Goal: Communication & Community: Answer question/provide support

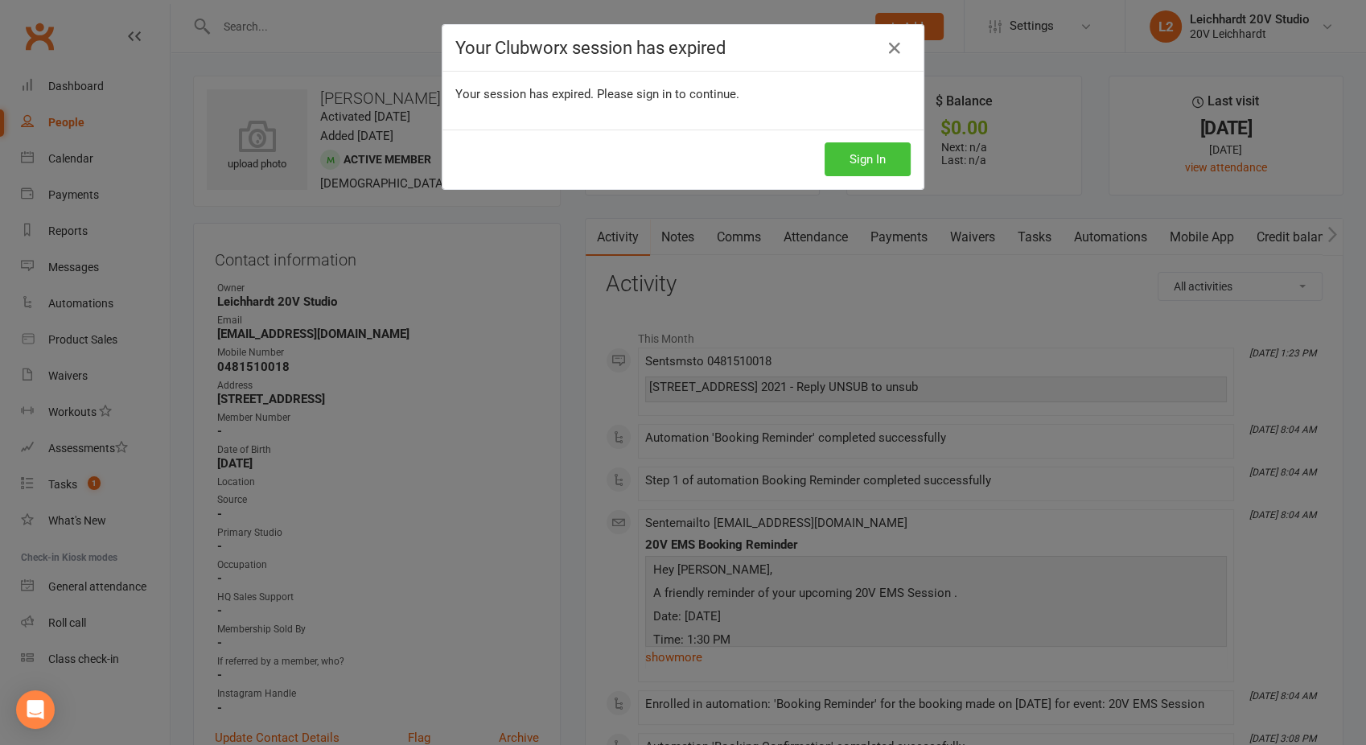
click at [842, 164] on button "Sign In" at bounding box center [868, 159] width 86 height 34
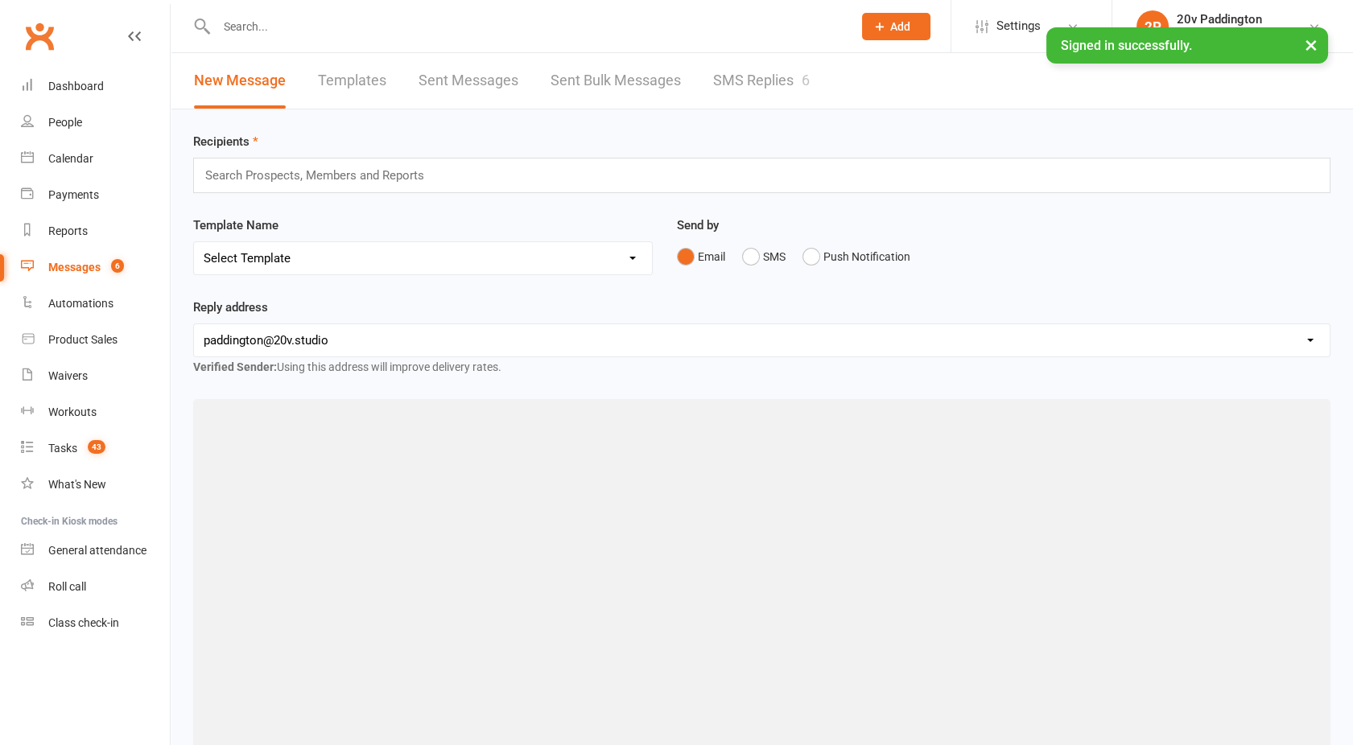
click at [762, 87] on link "SMS Replies 6" at bounding box center [761, 81] width 97 height 56
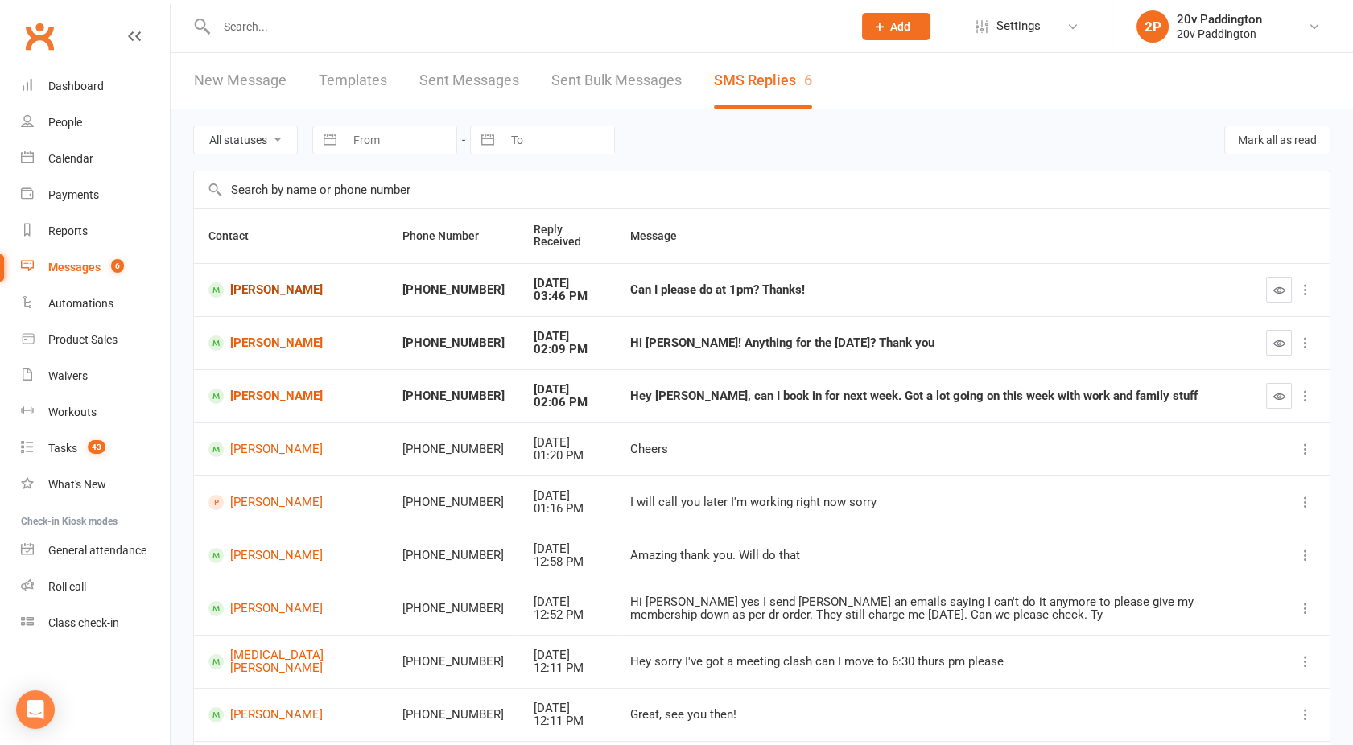
click at [262, 294] on link "[PERSON_NAME]" at bounding box center [290, 289] width 165 height 15
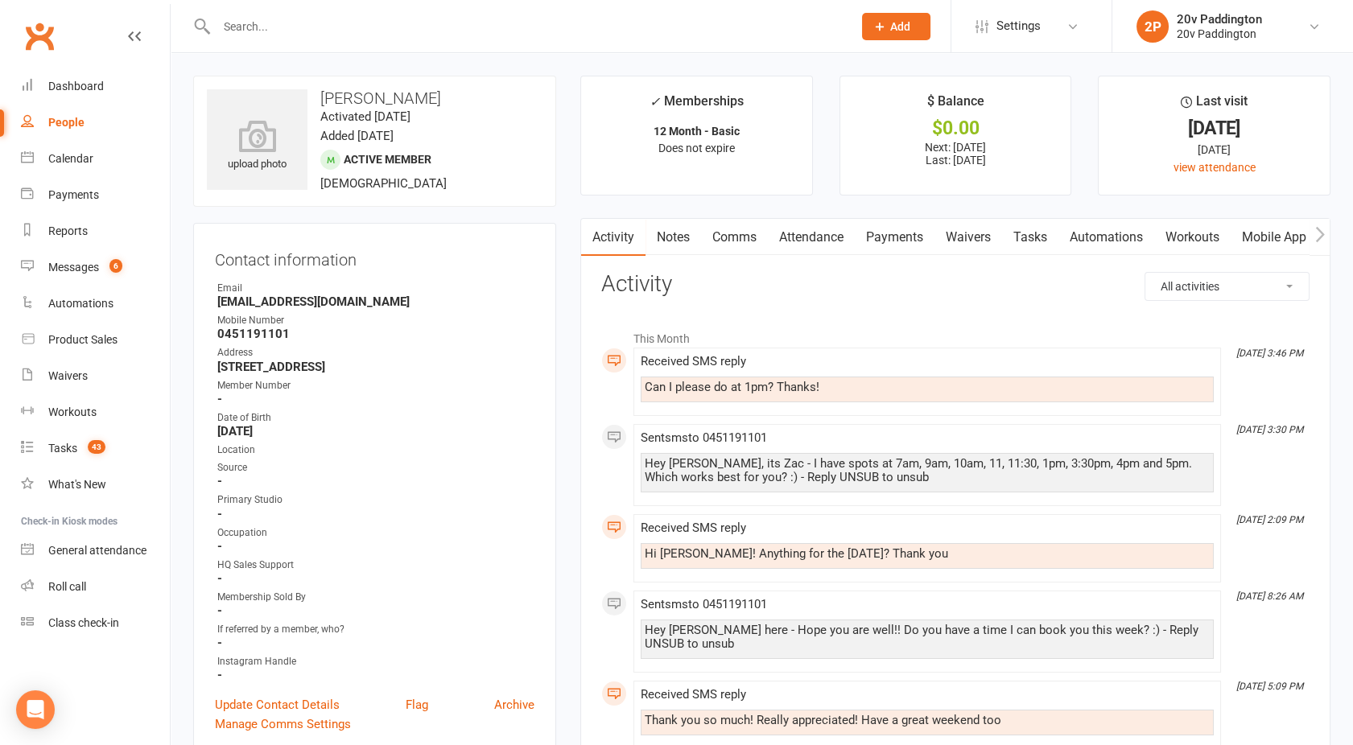
scroll to position [14, 0]
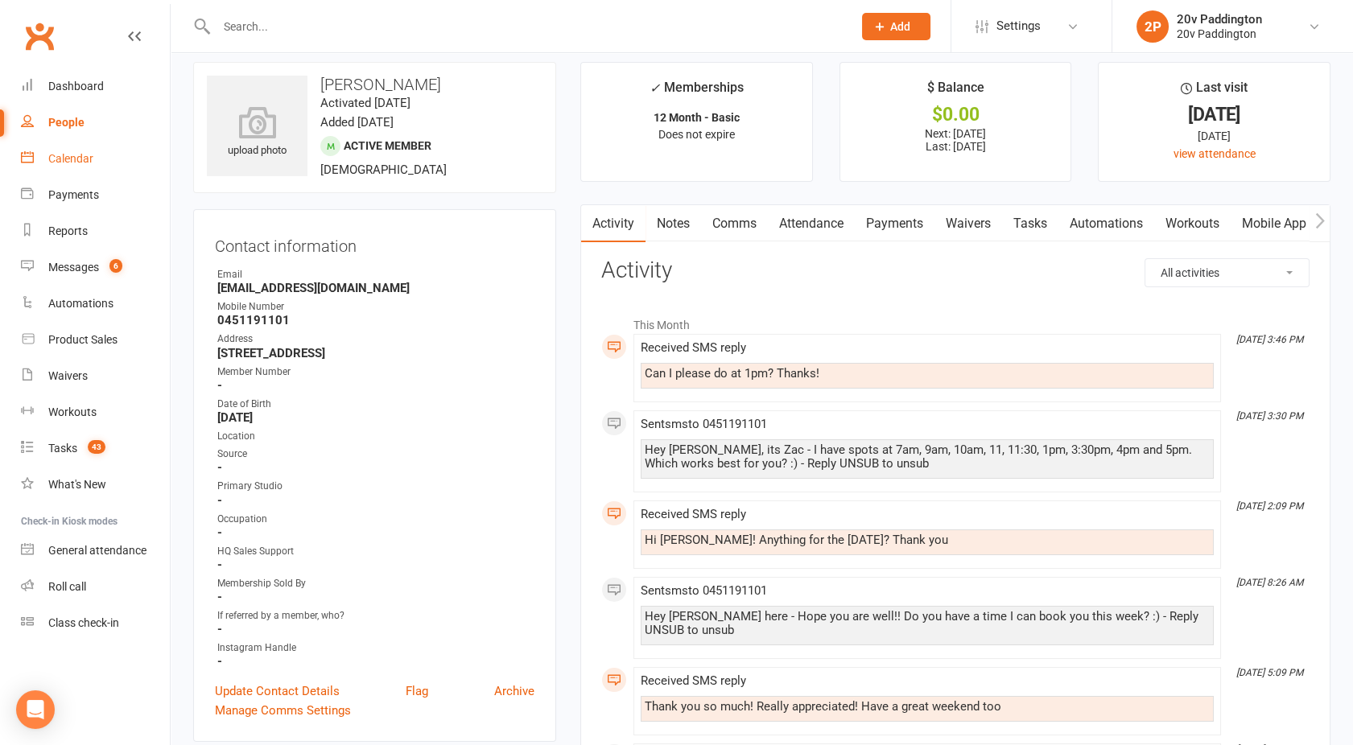
click at [97, 154] on link "Calendar" at bounding box center [95, 159] width 149 height 36
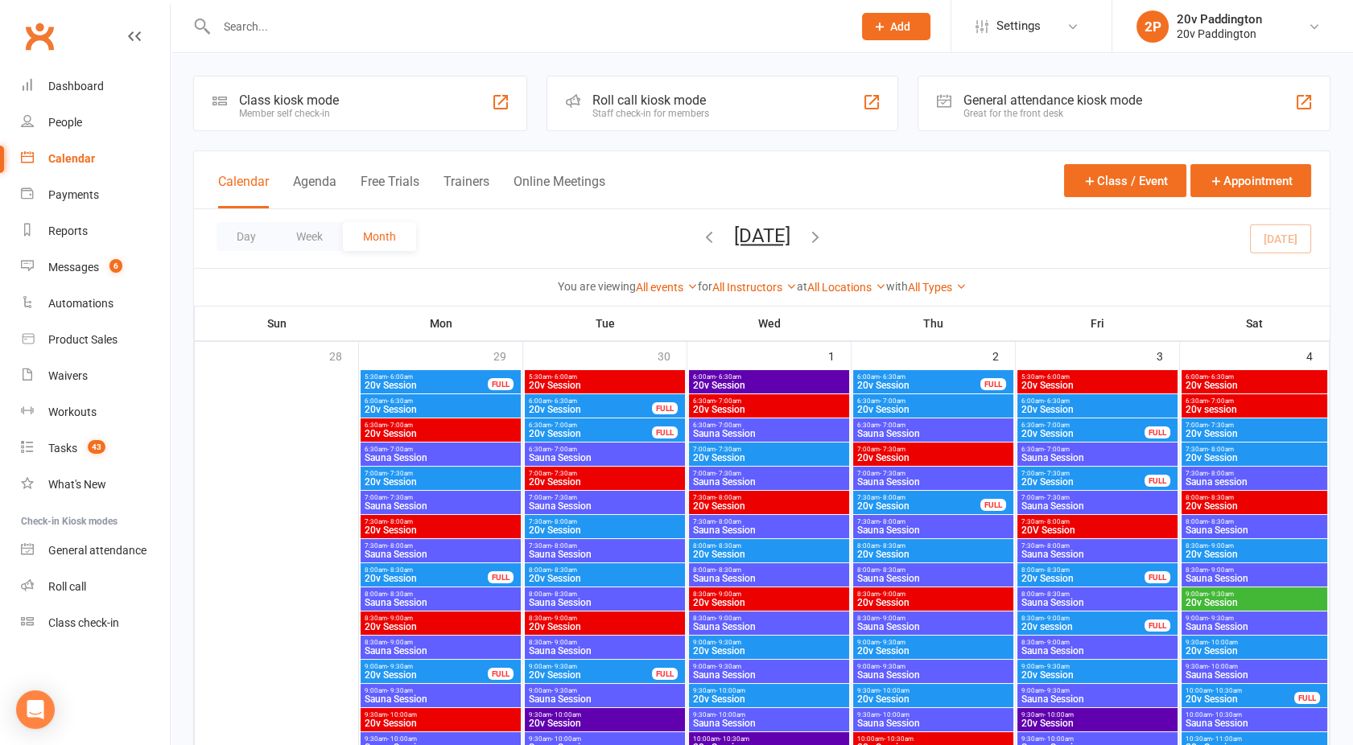
click at [311, 179] on button "Agenda" at bounding box center [314, 191] width 43 height 35
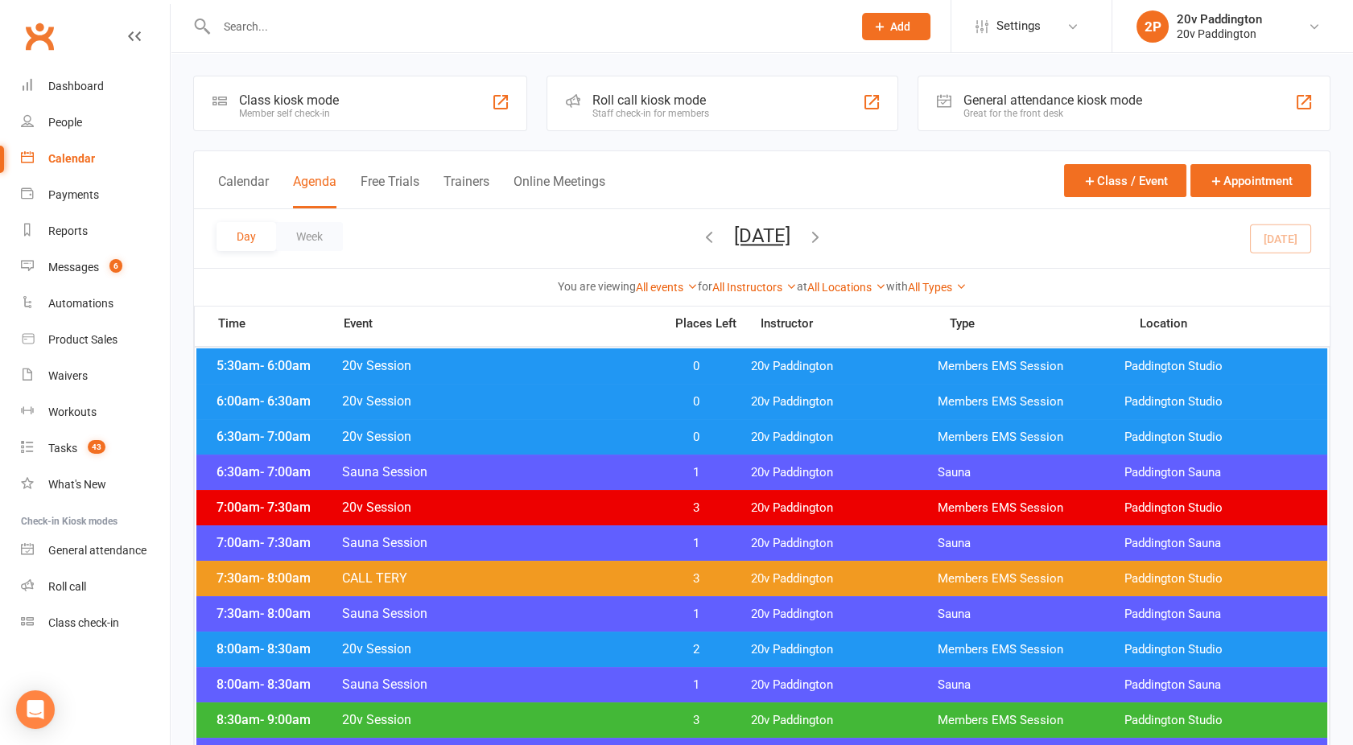
click at [734, 236] on button "[DATE]" at bounding box center [762, 236] width 56 height 23
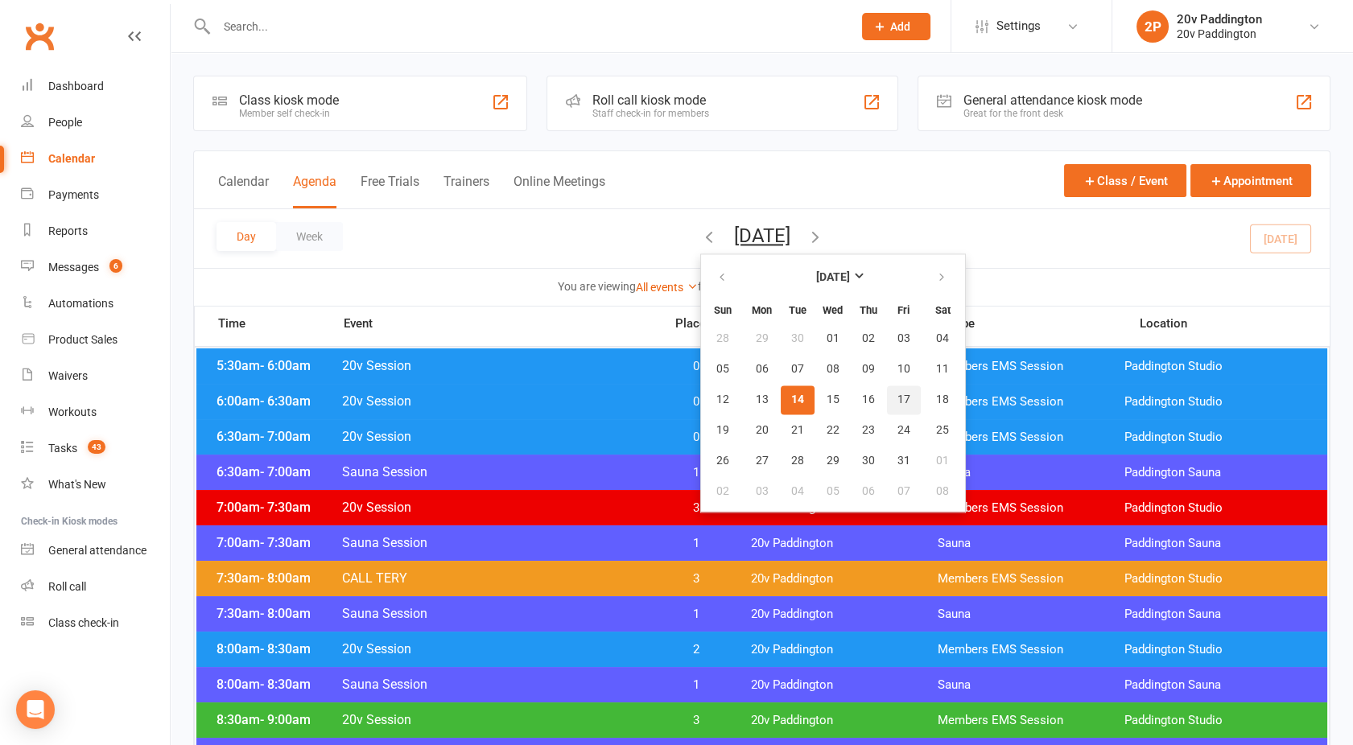
click at [897, 401] on span "17" at bounding box center [903, 399] width 13 height 13
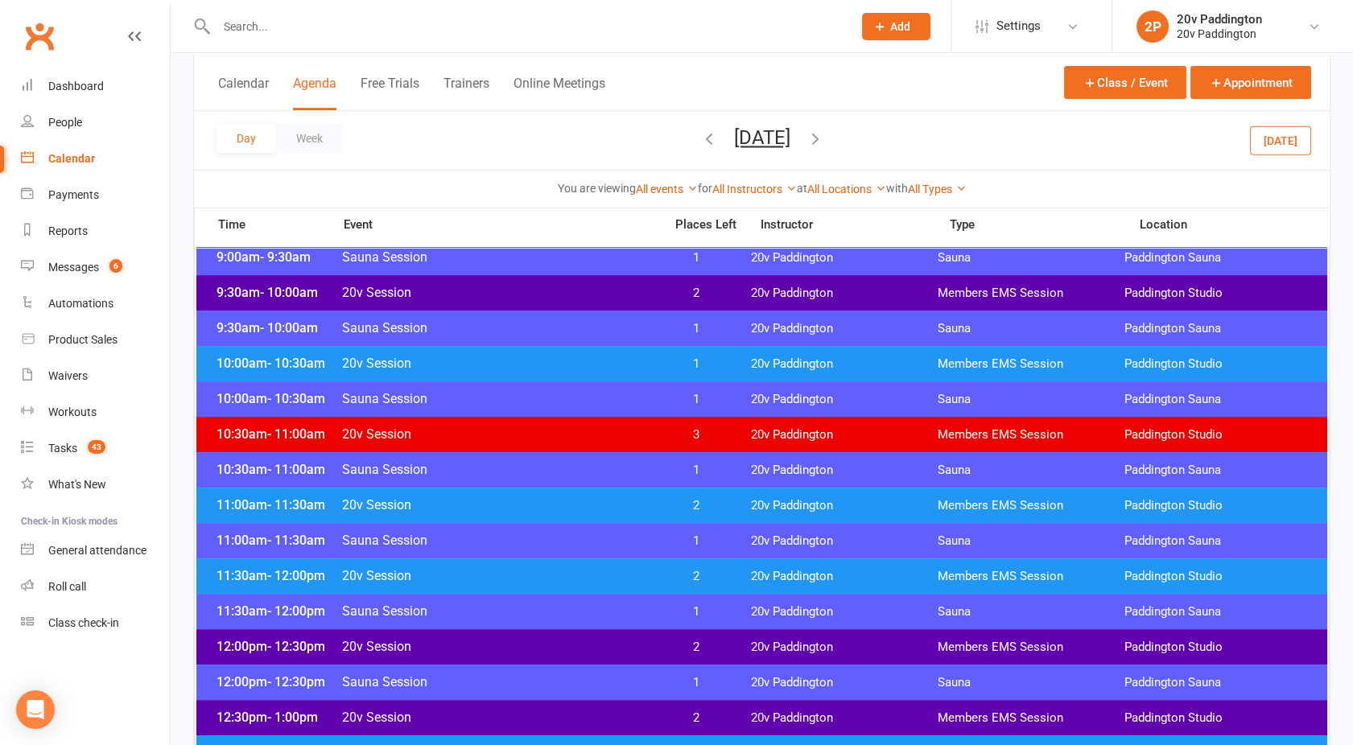
scroll to position [715, 0]
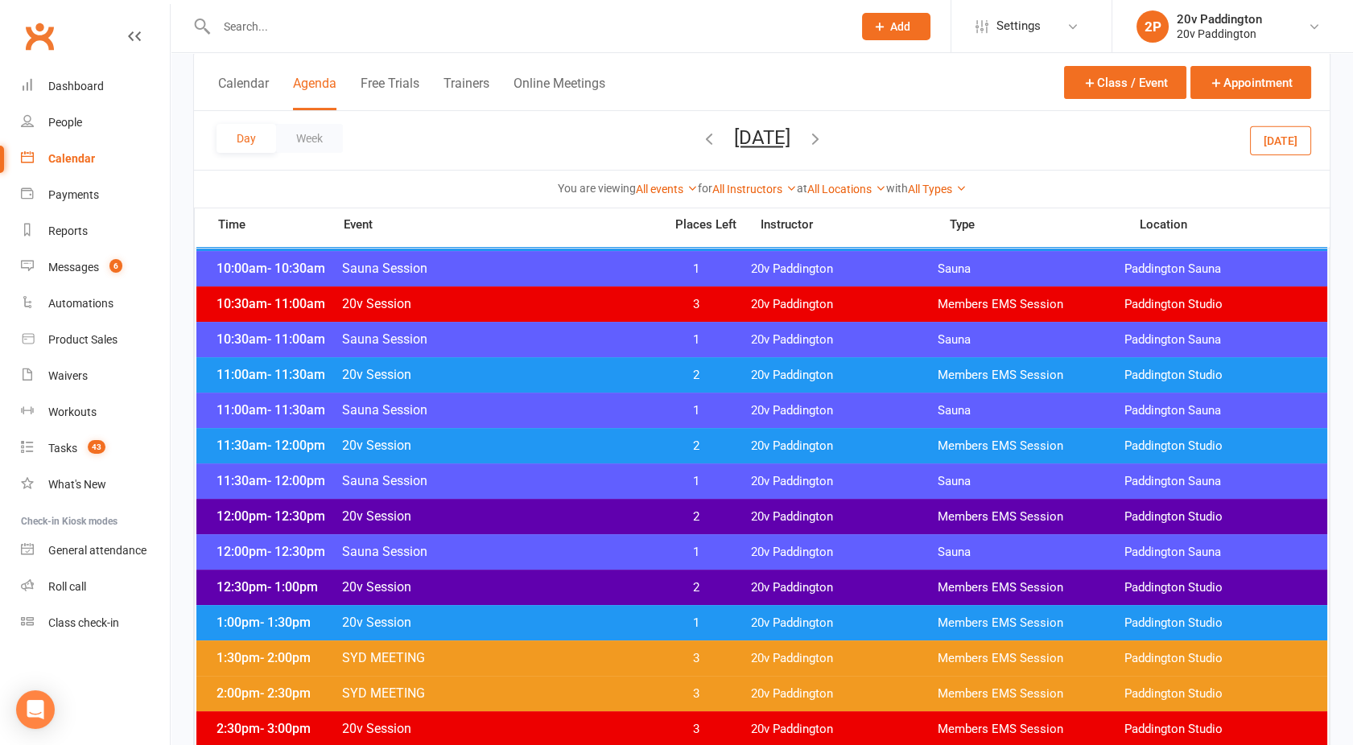
click at [496, 612] on div "1:00pm - 1:30pm 20v Session 1 20v Paddington Members EMS Session [GEOGRAPHIC_DA…" at bounding box center [761, 622] width 1131 height 35
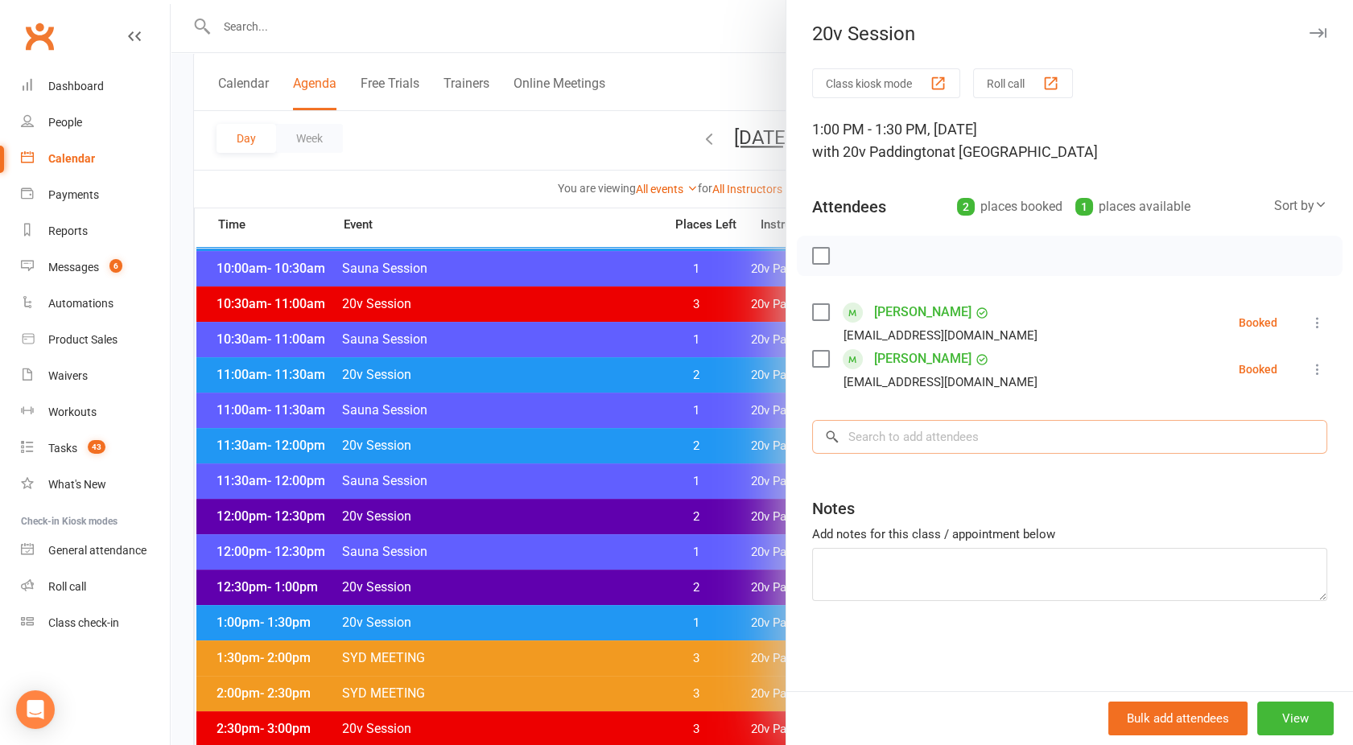
click at [886, 435] on input "search" at bounding box center [1069, 437] width 515 height 34
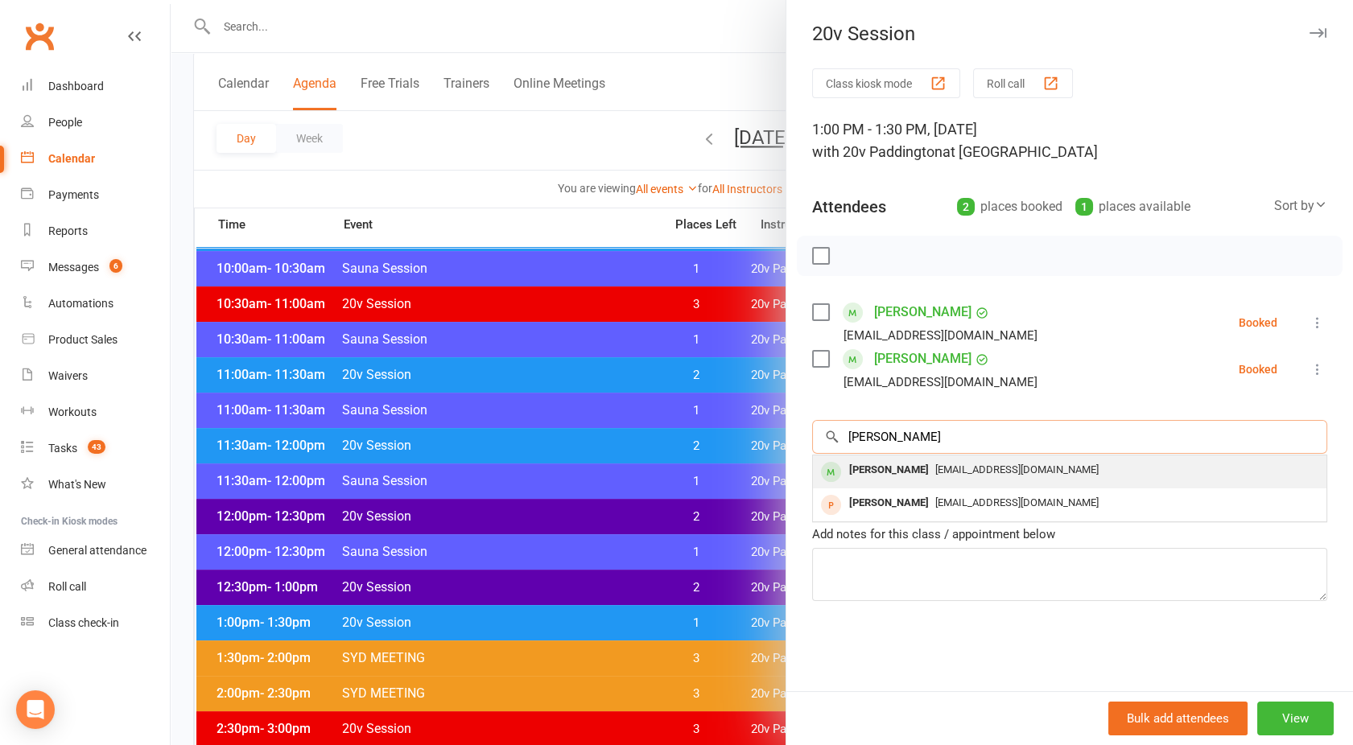
type input "[PERSON_NAME]"
click at [900, 478] on div "[PERSON_NAME]" at bounding box center [888, 470] width 93 height 23
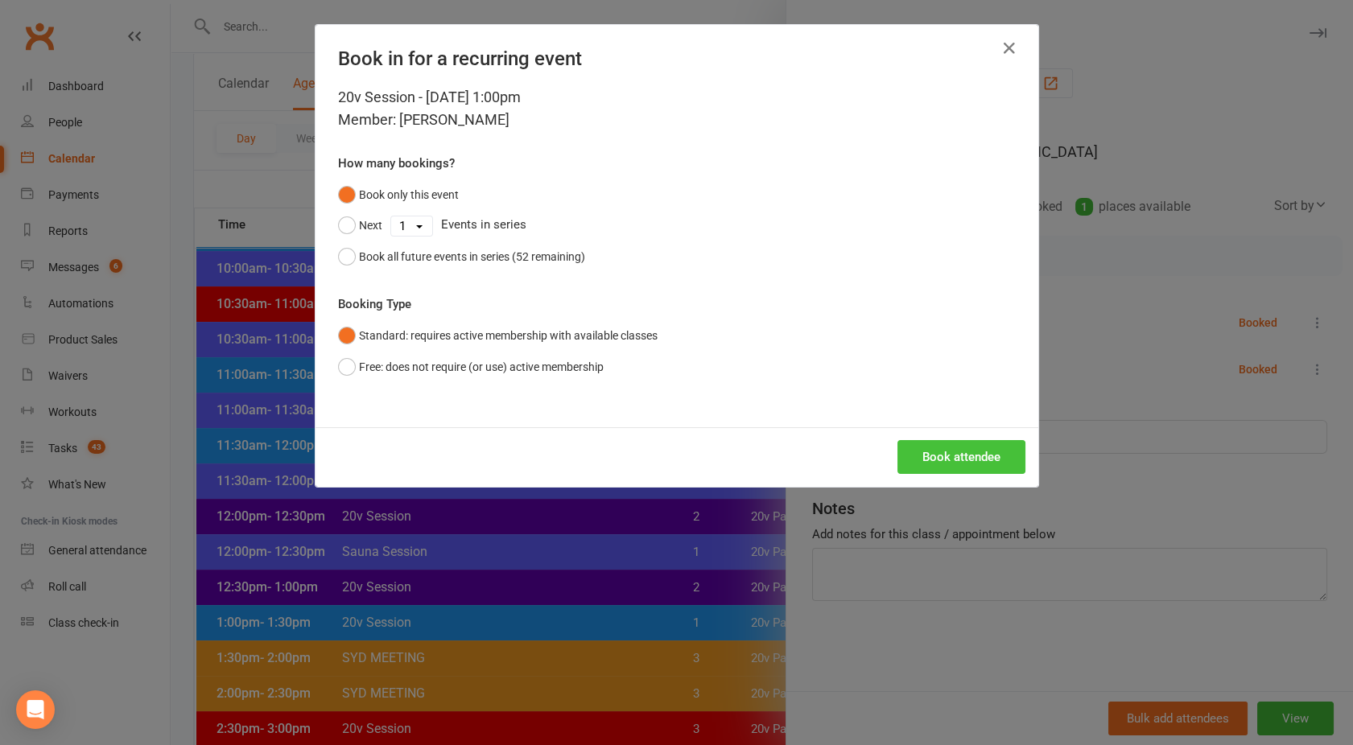
click at [953, 448] on button "Book attendee" at bounding box center [961, 457] width 128 height 34
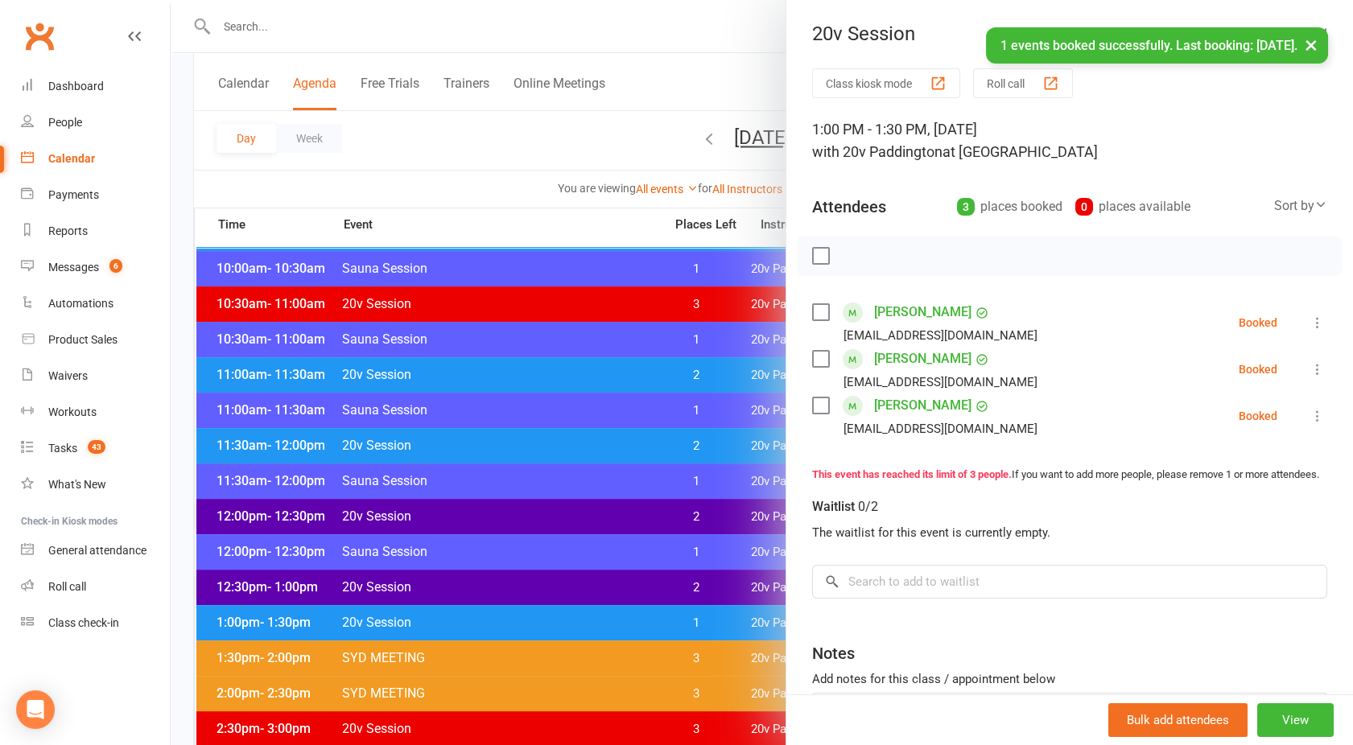
click at [642, 134] on div at bounding box center [762, 372] width 1182 height 745
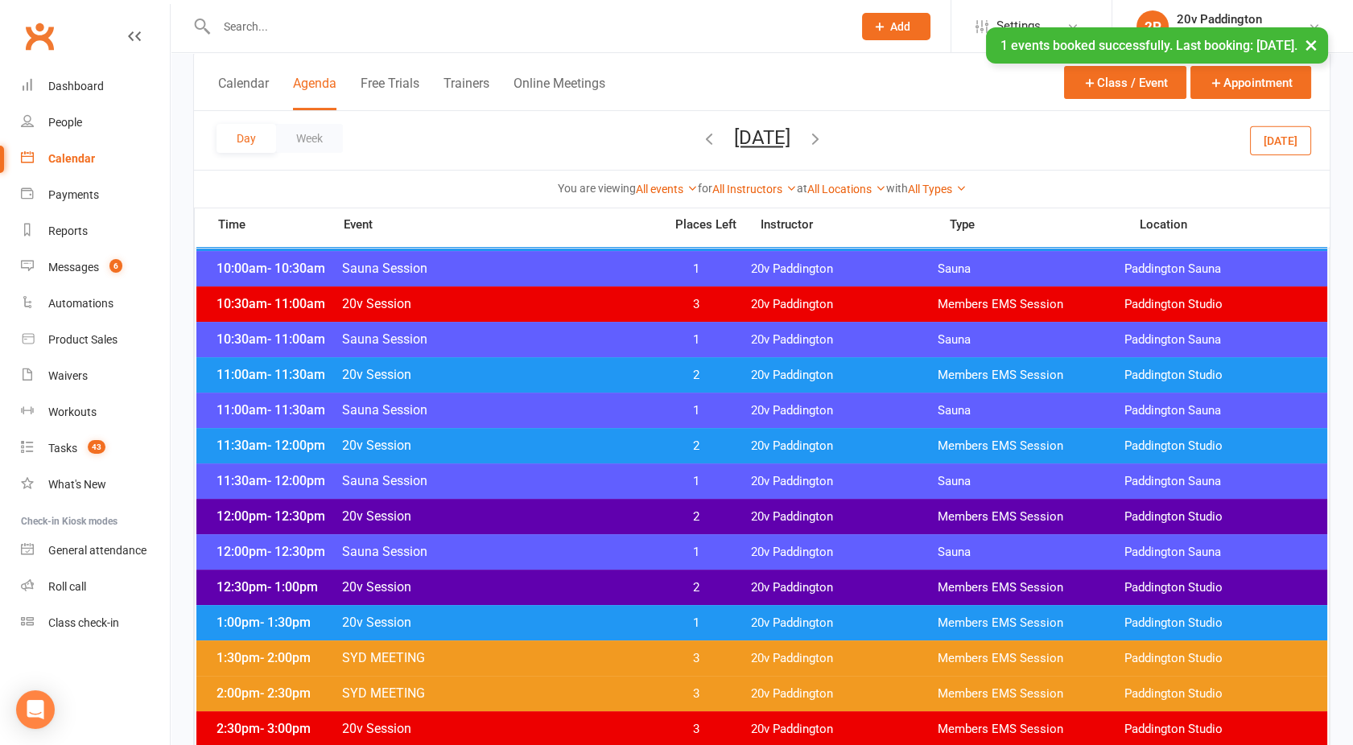
click at [734, 146] on button "[DATE]" at bounding box center [762, 137] width 56 height 23
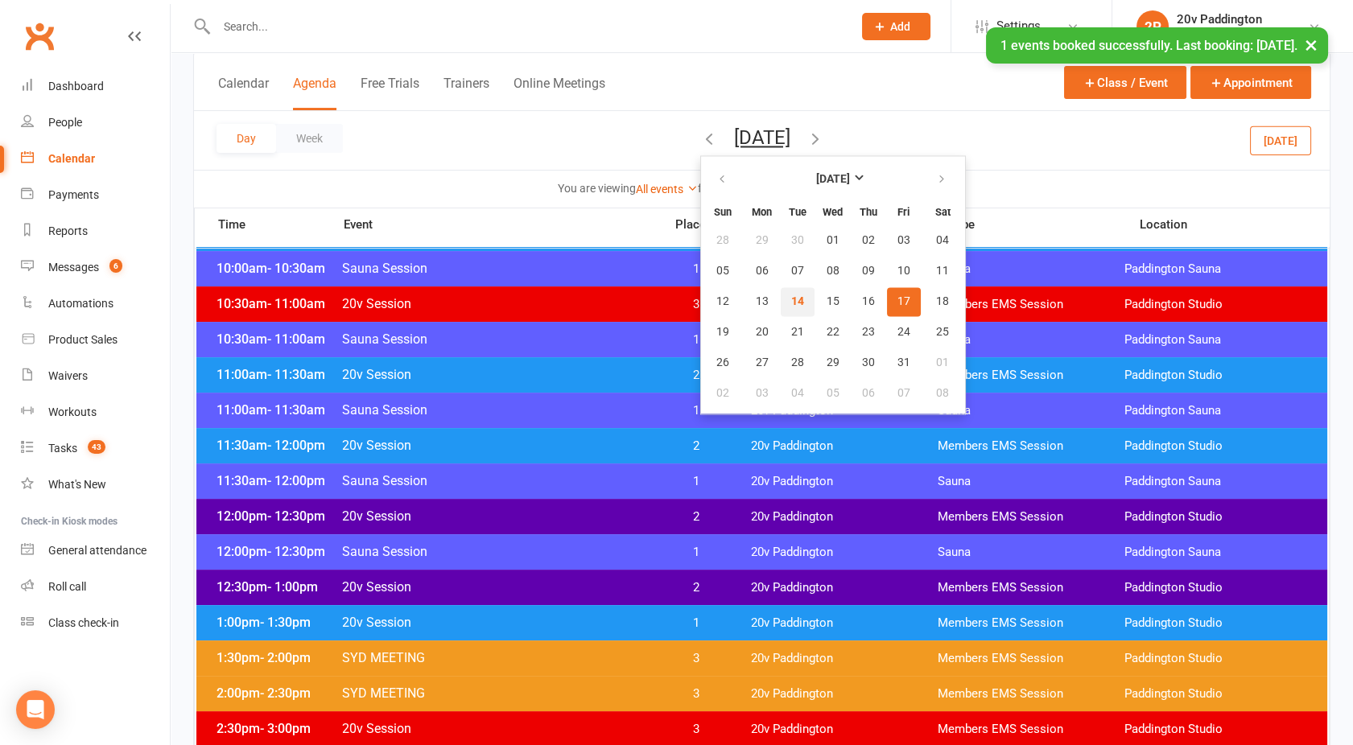
click at [791, 299] on span "14" at bounding box center [797, 301] width 13 height 13
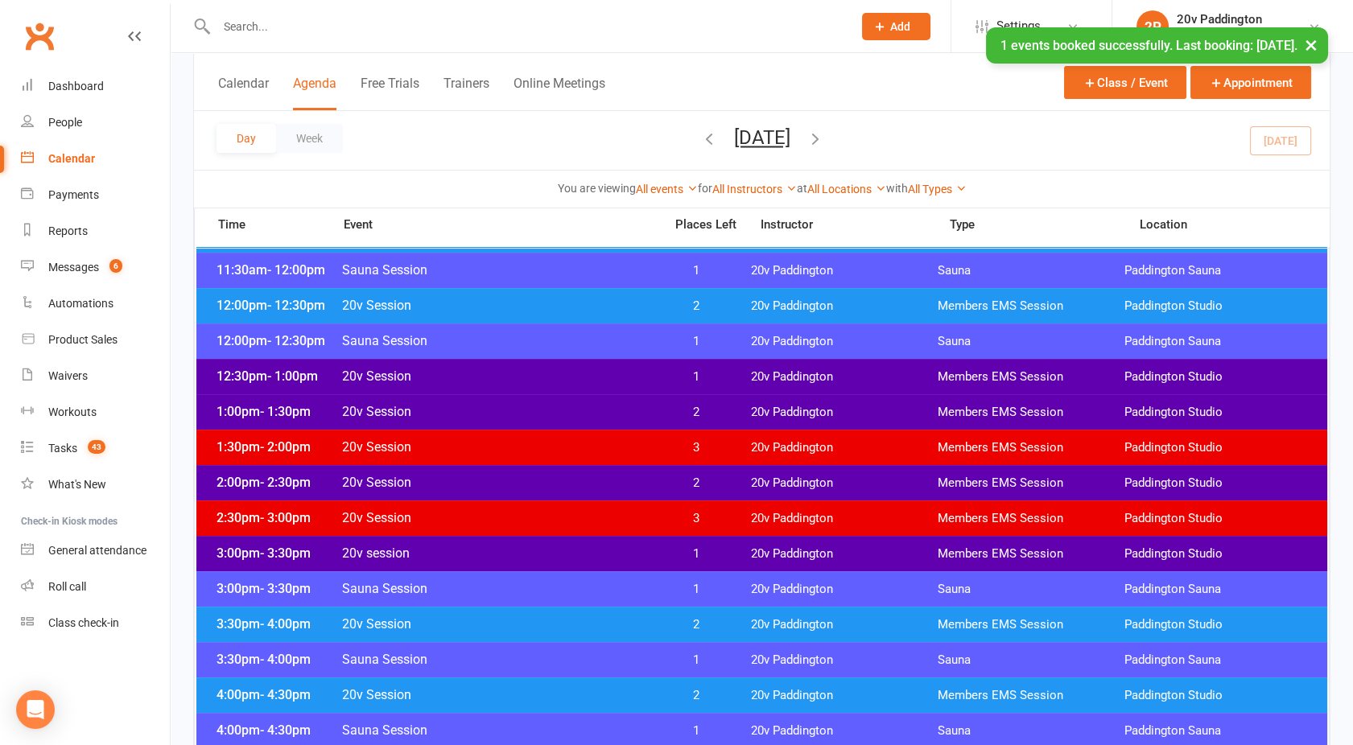
scroll to position [908, 0]
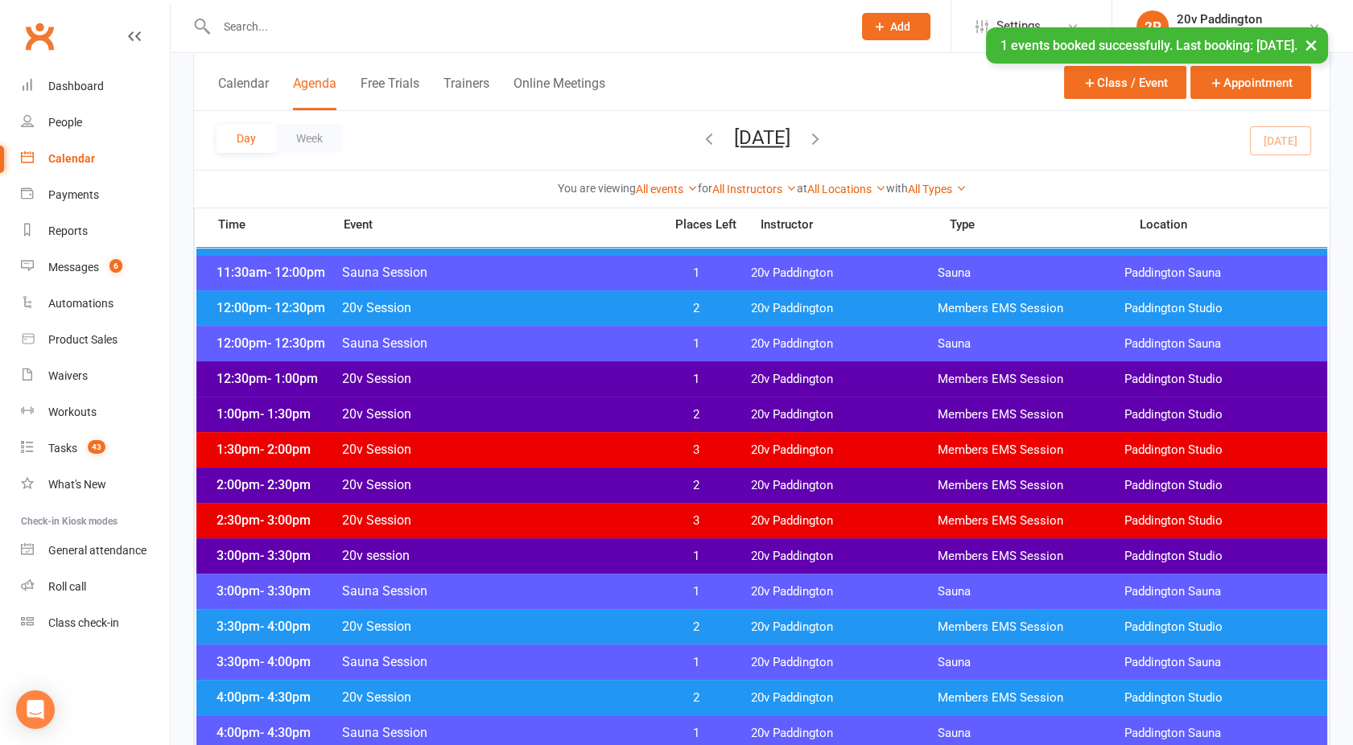
click at [628, 477] on span "20v Session" at bounding box center [497, 484] width 313 height 15
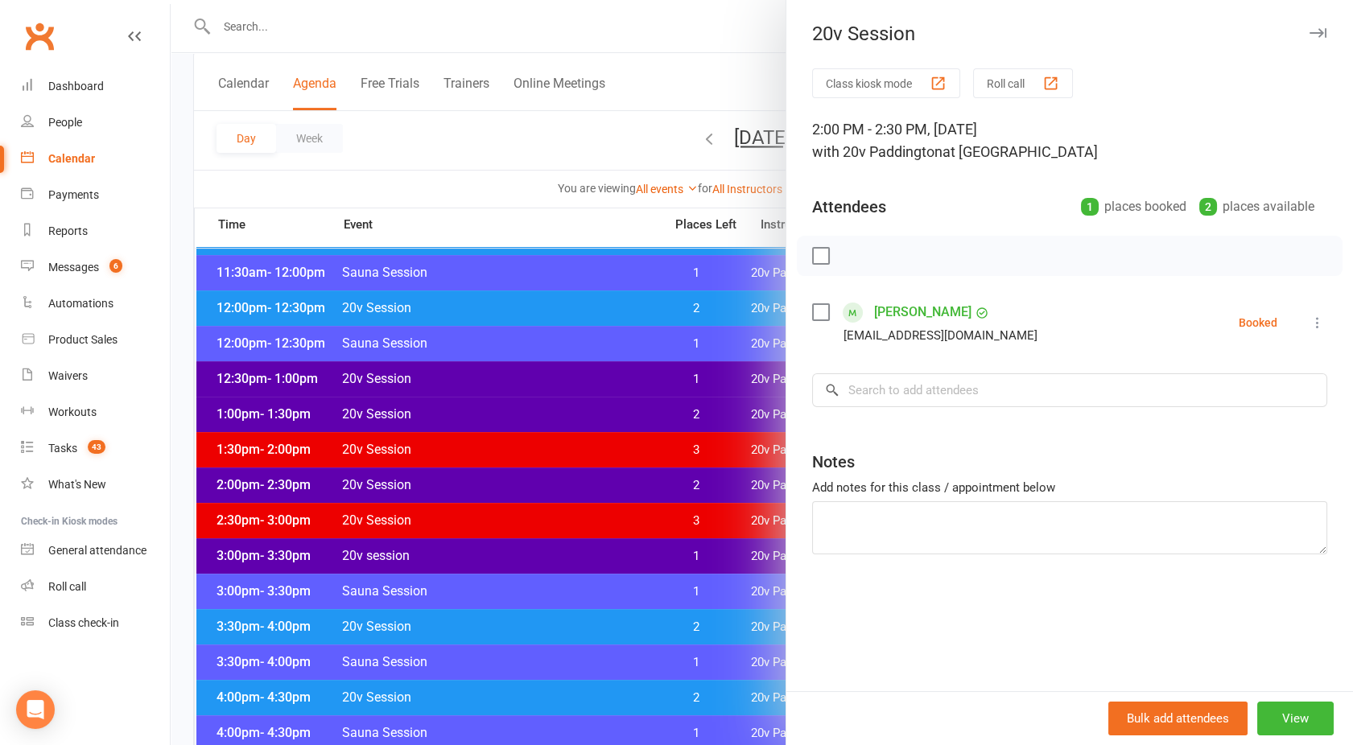
click at [628, 477] on div at bounding box center [762, 372] width 1182 height 745
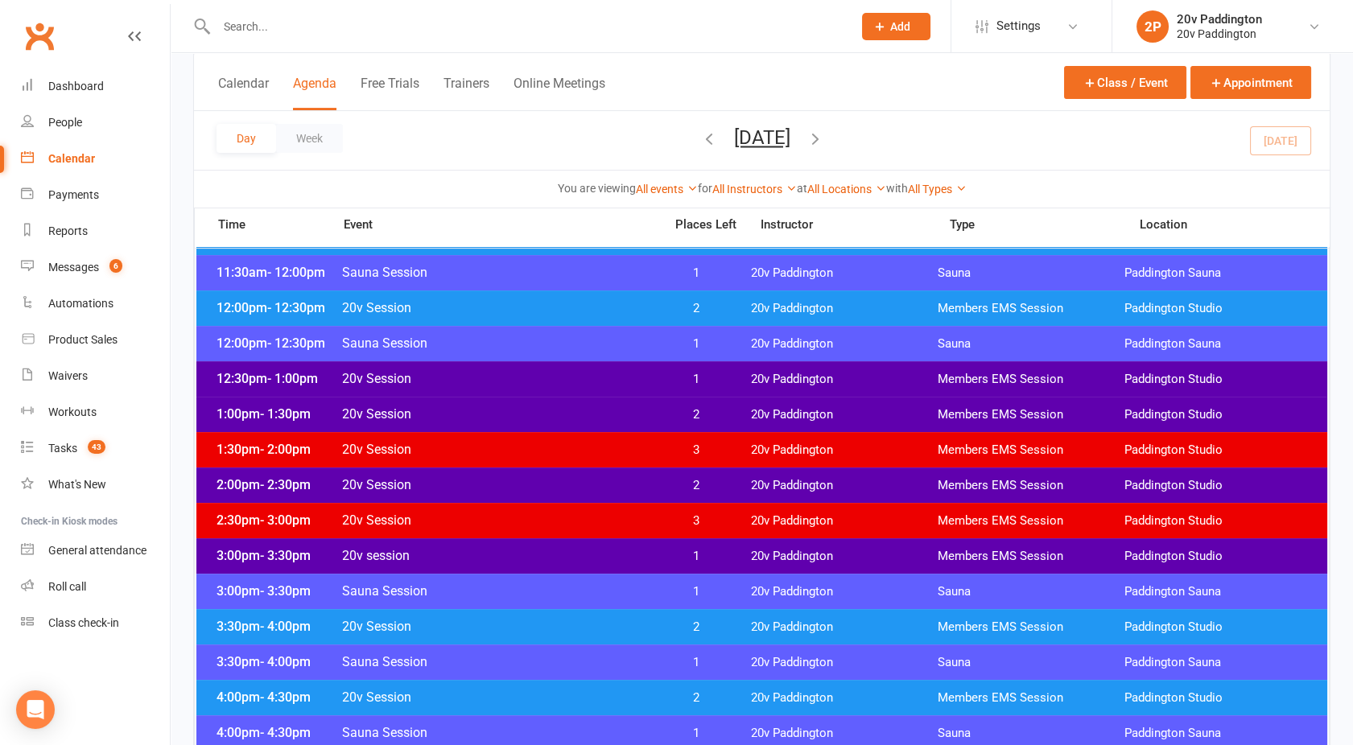
click at [581, 402] on div "1:00pm - 1:30pm 20v Session 2 20v Paddington Members EMS Session [GEOGRAPHIC_DA…" at bounding box center [761, 414] width 1131 height 35
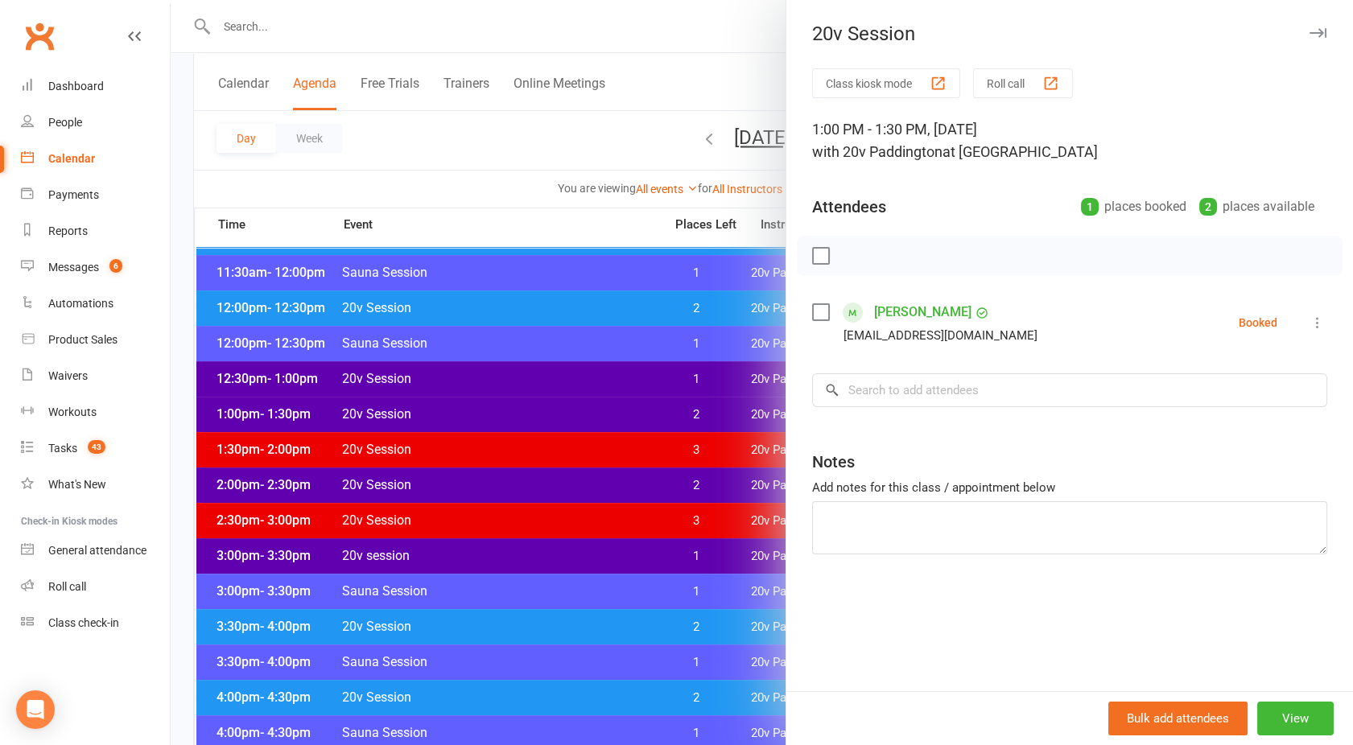
click at [581, 402] on div at bounding box center [762, 372] width 1182 height 745
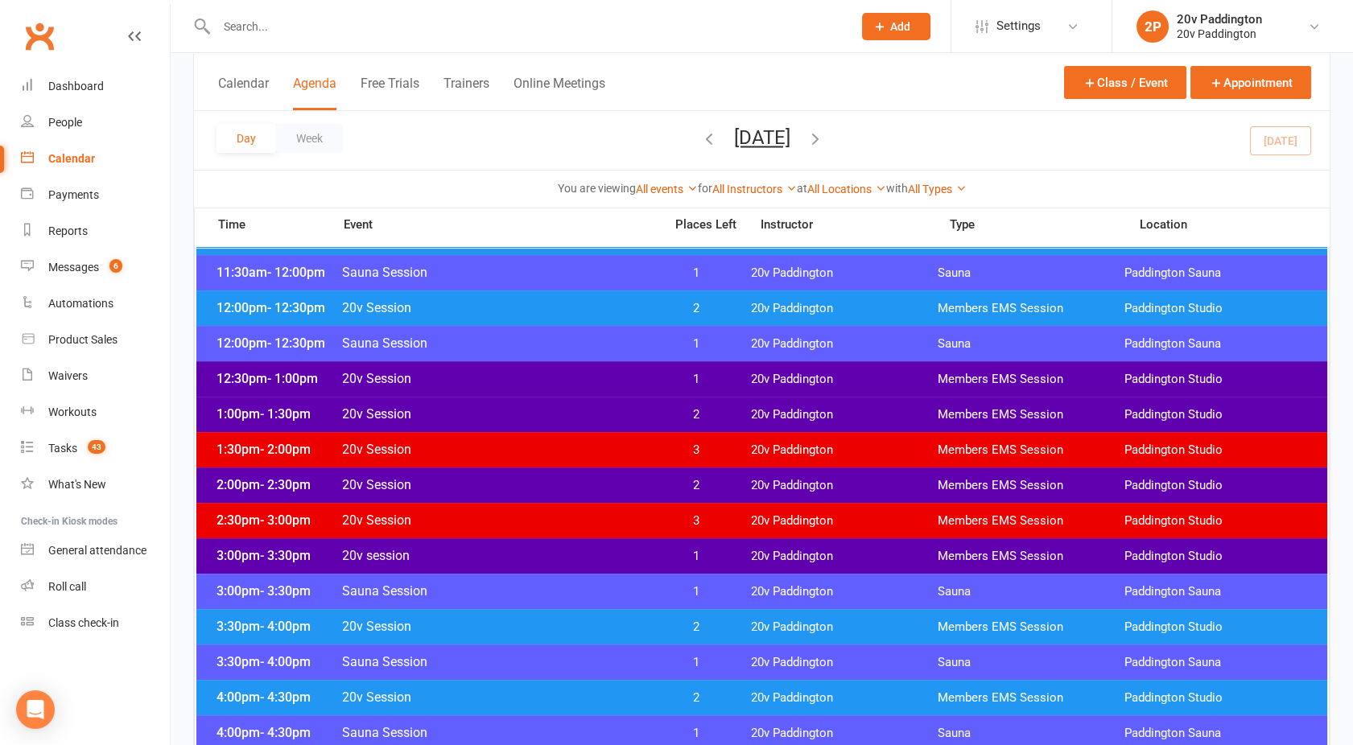
click at [570, 381] on span "20v Session" at bounding box center [497, 378] width 313 height 15
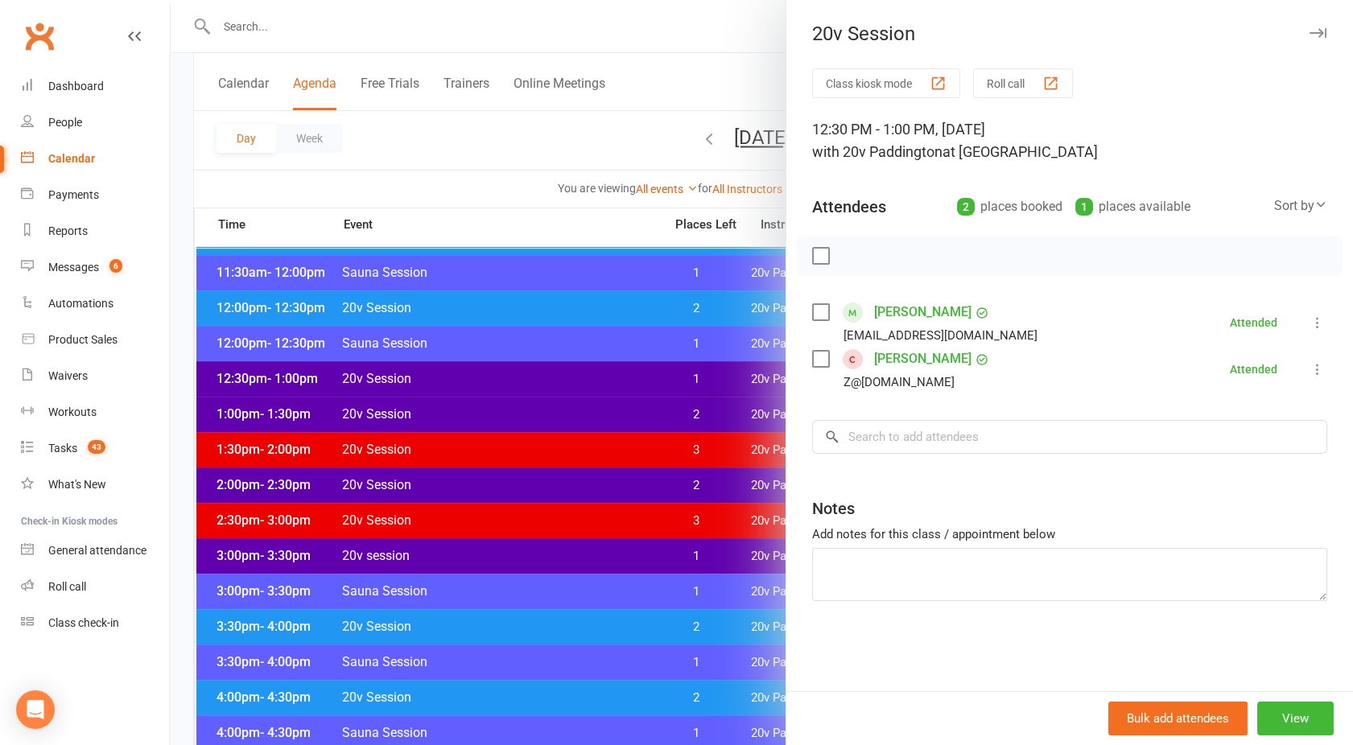
click at [570, 381] on div at bounding box center [762, 372] width 1182 height 745
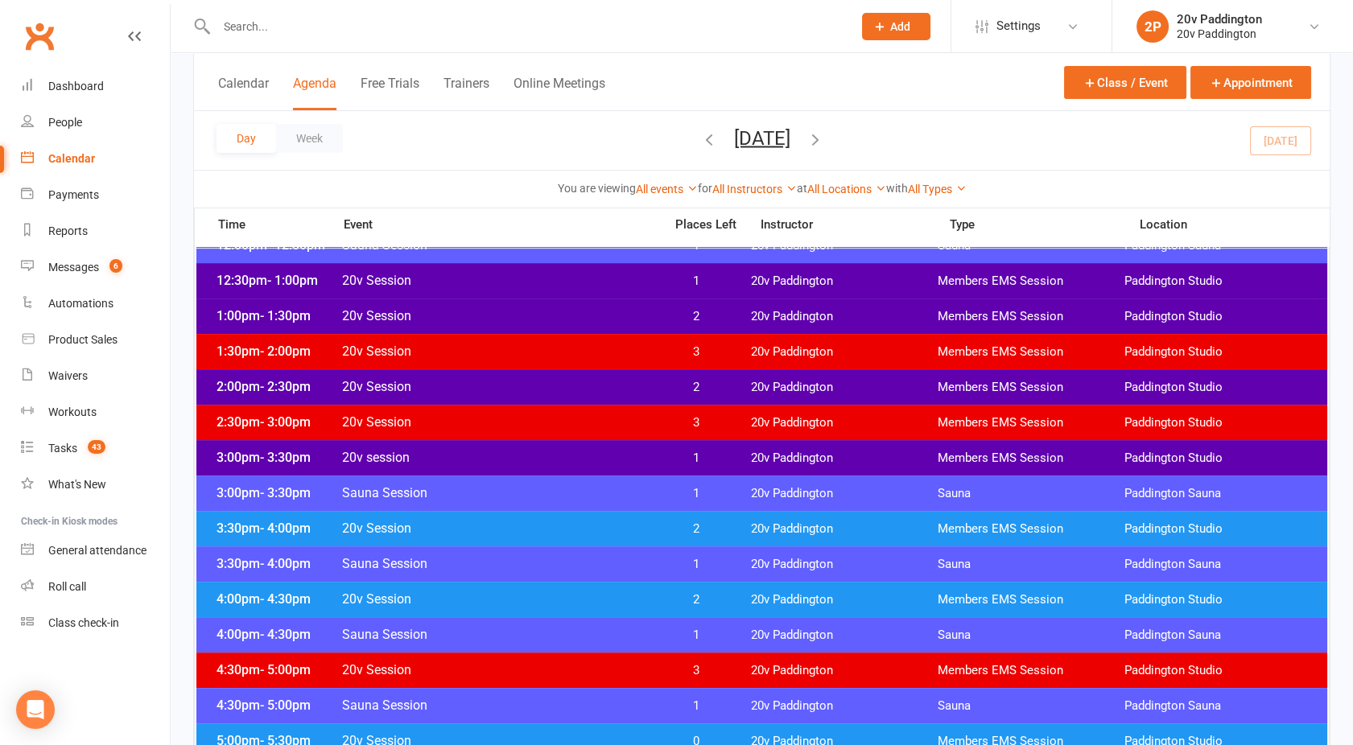
scroll to position [1010, 0]
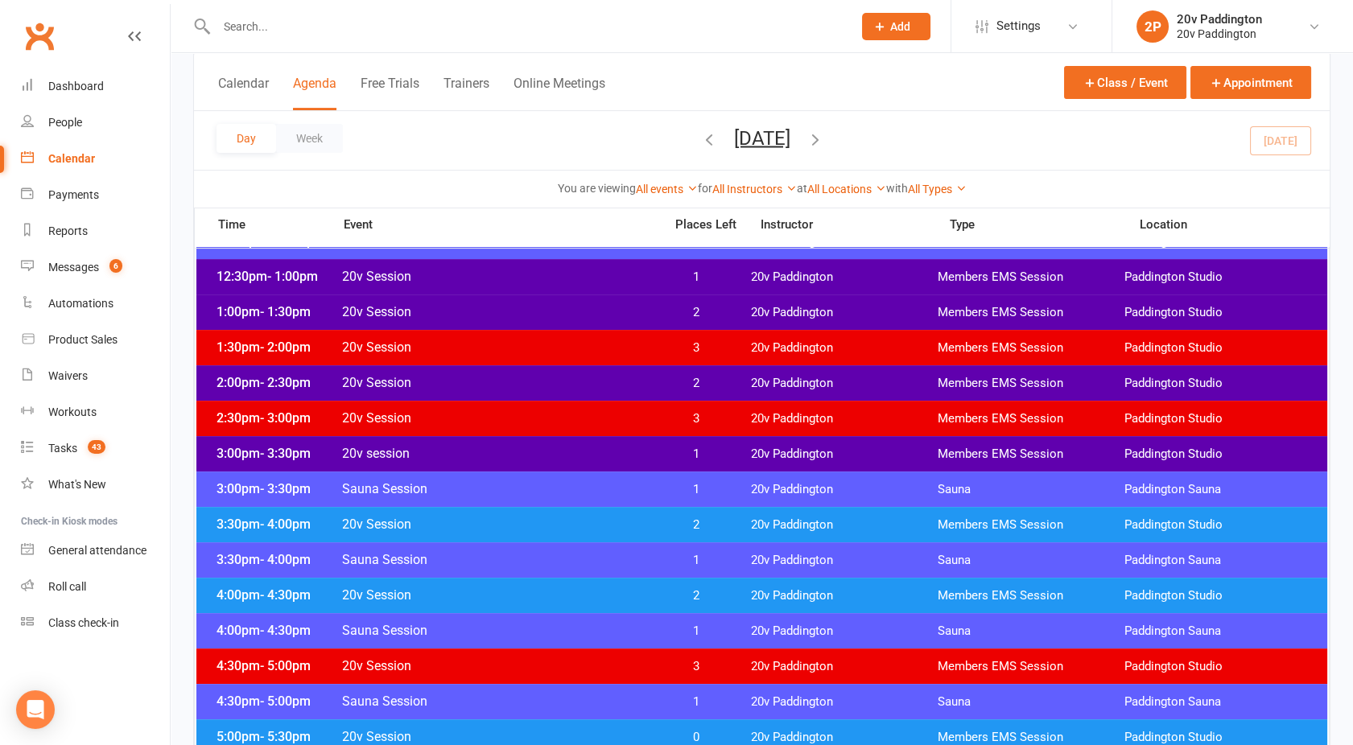
click at [512, 455] on span "20v session" at bounding box center [497, 453] width 313 height 15
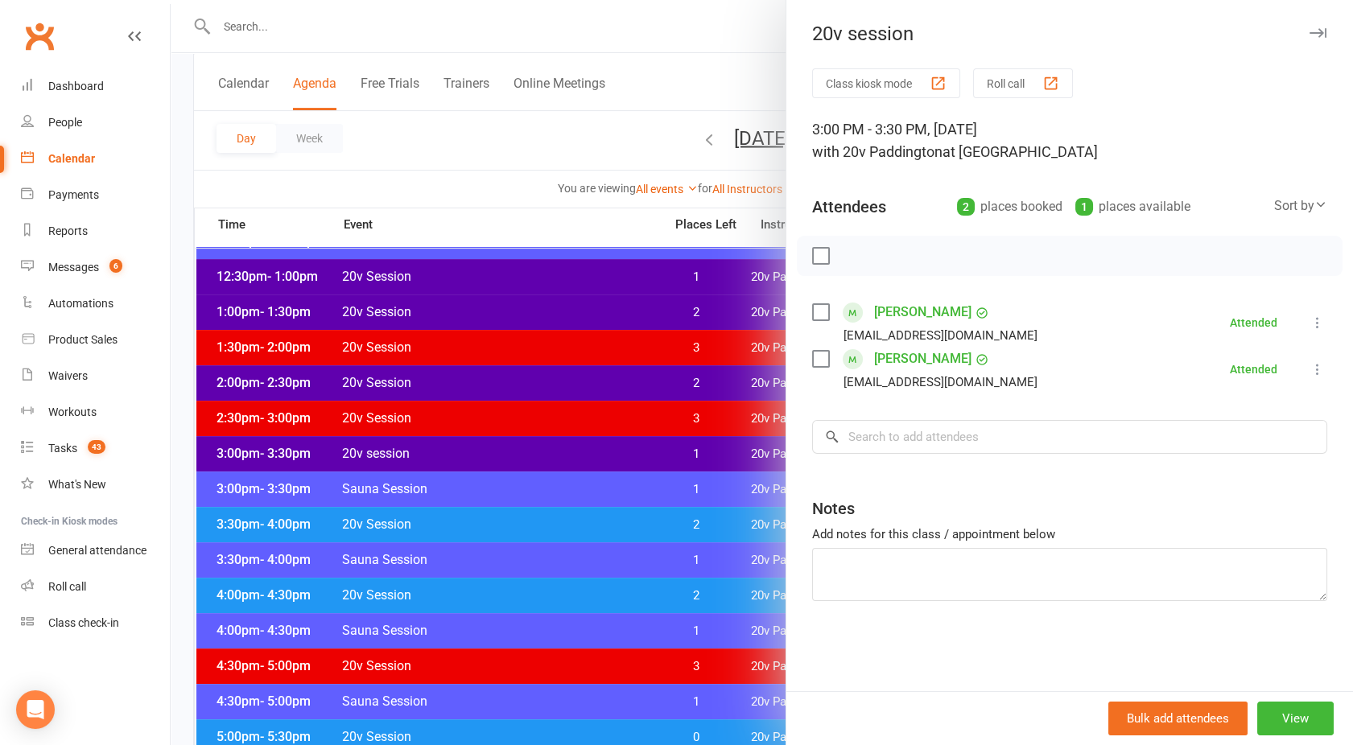
click at [512, 455] on div at bounding box center [762, 372] width 1182 height 745
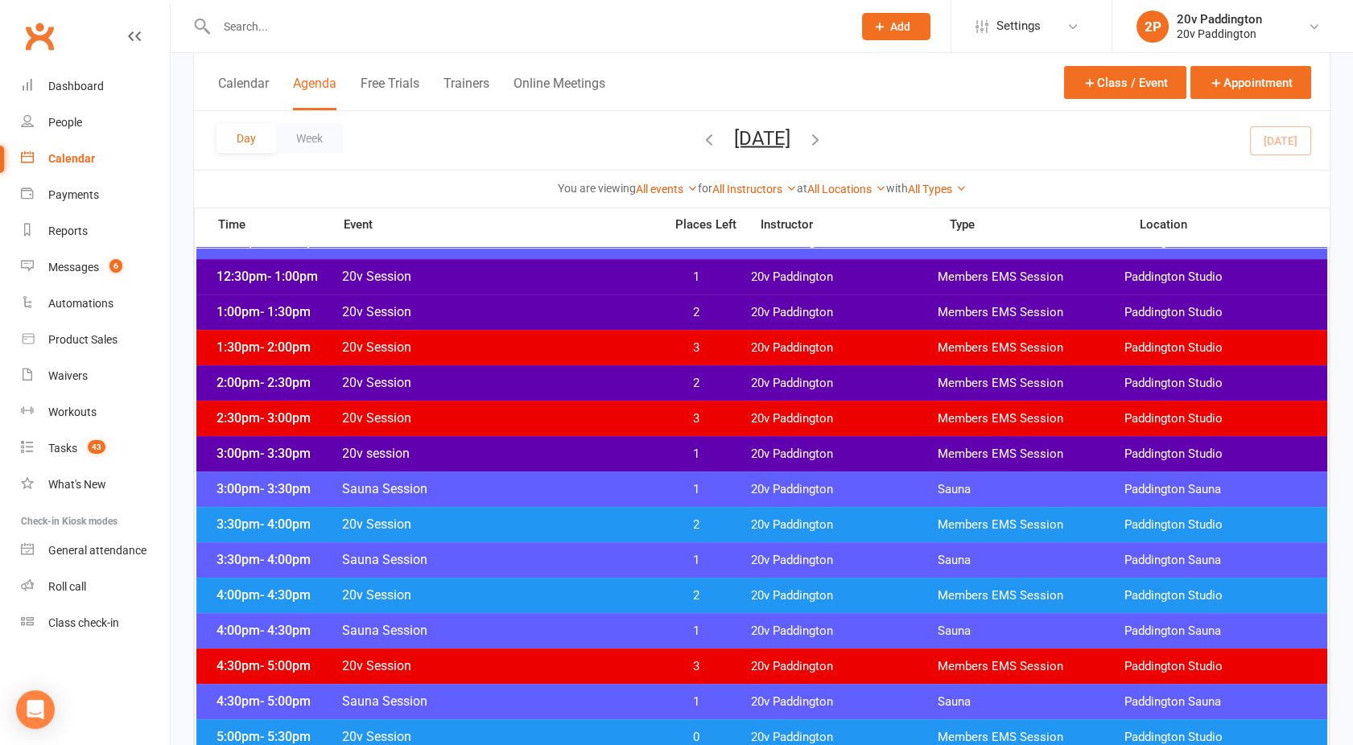
click at [525, 519] on span "20v Session" at bounding box center [497, 524] width 313 height 15
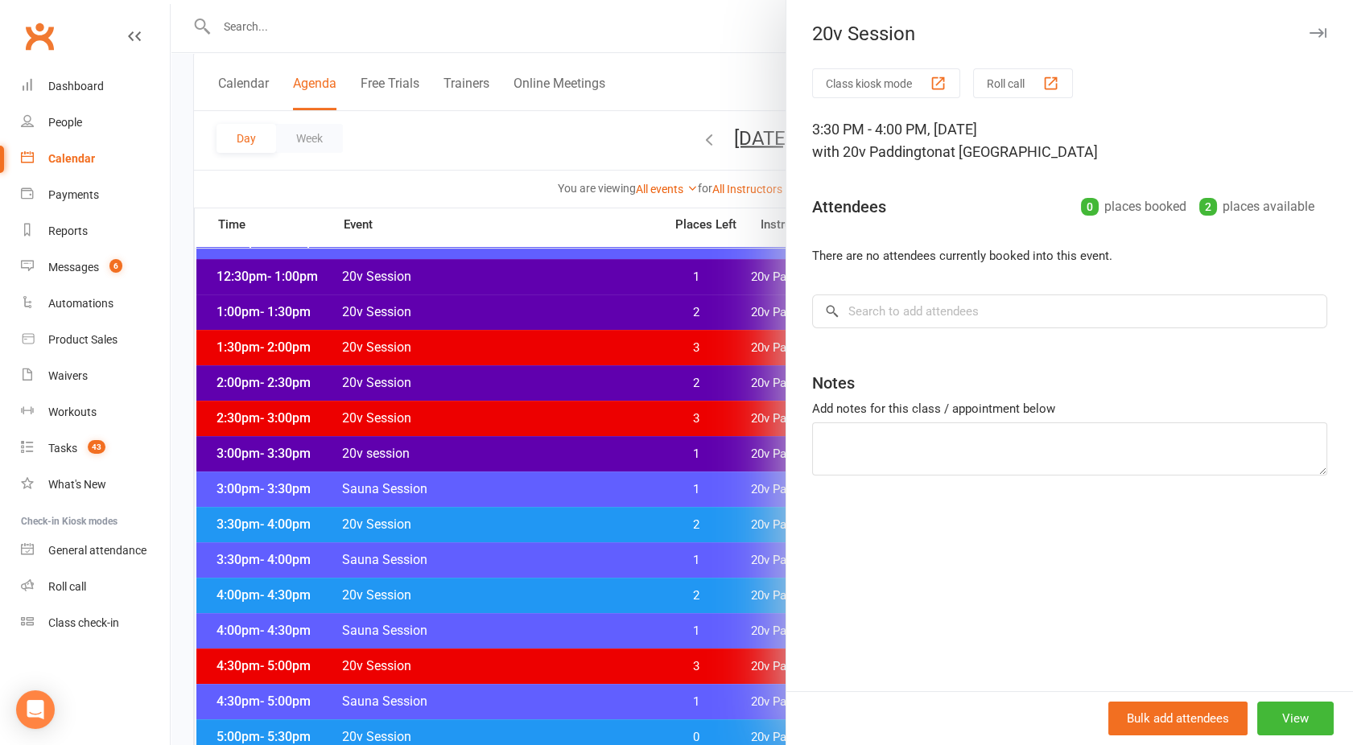
click at [525, 519] on div at bounding box center [762, 372] width 1182 height 745
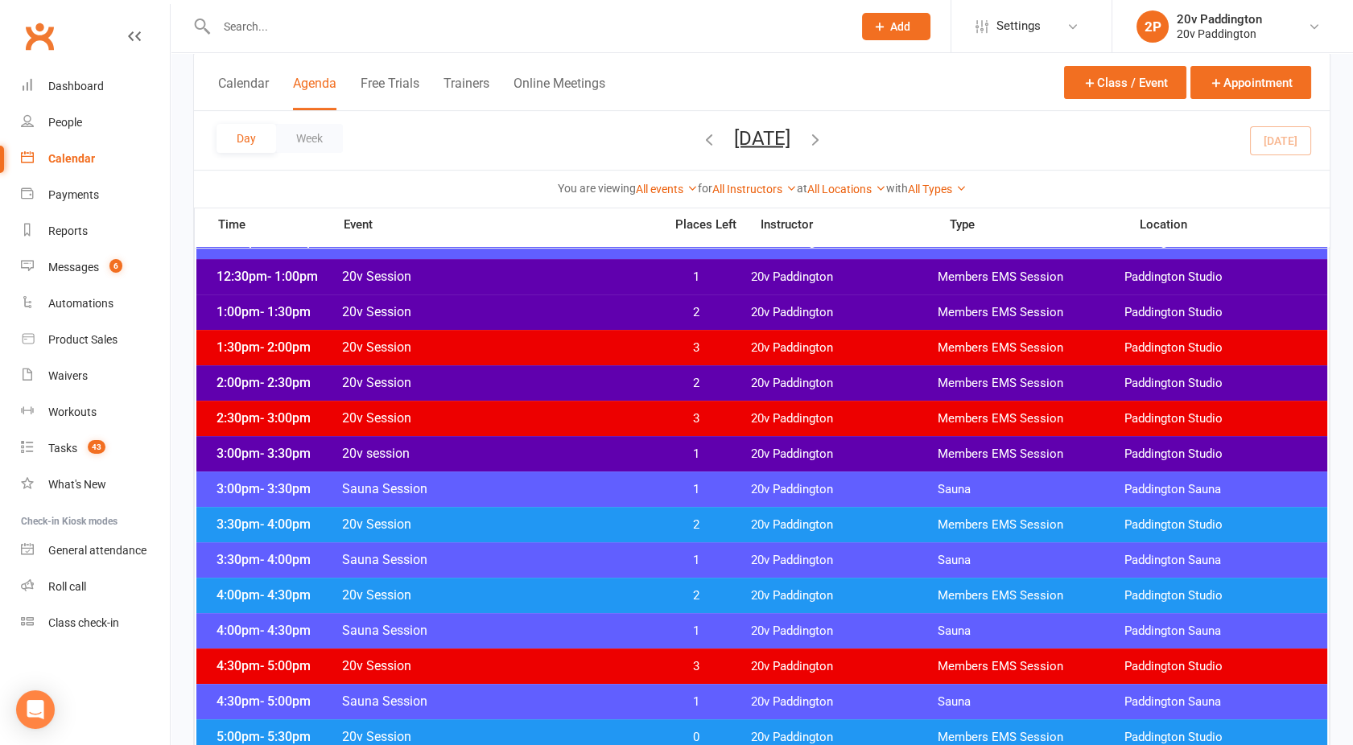
click at [540, 584] on div "4:00pm - 4:30pm 20v Session 2 20v Paddington Members EMS Session [GEOGRAPHIC_DA…" at bounding box center [761, 595] width 1131 height 35
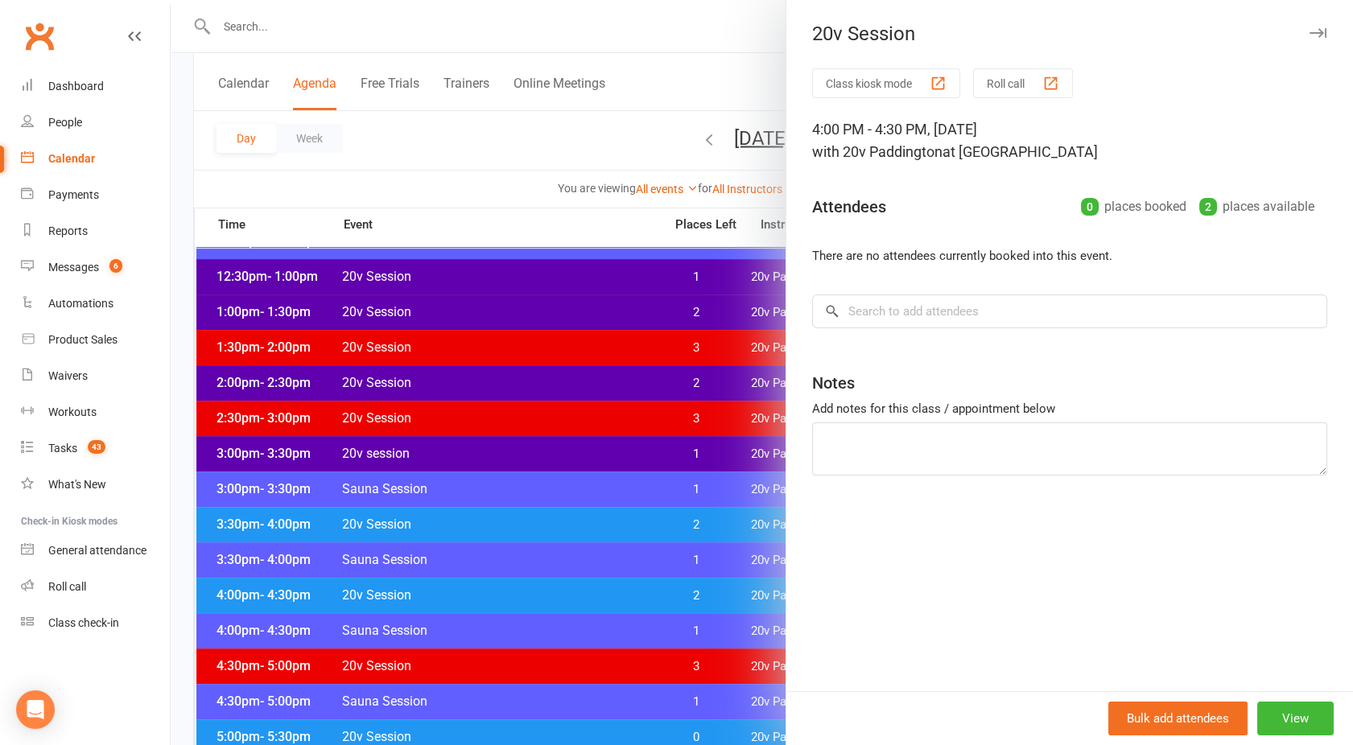
click at [540, 584] on div at bounding box center [762, 372] width 1182 height 745
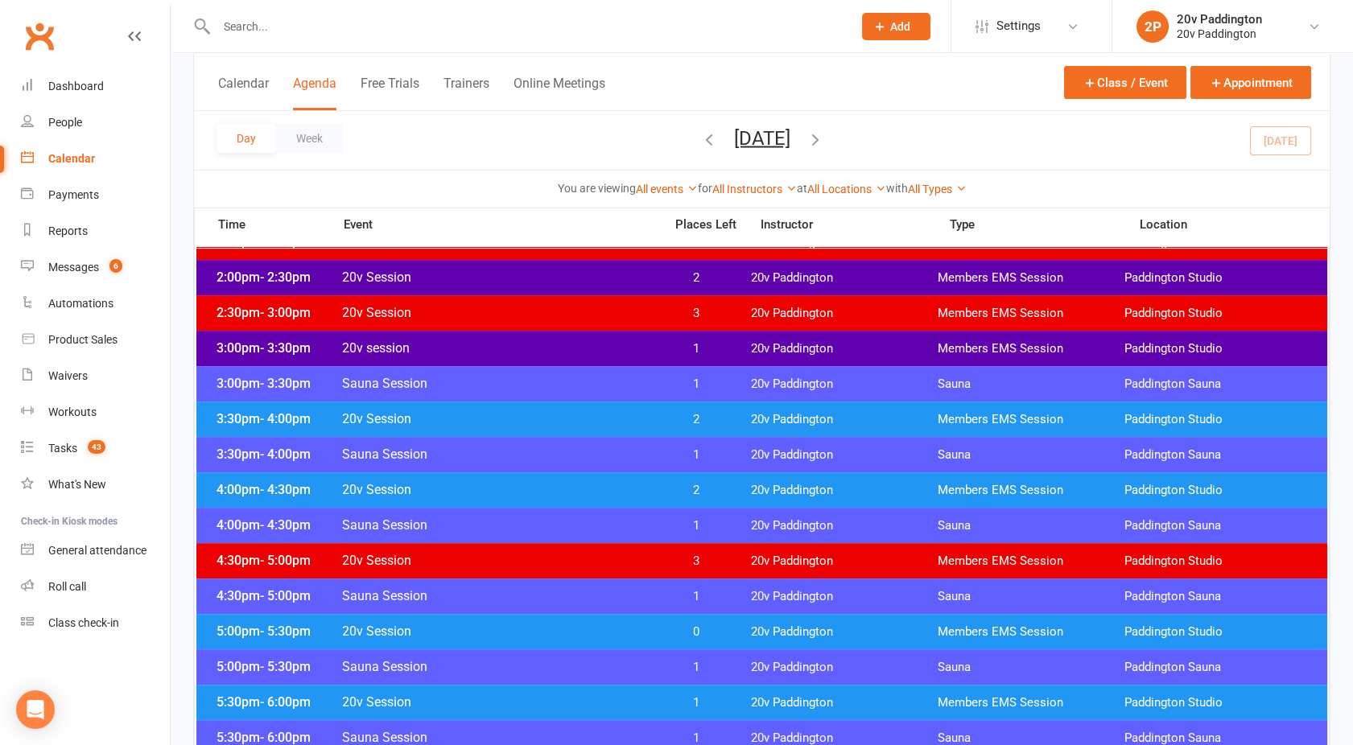
scroll to position [1120, 0]
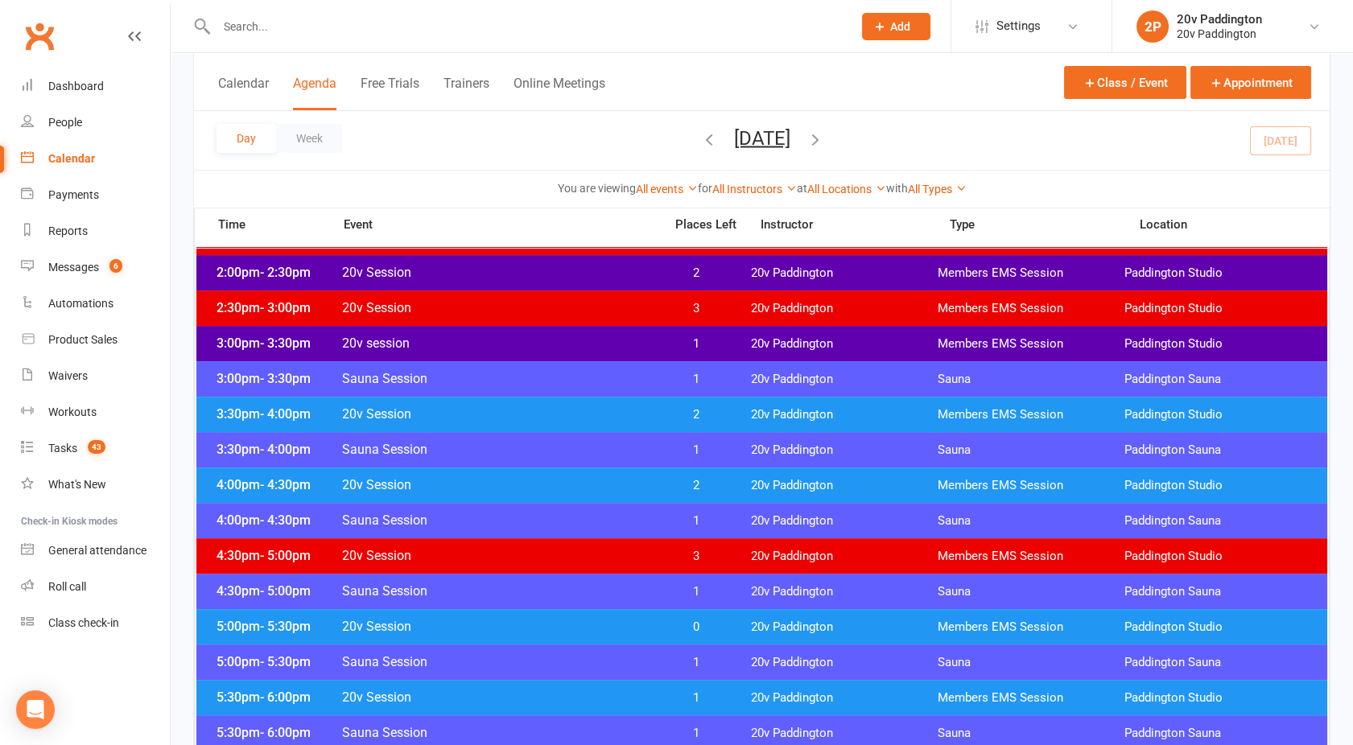
click at [502, 629] on span "20v Session" at bounding box center [497, 626] width 313 height 15
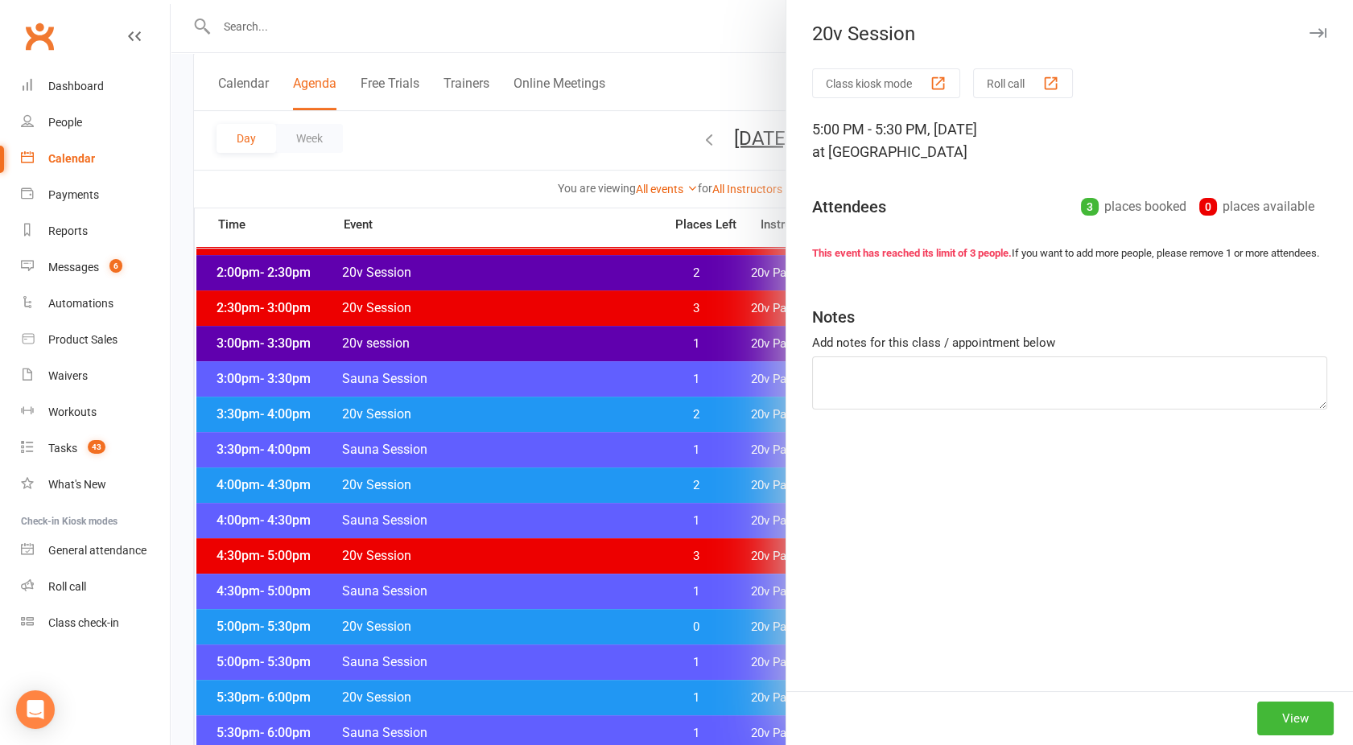
click at [502, 629] on div at bounding box center [762, 372] width 1182 height 745
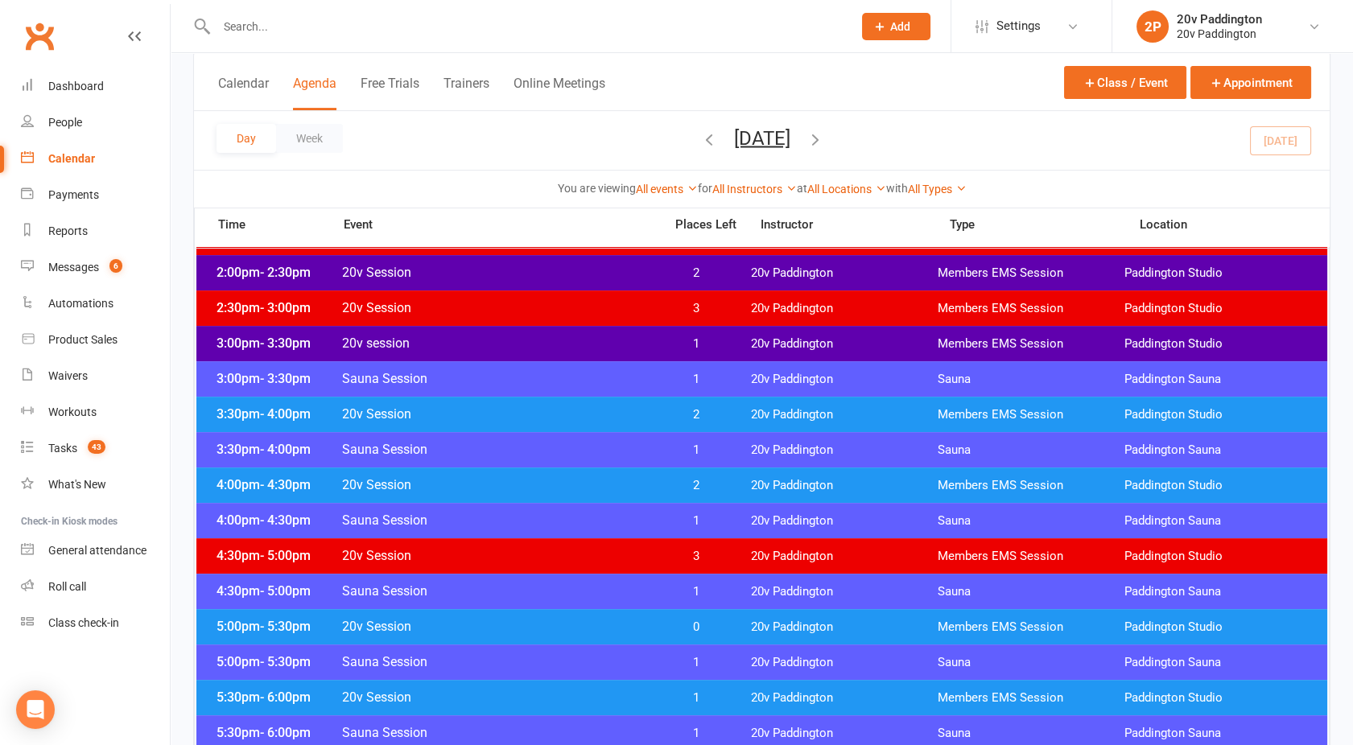
click at [502, 629] on span "20v Session" at bounding box center [497, 626] width 313 height 15
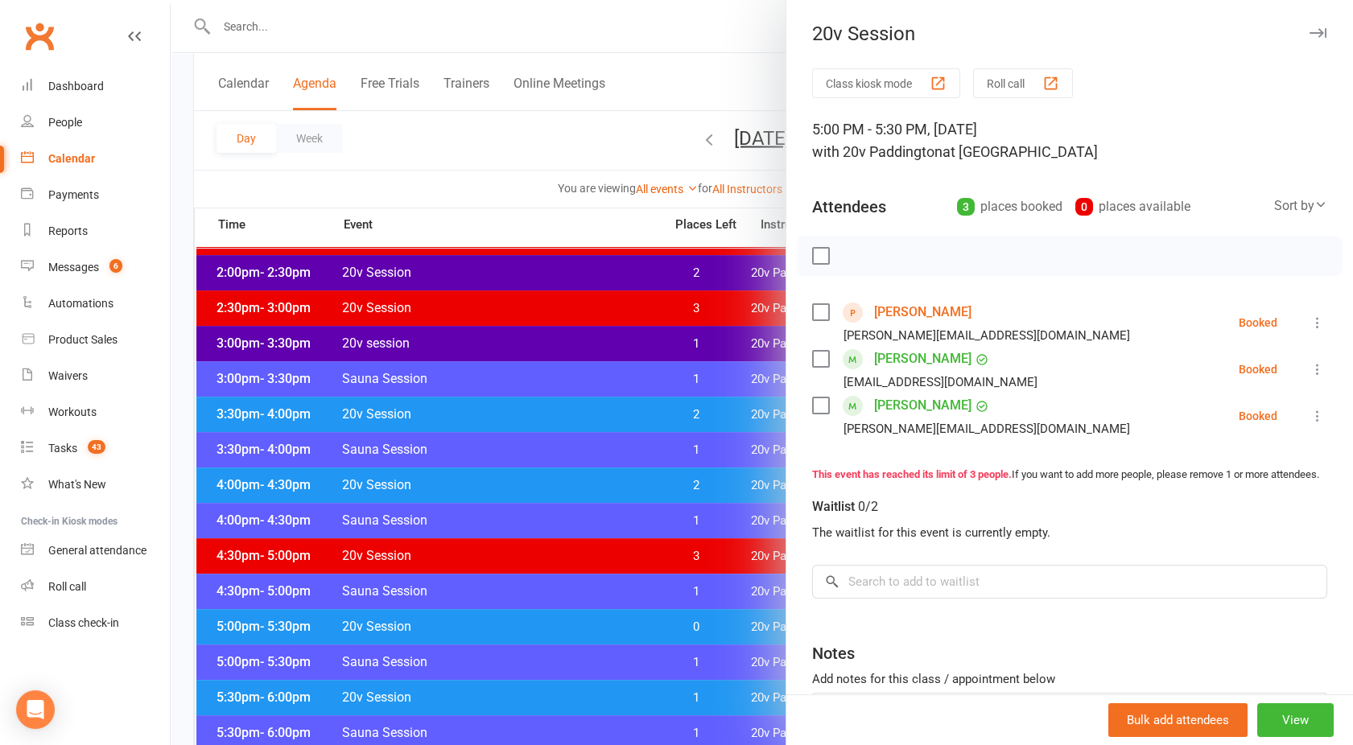
click at [911, 315] on link "[PERSON_NAME]" at bounding box center [922, 312] width 97 height 26
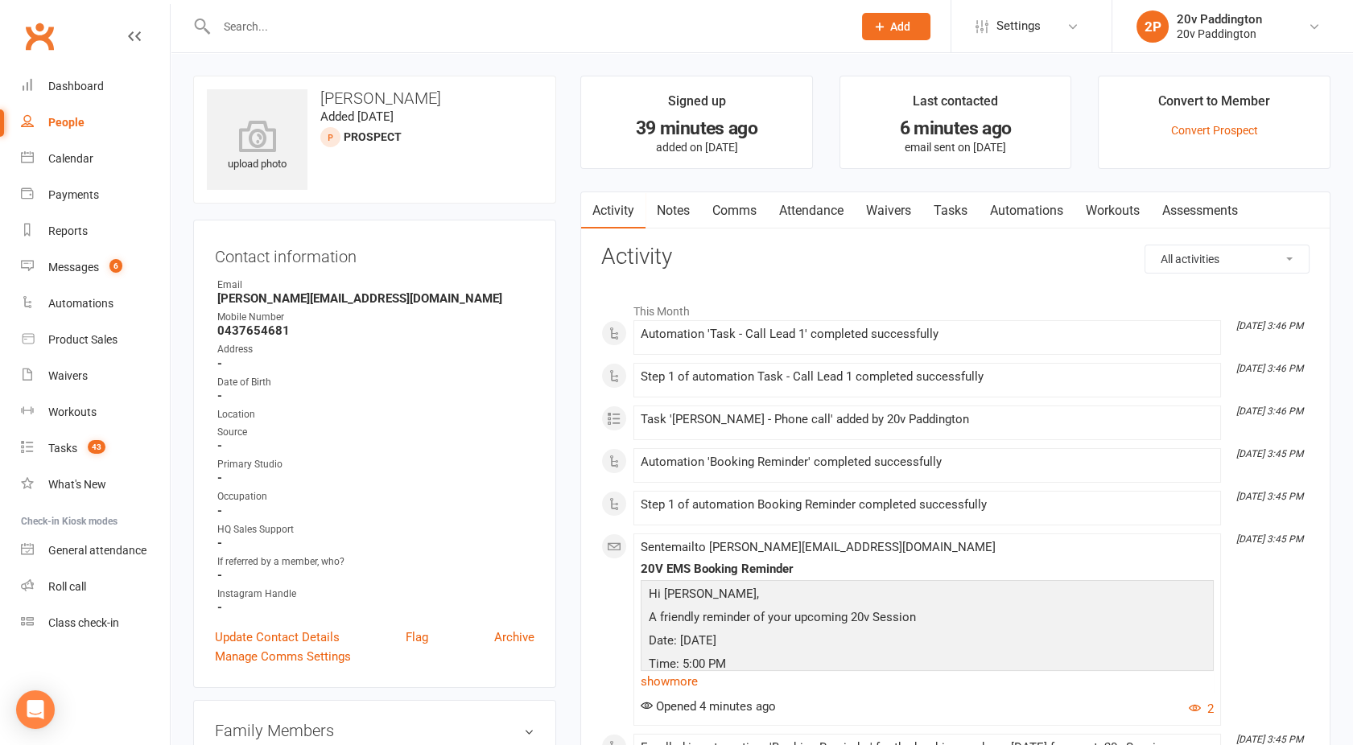
click at [99, 122] on link "People" at bounding box center [95, 123] width 149 height 36
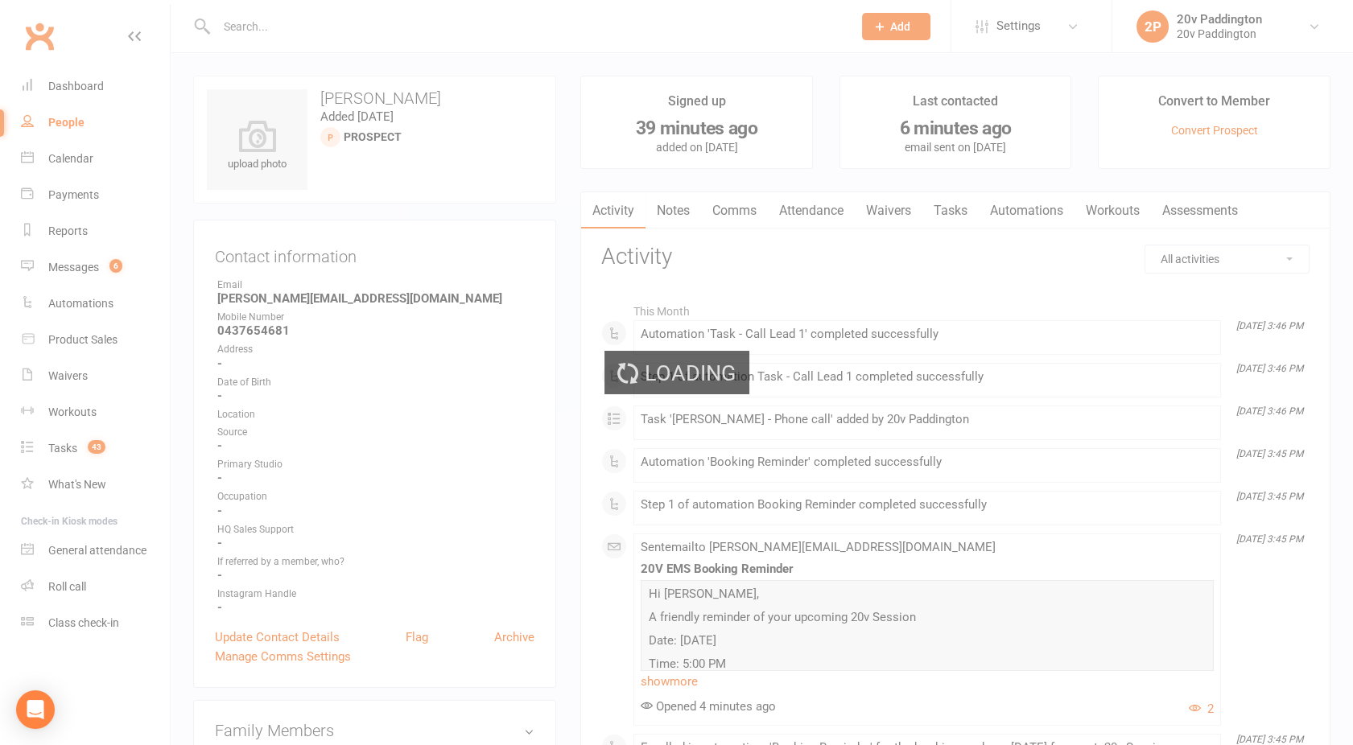
select select "100"
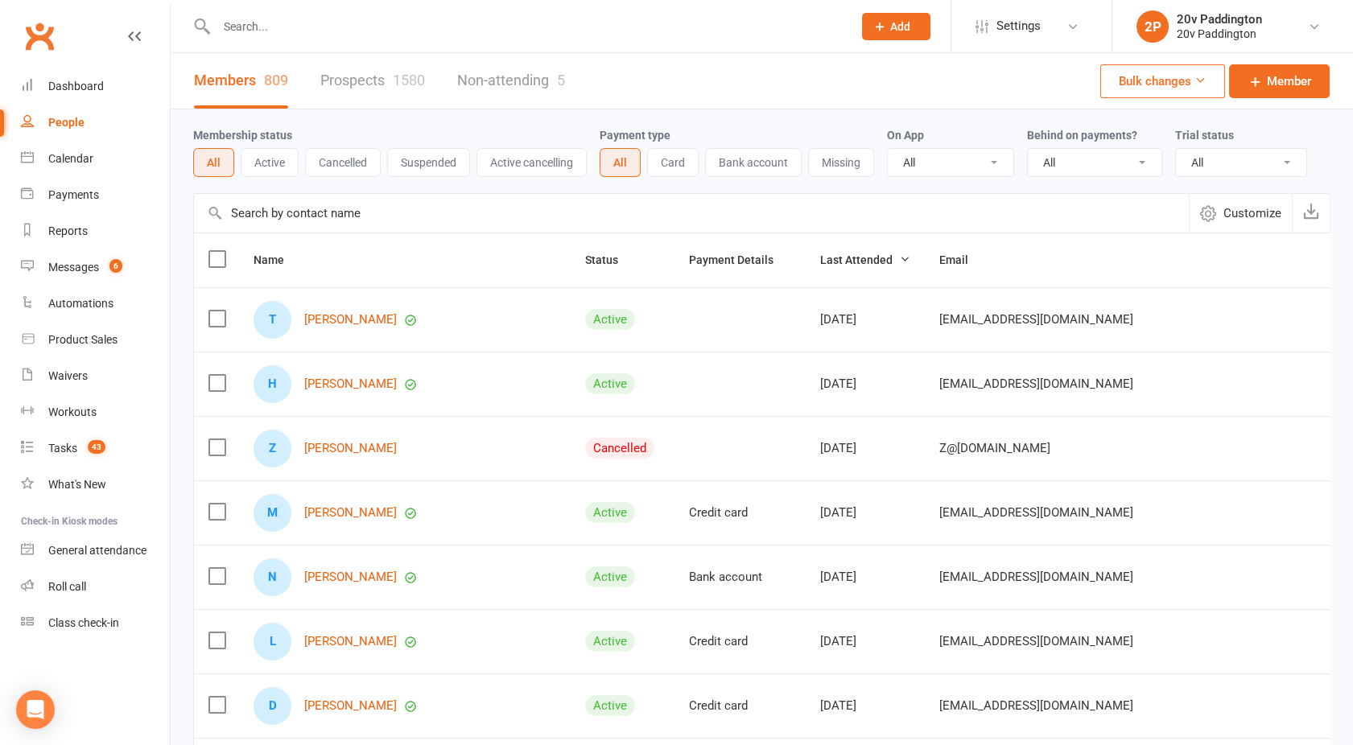
click at [416, 82] on div "1580" at bounding box center [409, 80] width 32 height 17
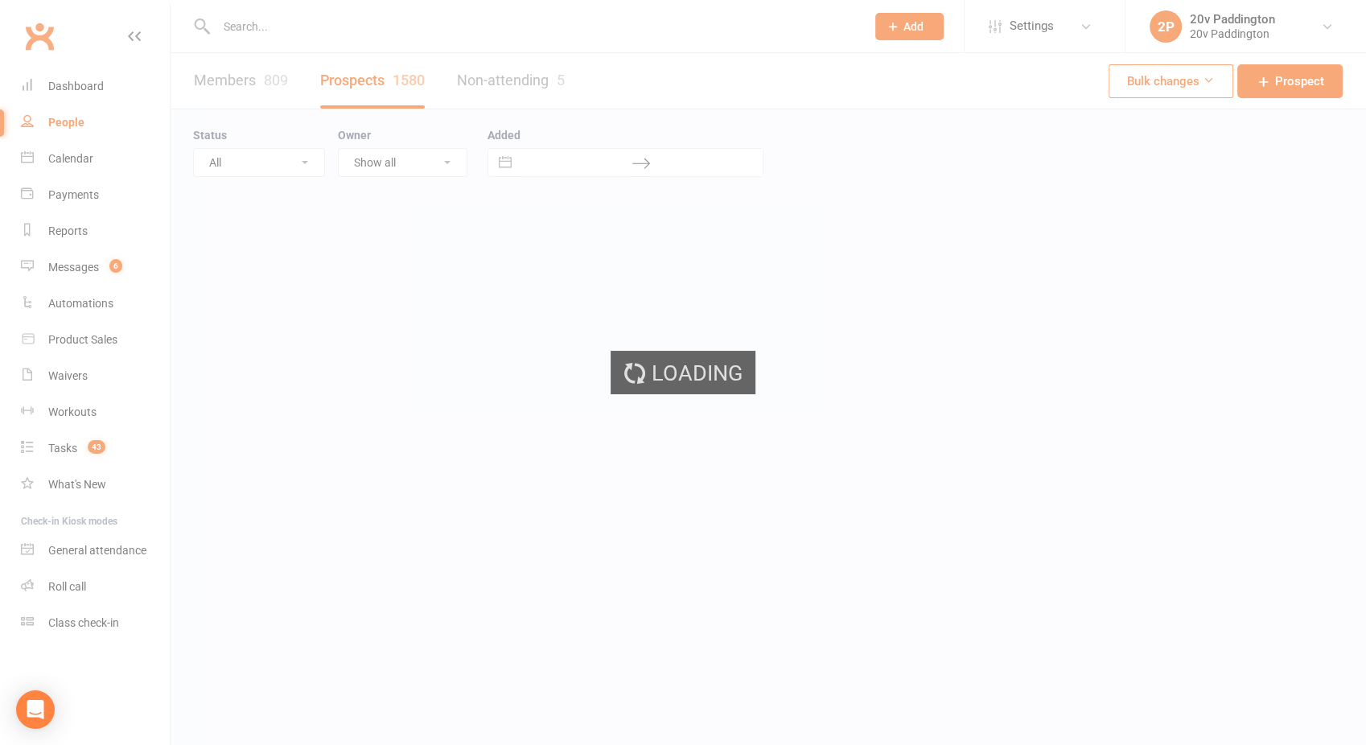
select select "100"
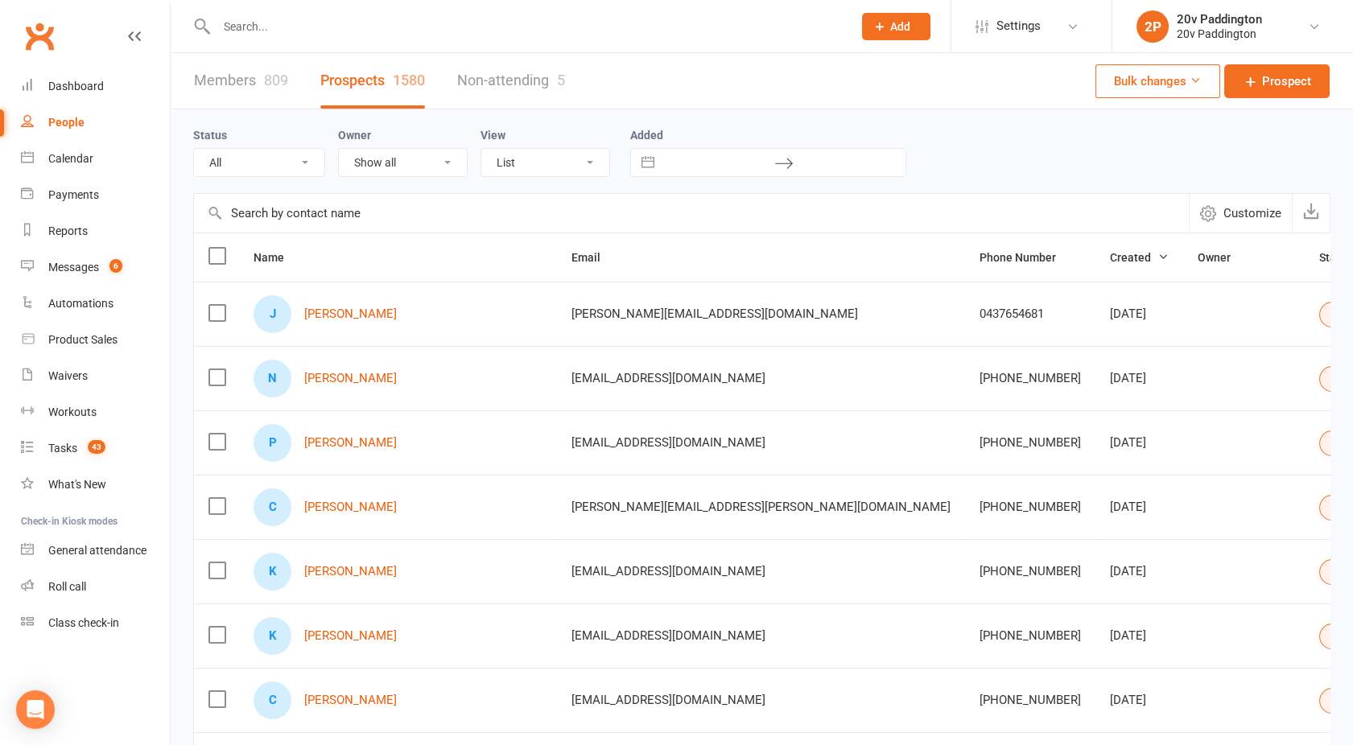
click at [1319, 313] on button "Select status" at bounding box center [1373, 315] width 109 height 26
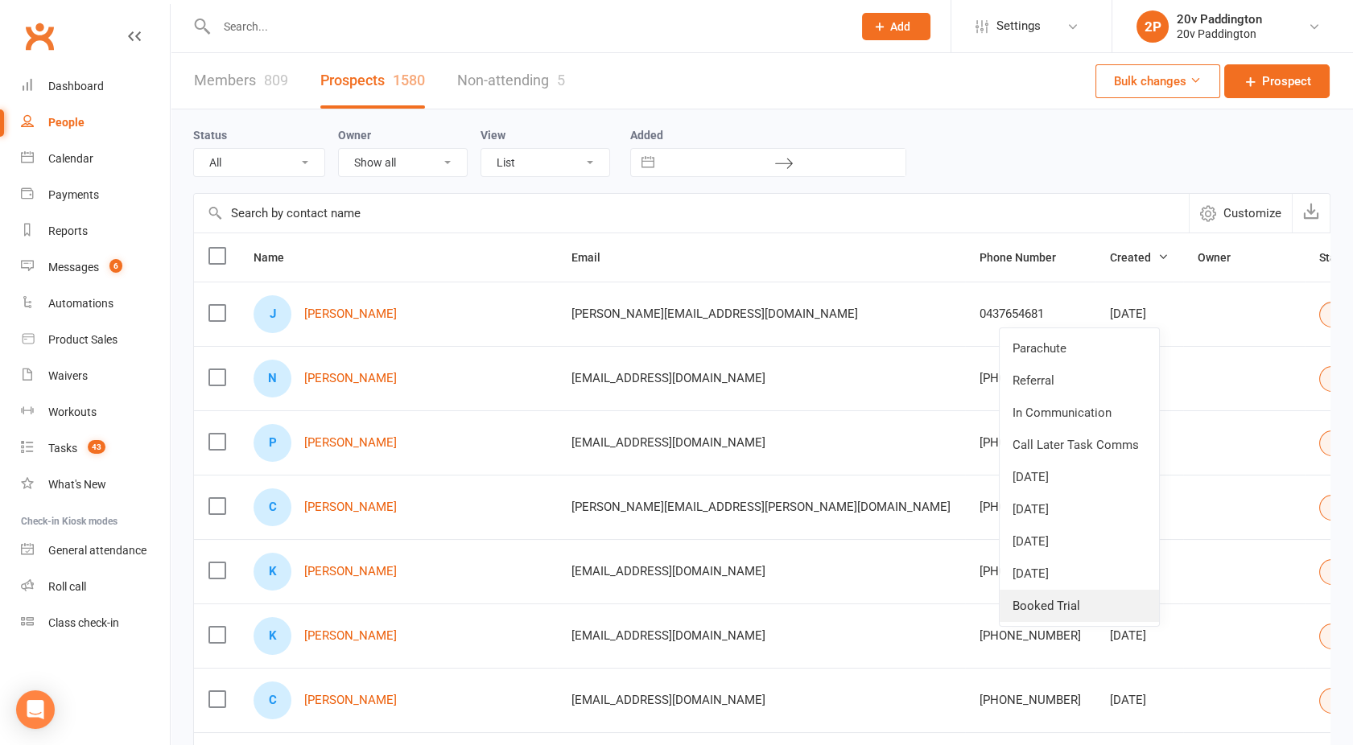
click at [1044, 608] on link "Booked Trial" at bounding box center [1078, 606] width 159 height 32
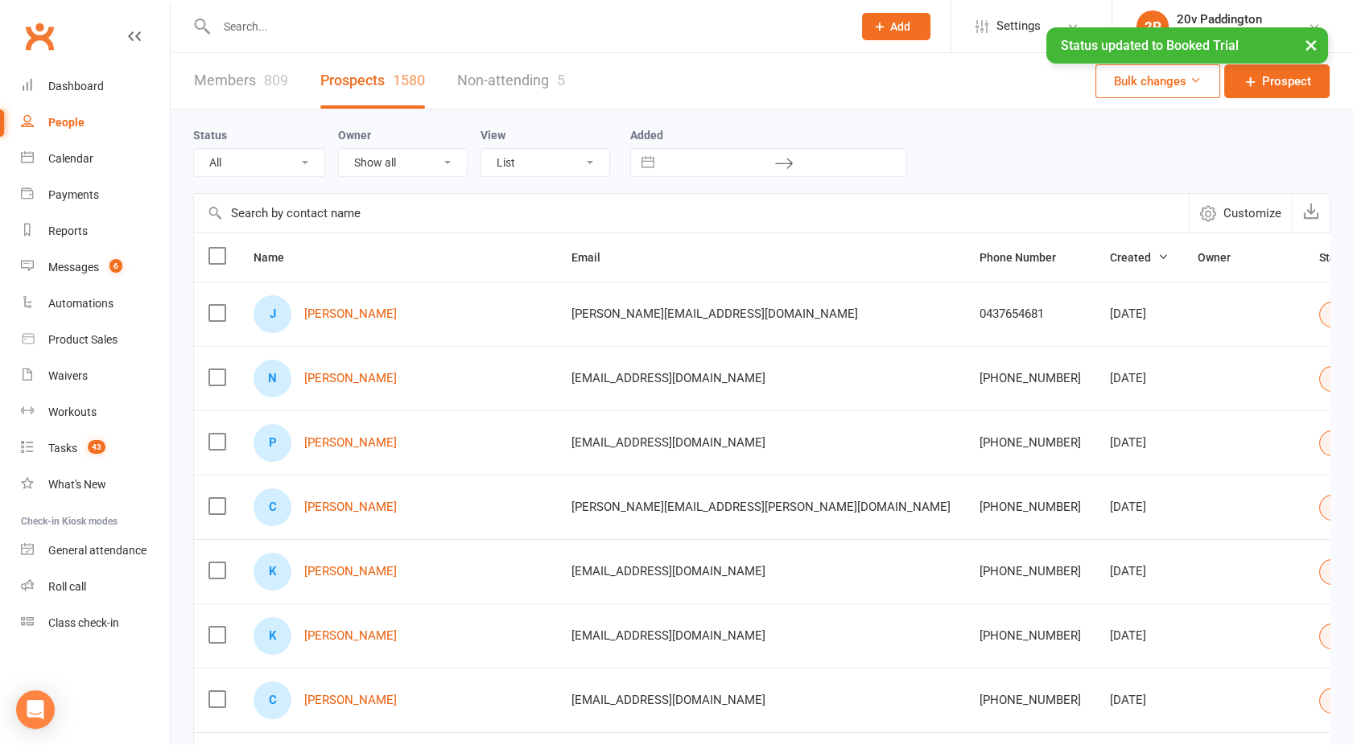
click at [257, 19] on input "text" at bounding box center [526, 26] width 629 height 23
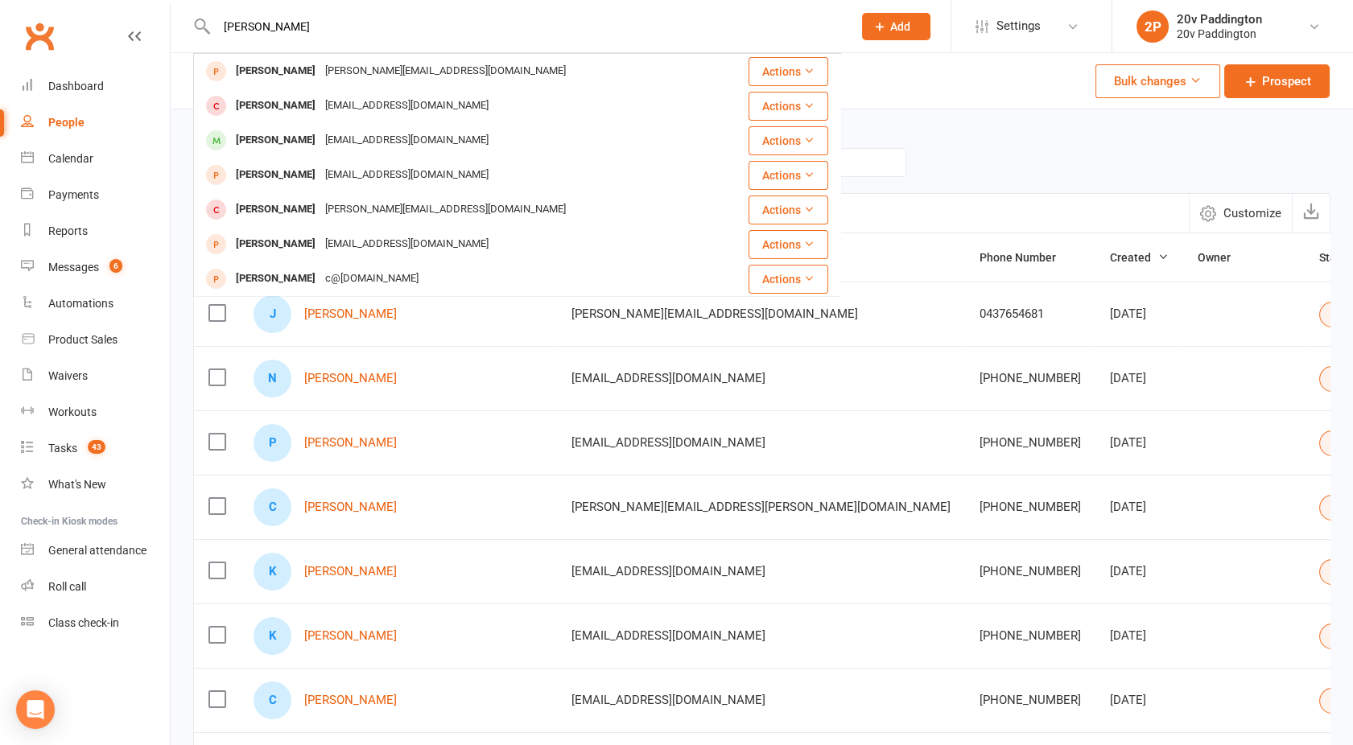
type input "[PERSON_NAME]"
click at [402, 336] on td "J [PERSON_NAME]" at bounding box center [398, 314] width 318 height 64
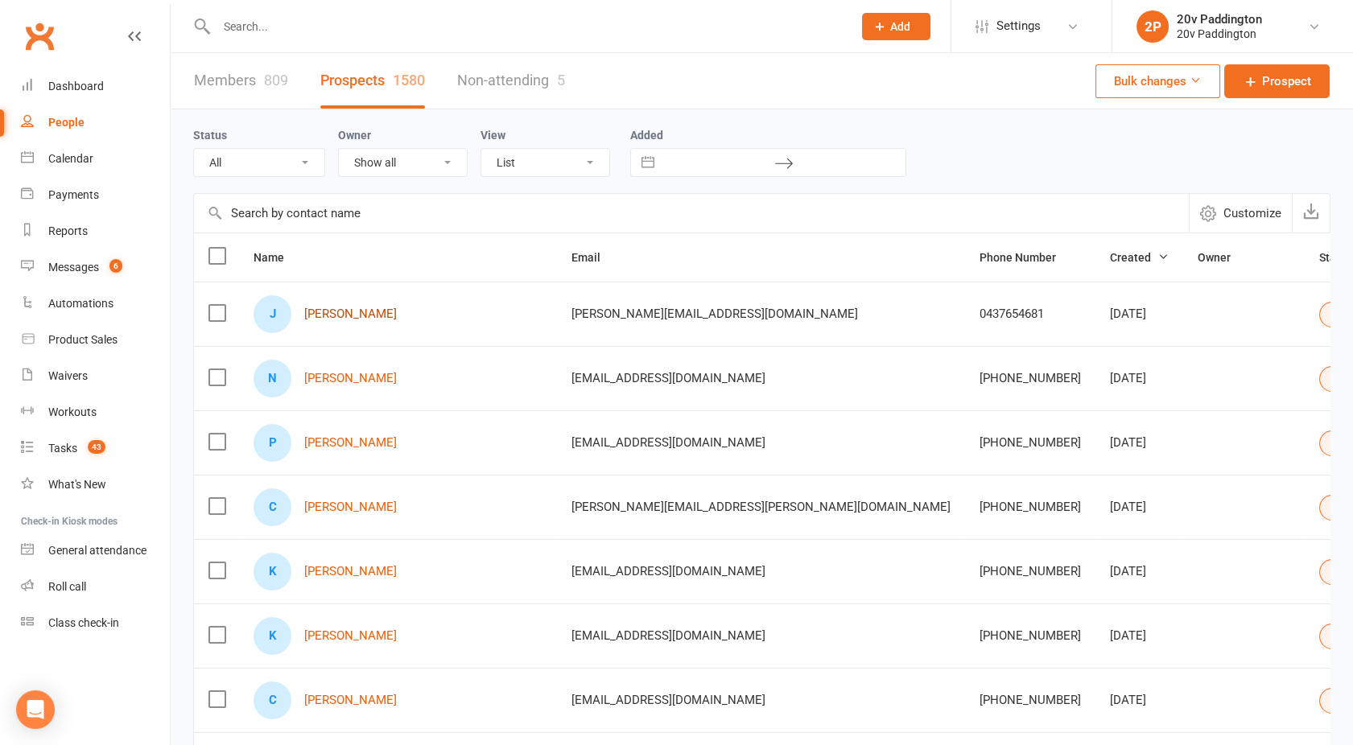
click at [393, 311] on link "[PERSON_NAME]" at bounding box center [350, 314] width 93 height 14
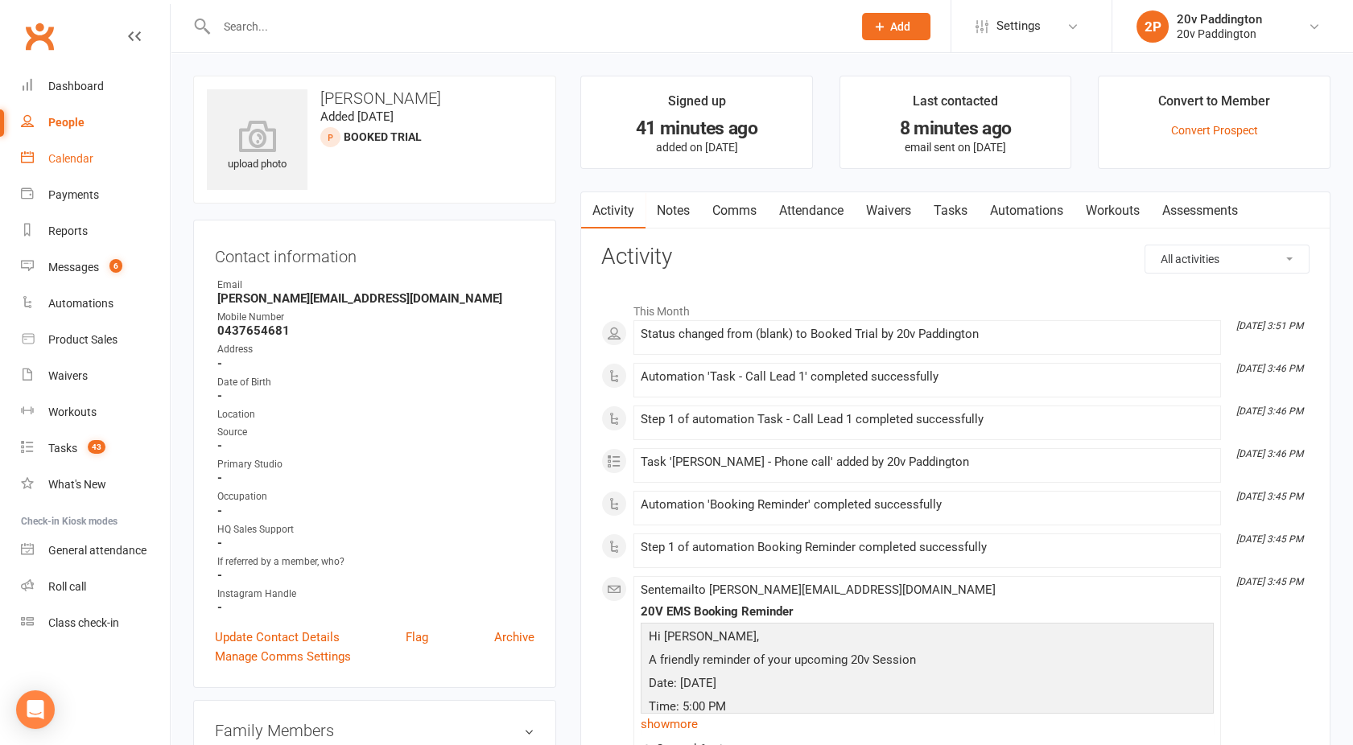
click at [68, 150] on link "Calendar" at bounding box center [95, 159] width 149 height 36
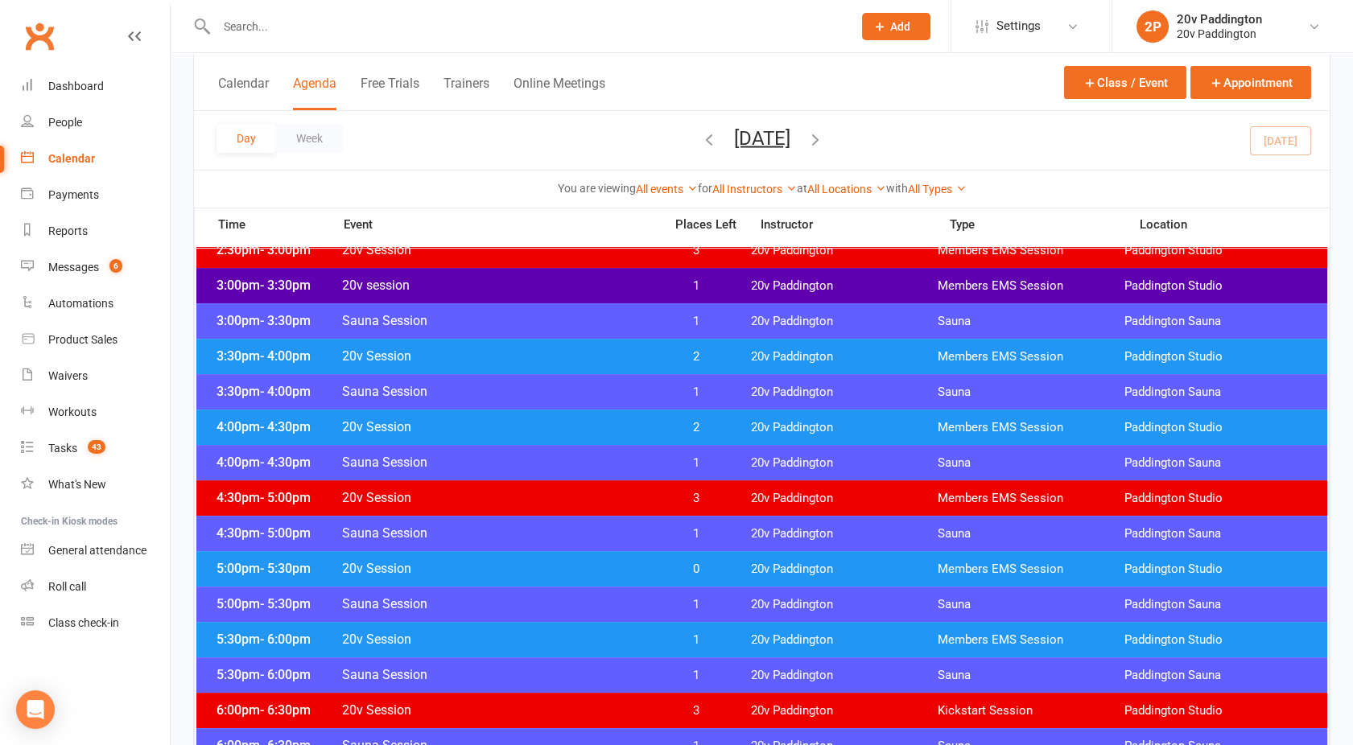
scroll to position [1228, 0]
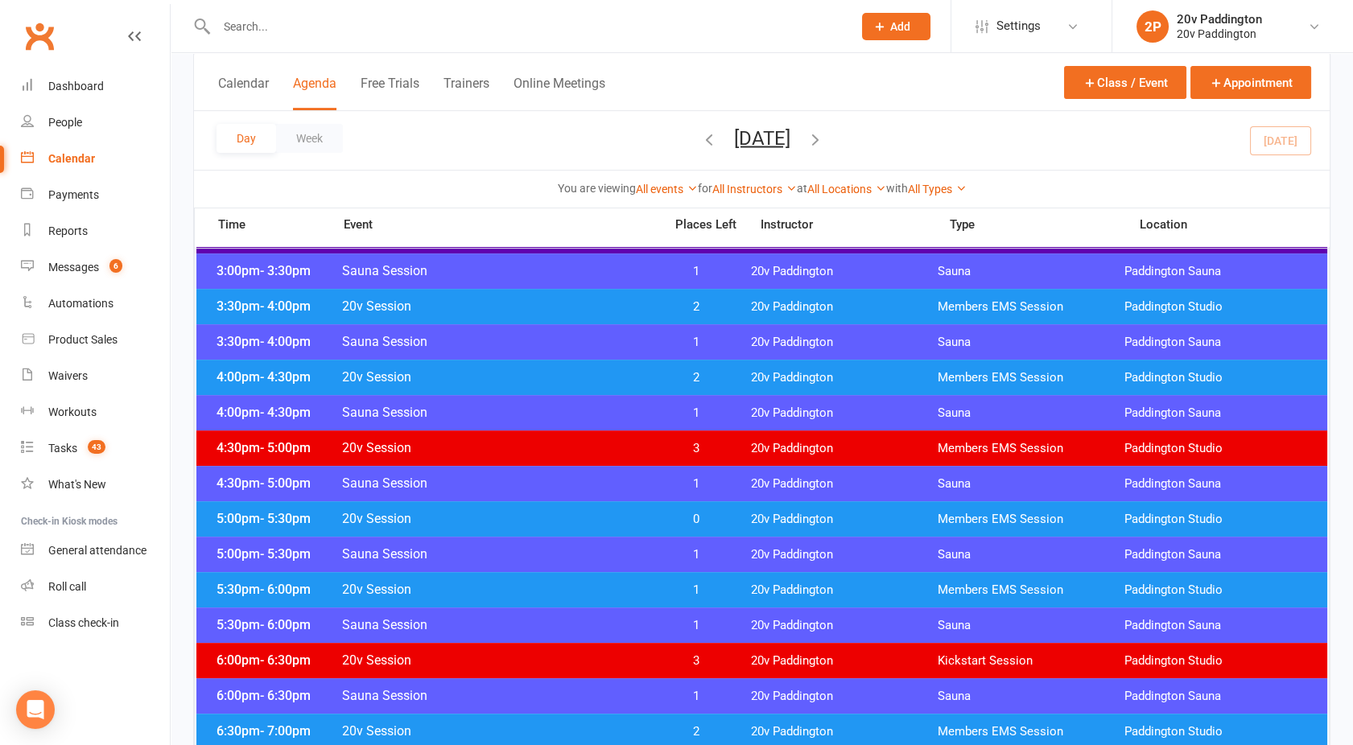
click at [599, 517] on span "20v Session" at bounding box center [497, 518] width 313 height 15
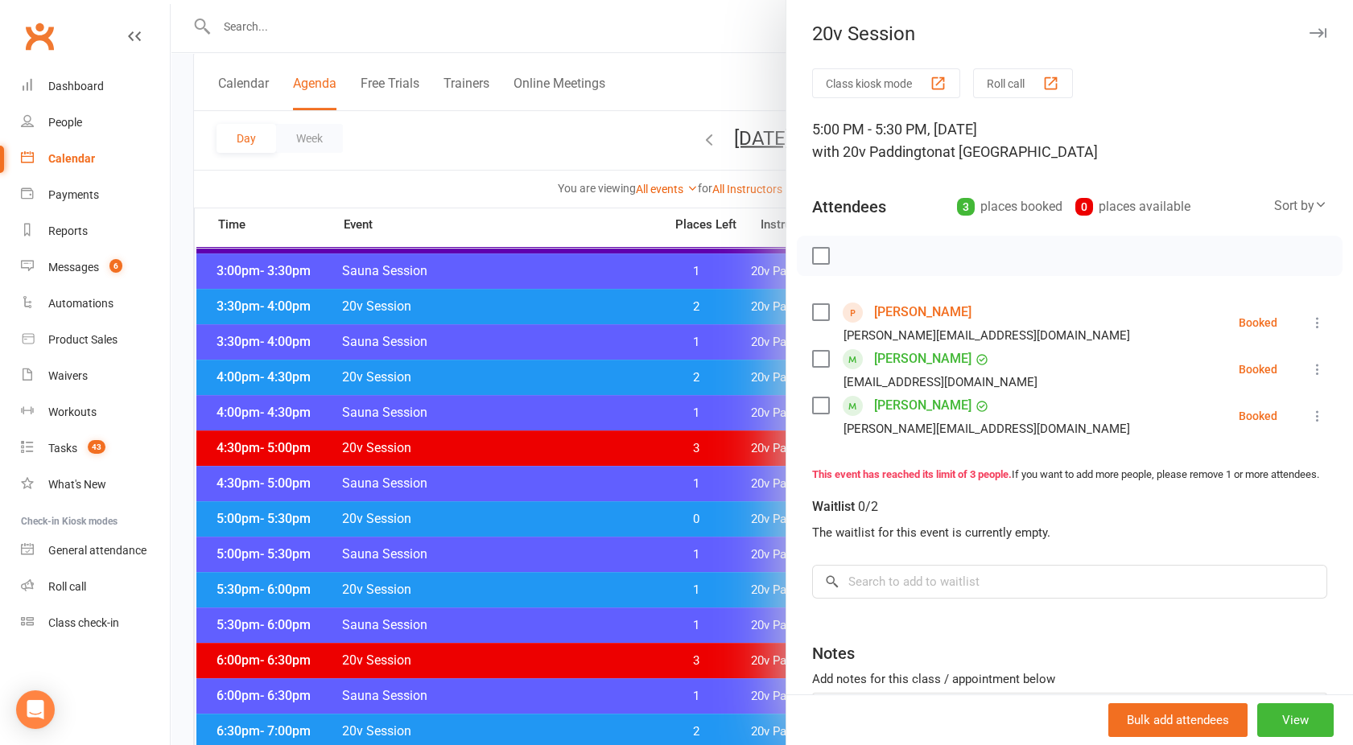
click at [599, 517] on div at bounding box center [762, 372] width 1182 height 745
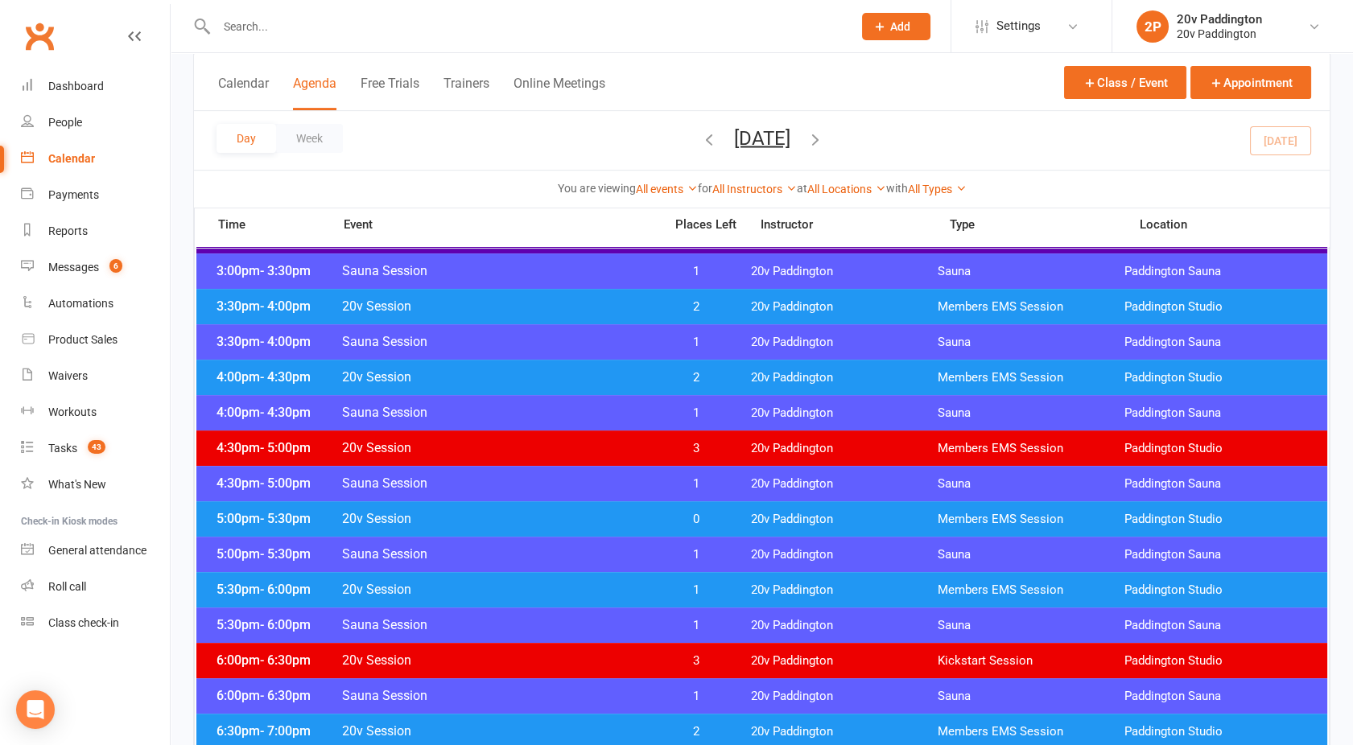
click at [599, 517] on span "20v Session" at bounding box center [497, 518] width 313 height 15
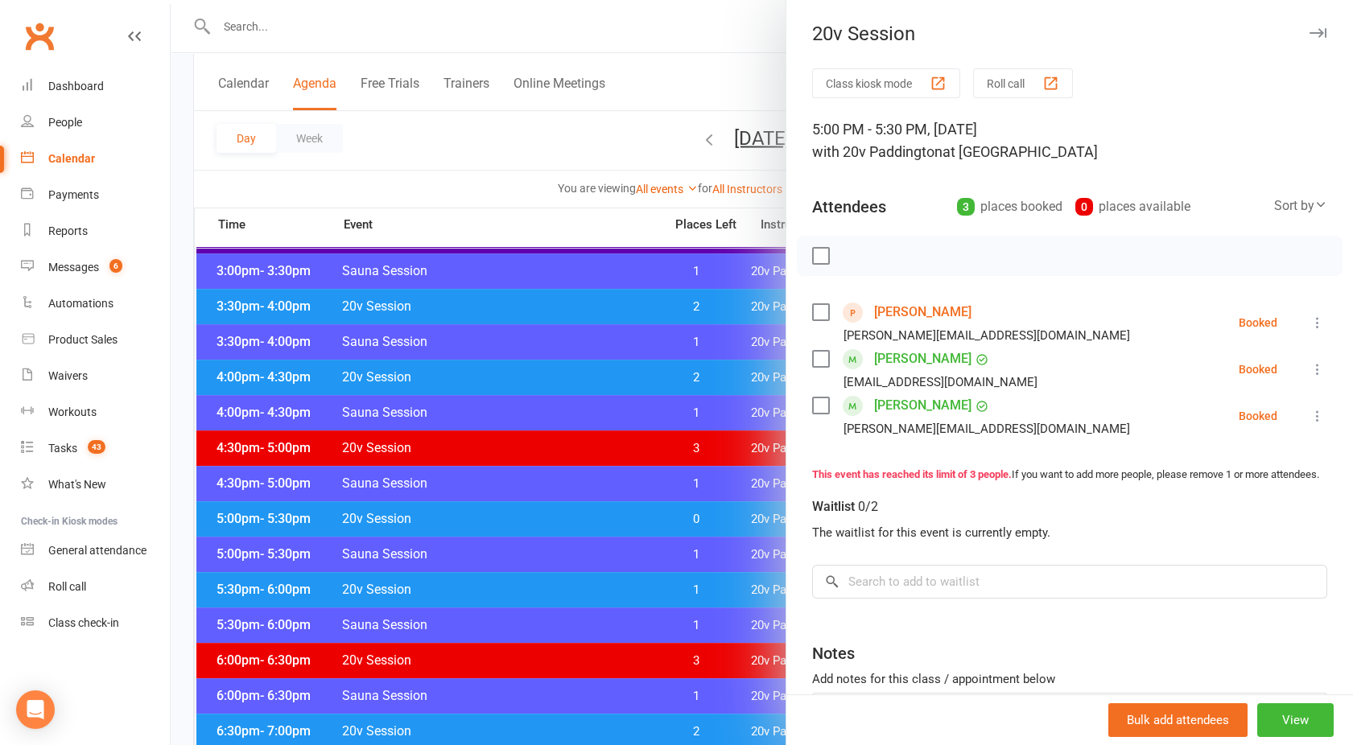
click at [599, 517] on div at bounding box center [762, 372] width 1182 height 745
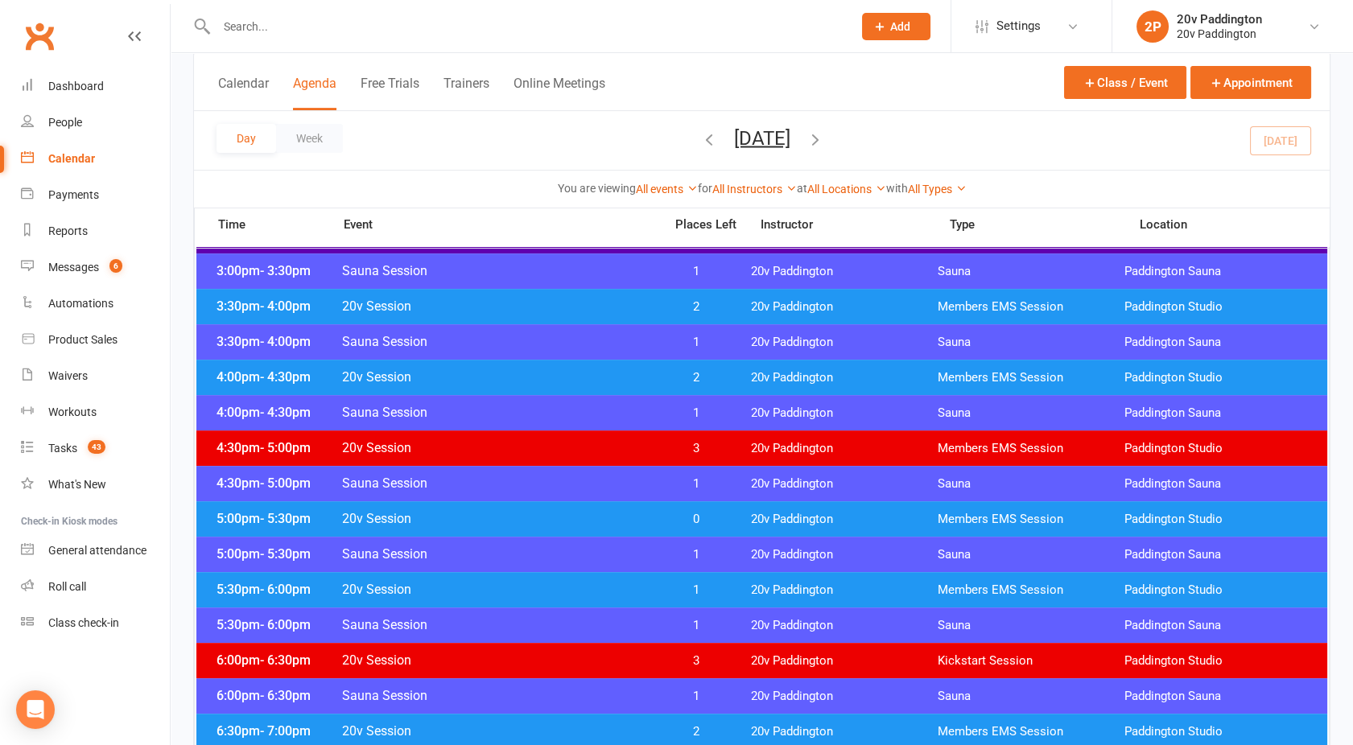
click at [615, 597] on div "5:30pm - 6:00pm 20v Session 1 20v Paddington Members EMS Session [GEOGRAPHIC_DA…" at bounding box center [761, 589] width 1131 height 35
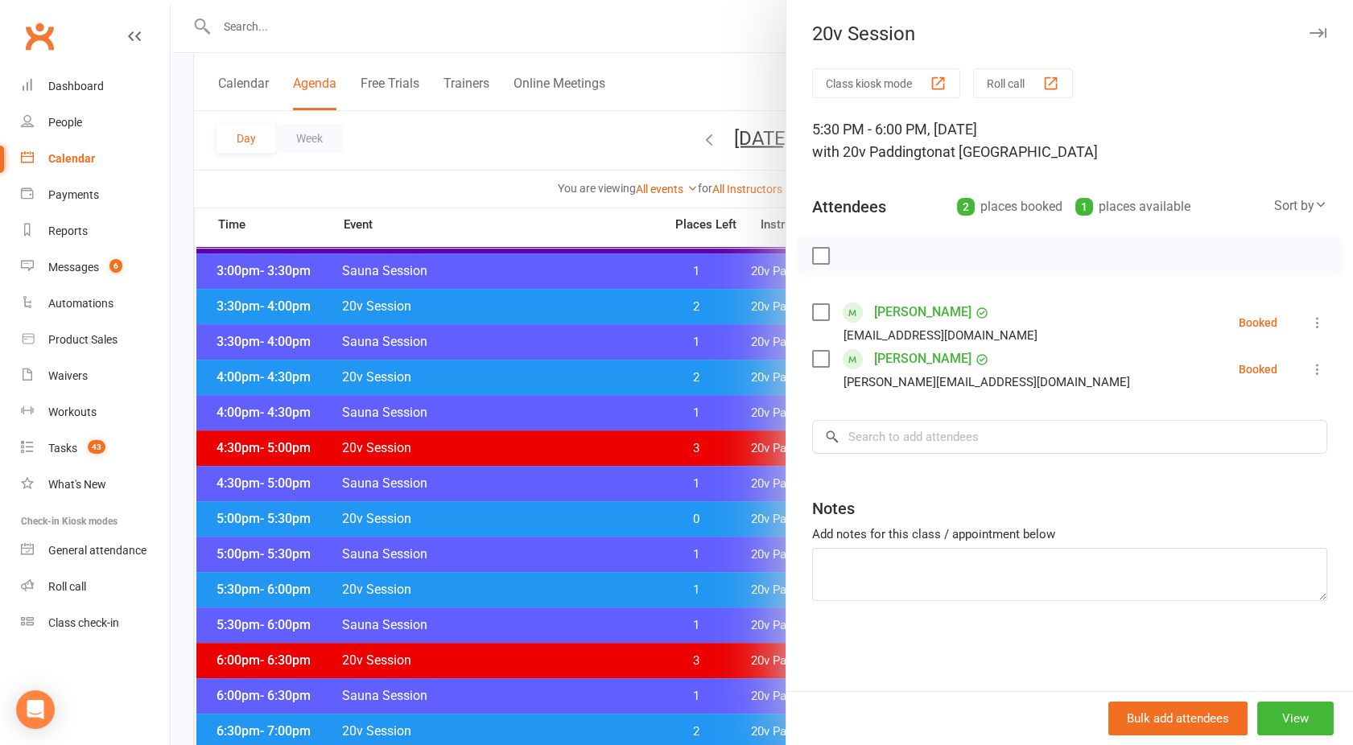
click at [615, 597] on div at bounding box center [762, 372] width 1182 height 745
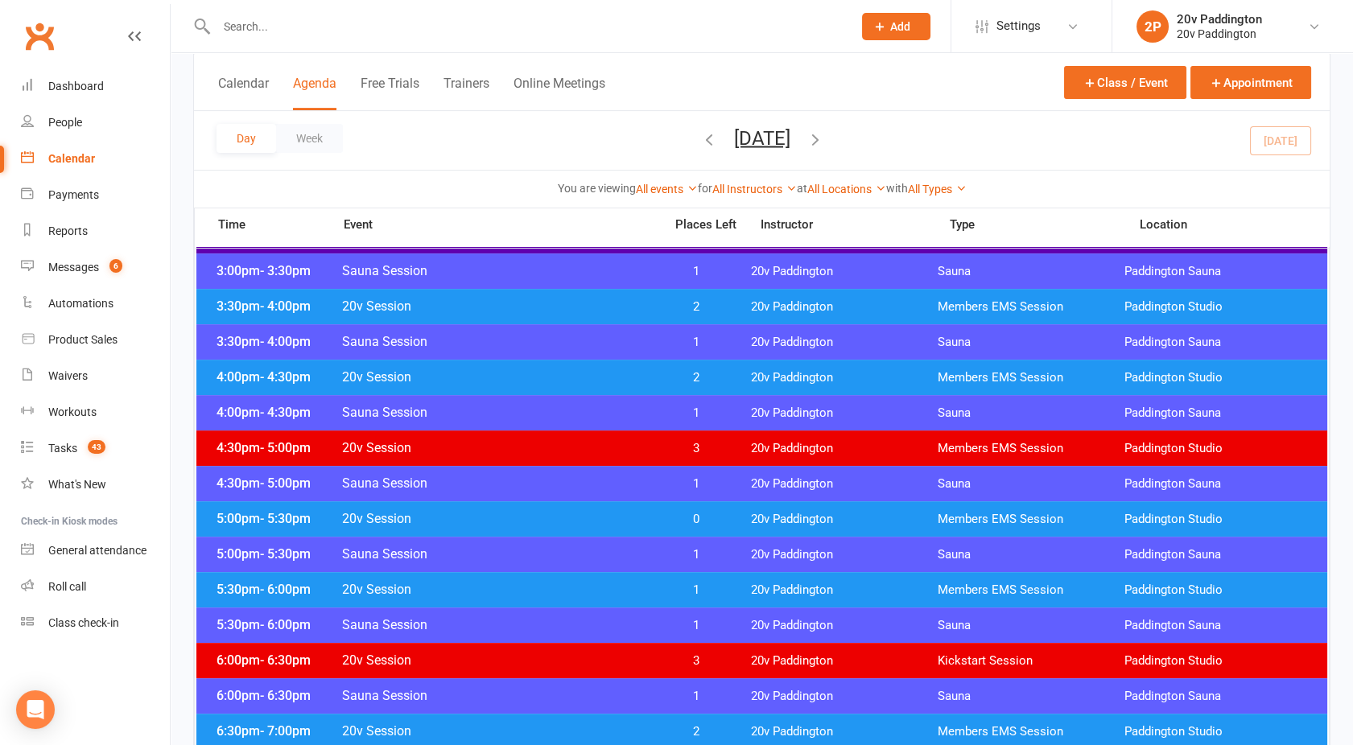
scroll to position [1304, 0]
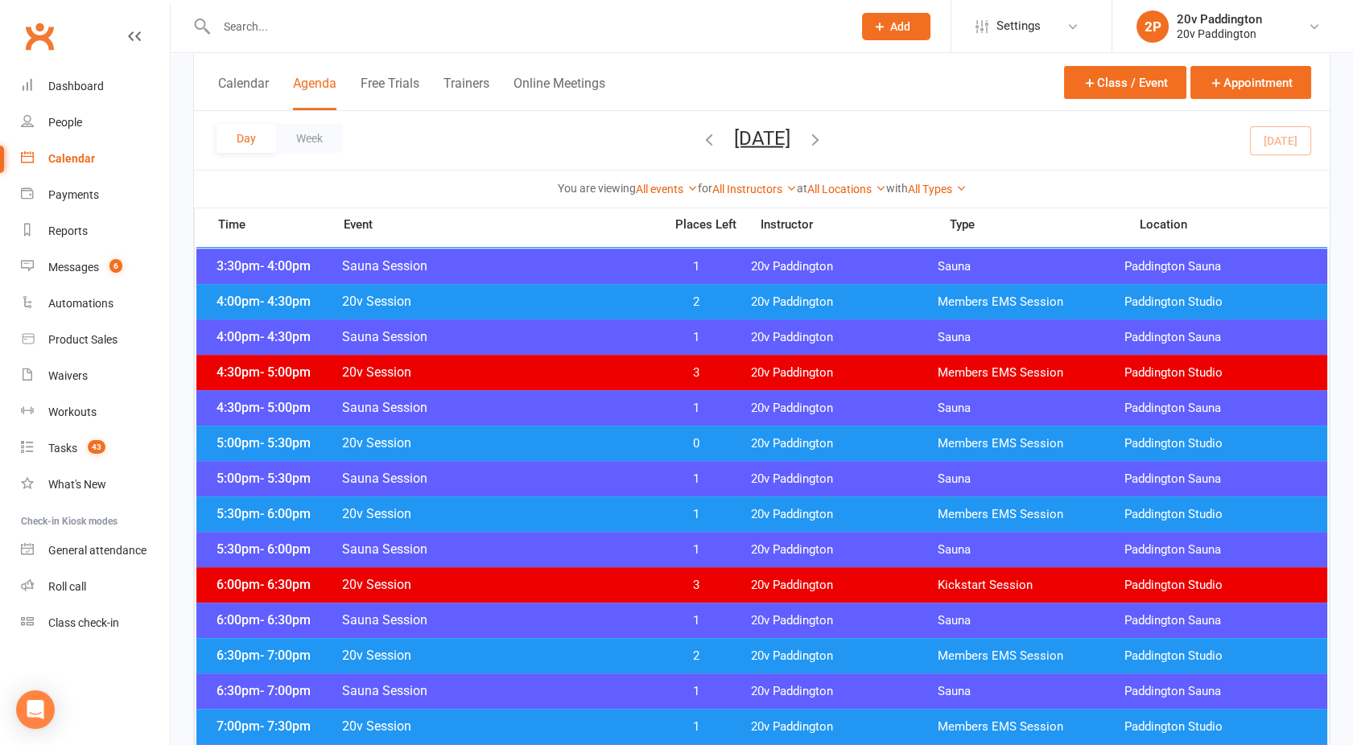
click at [636, 638] on div "6:30pm - 7:00pm 20v Session 2 20v Paddington Members EMS Session [GEOGRAPHIC_DA…" at bounding box center [761, 655] width 1131 height 35
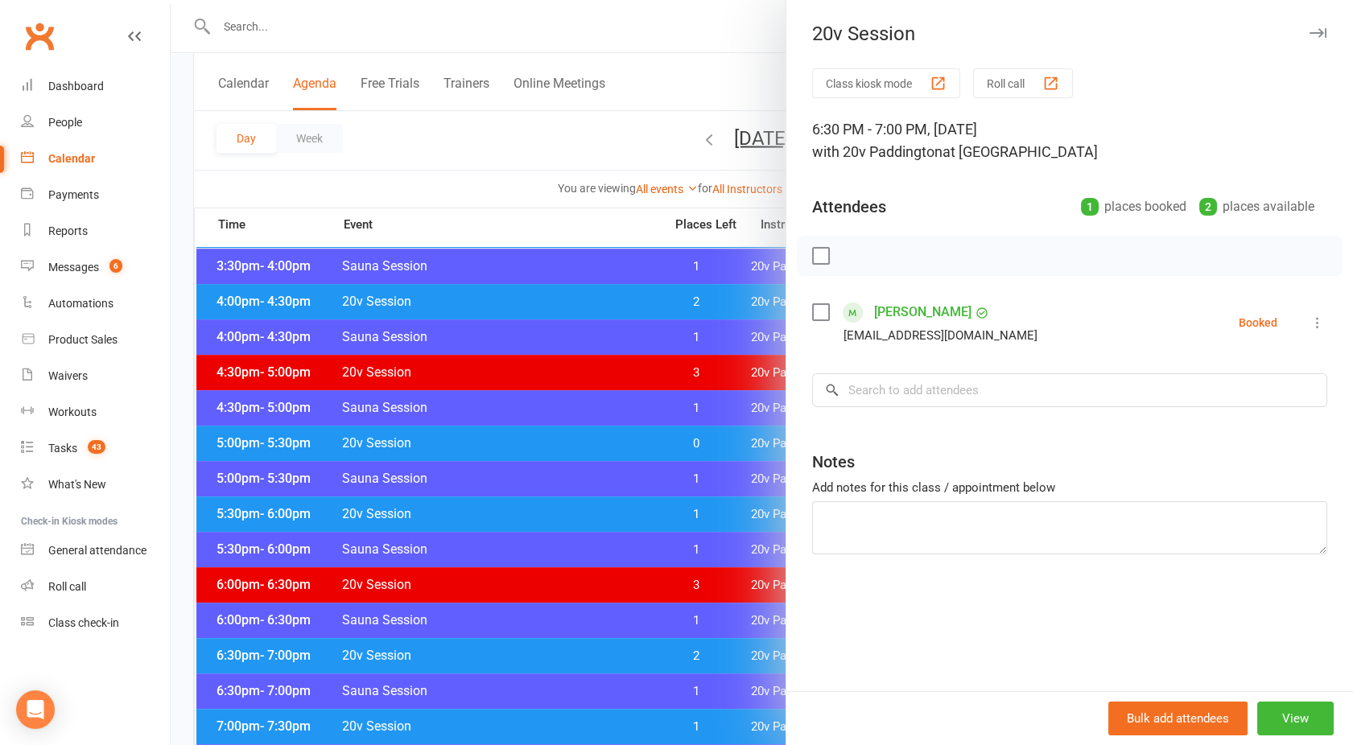
click at [636, 638] on div at bounding box center [762, 372] width 1182 height 745
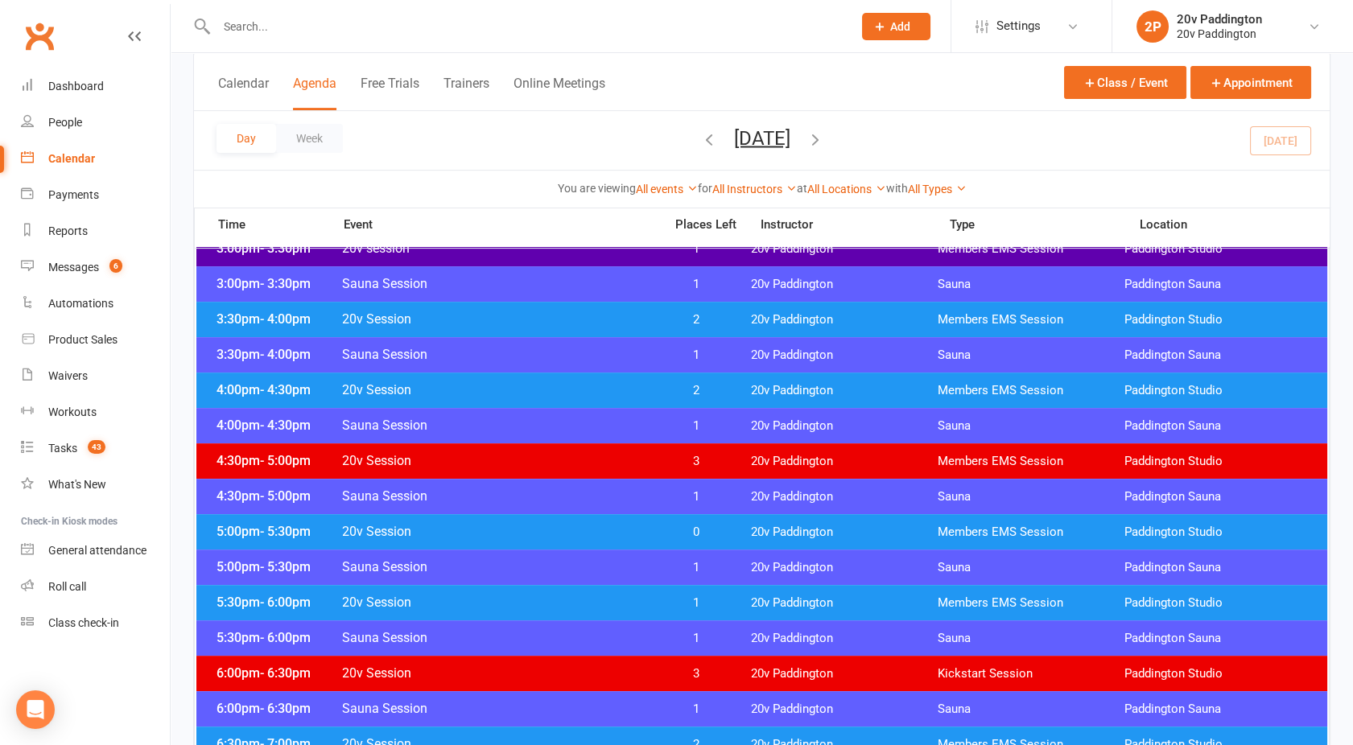
scroll to position [1168, 0]
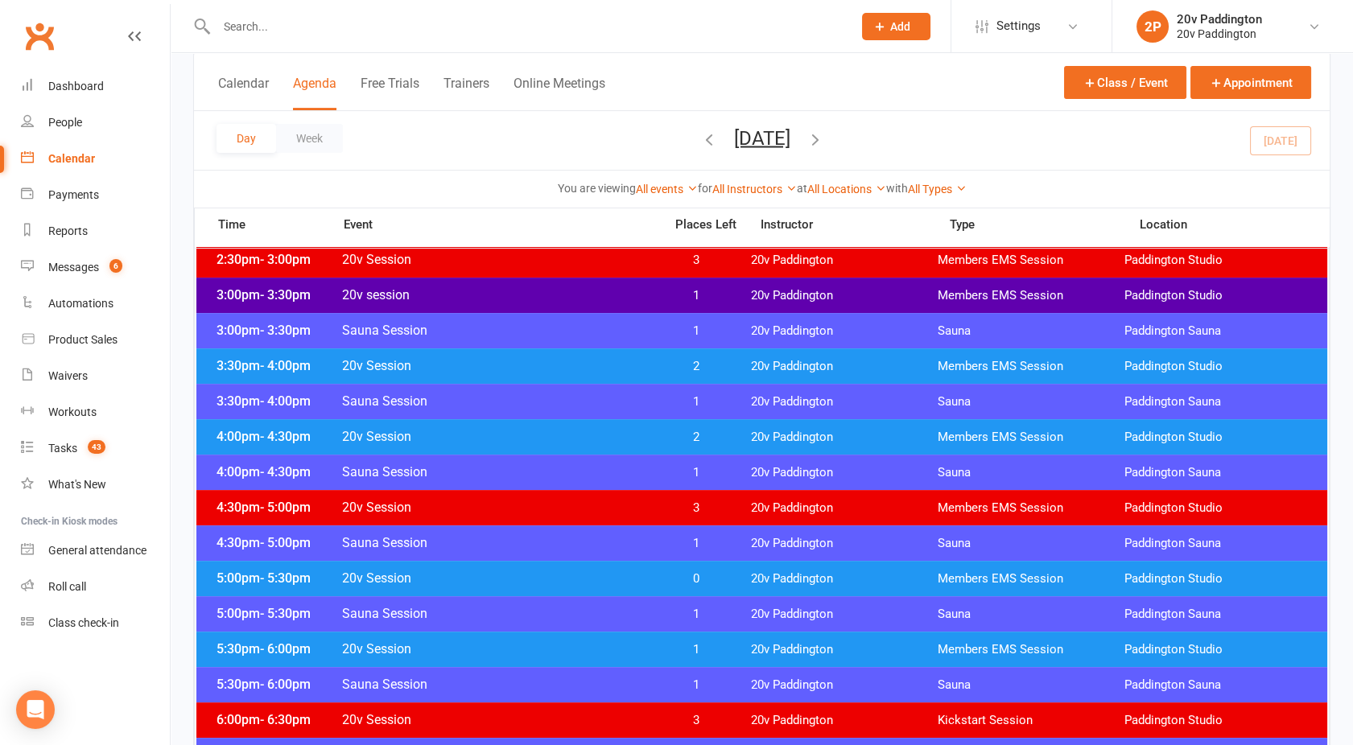
click at [627, 569] on div "5:00pm - 5:30pm 20v Session 0 20v Paddington Members EMS Session [GEOGRAPHIC_DA…" at bounding box center [761, 578] width 1131 height 35
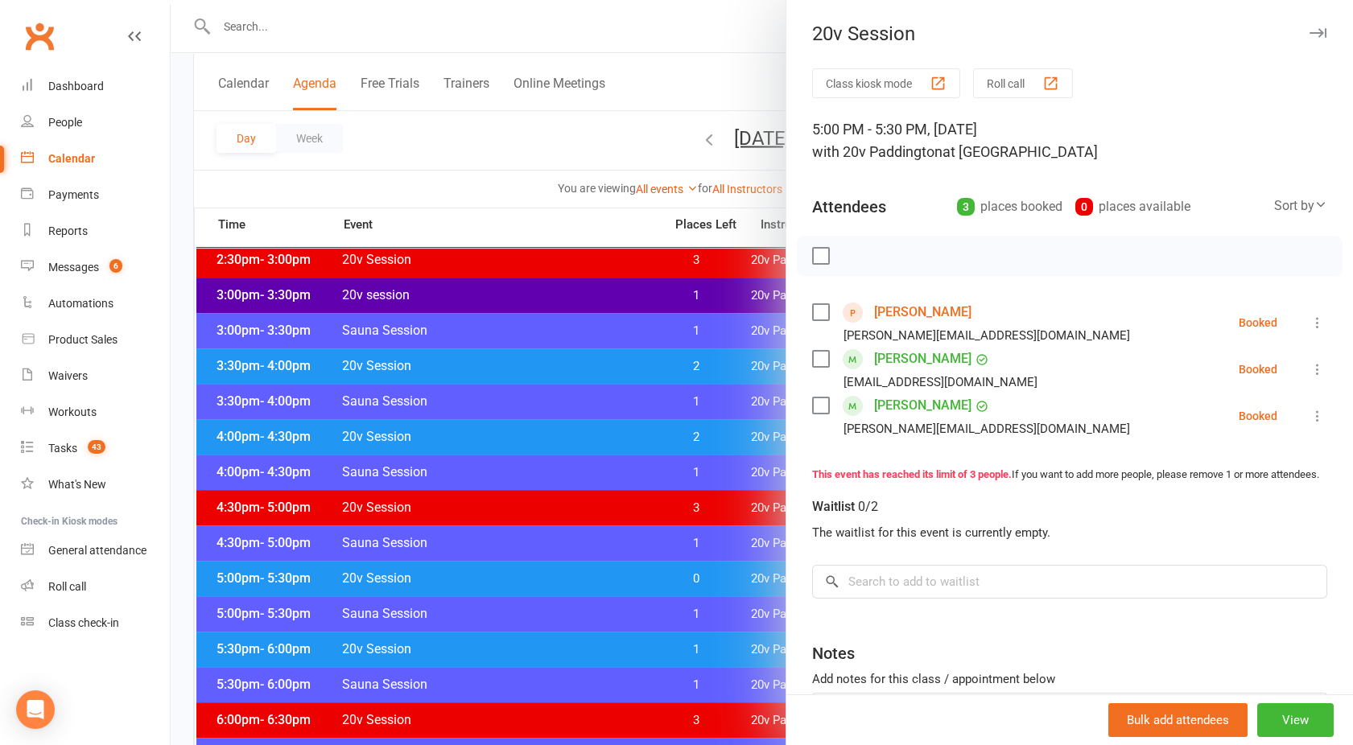
click at [624, 511] on div at bounding box center [762, 372] width 1182 height 745
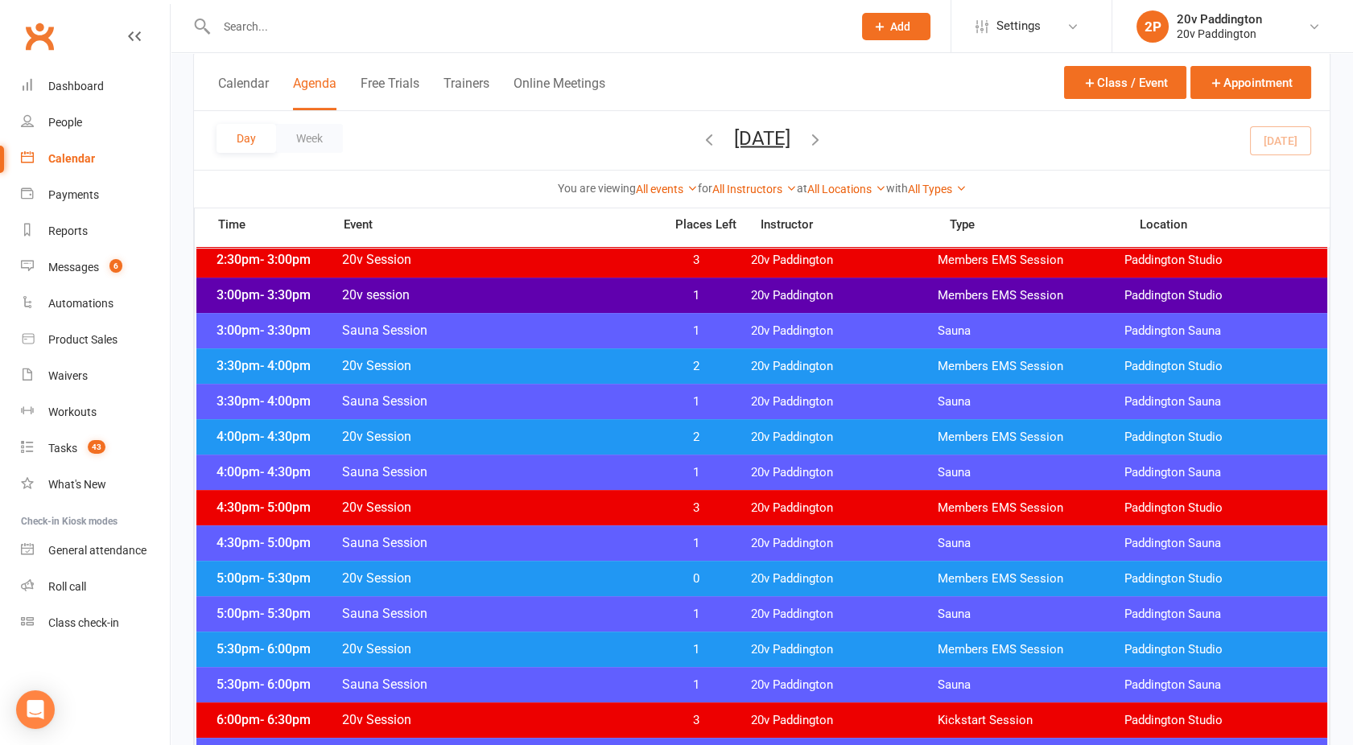
click at [525, 571] on span "20v Session" at bounding box center [497, 578] width 313 height 15
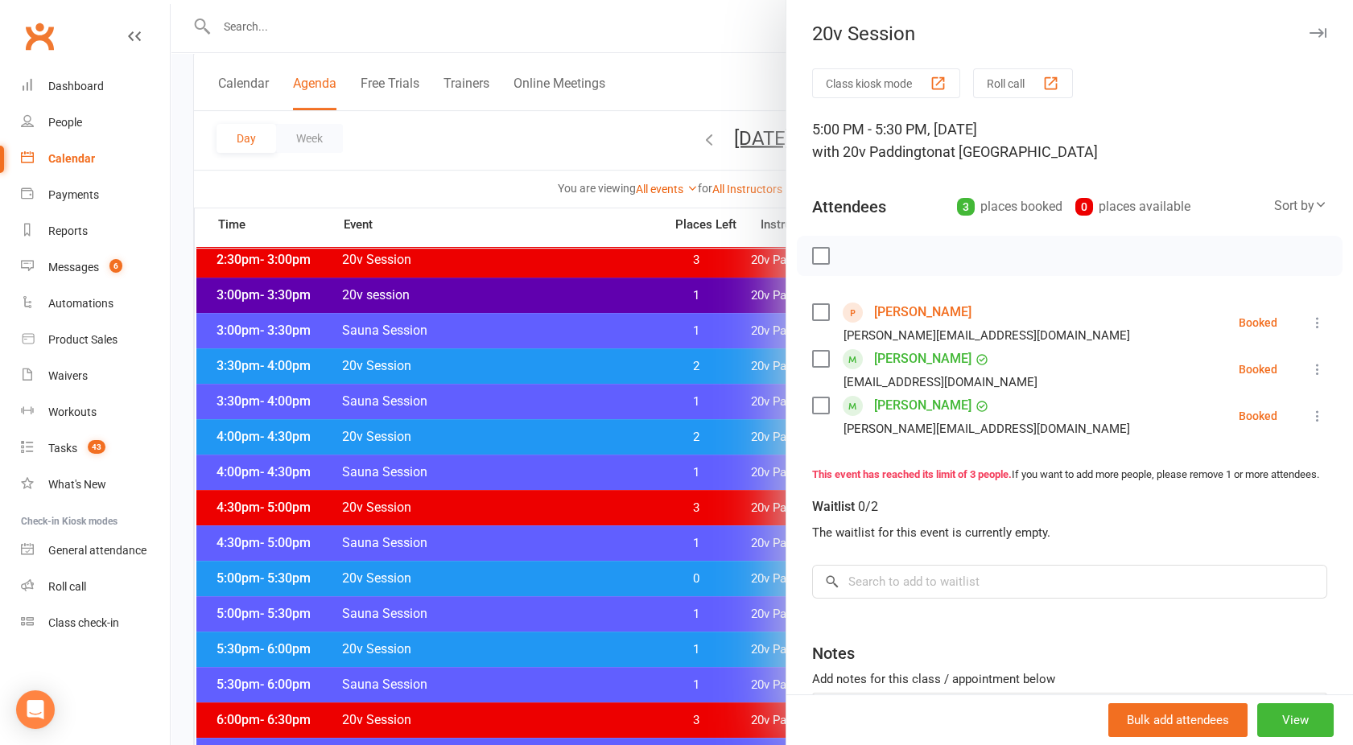
click at [1309, 327] on icon at bounding box center [1317, 323] width 16 height 16
click at [1203, 375] on link "Remove" at bounding box center [1246, 386] width 159 height 32
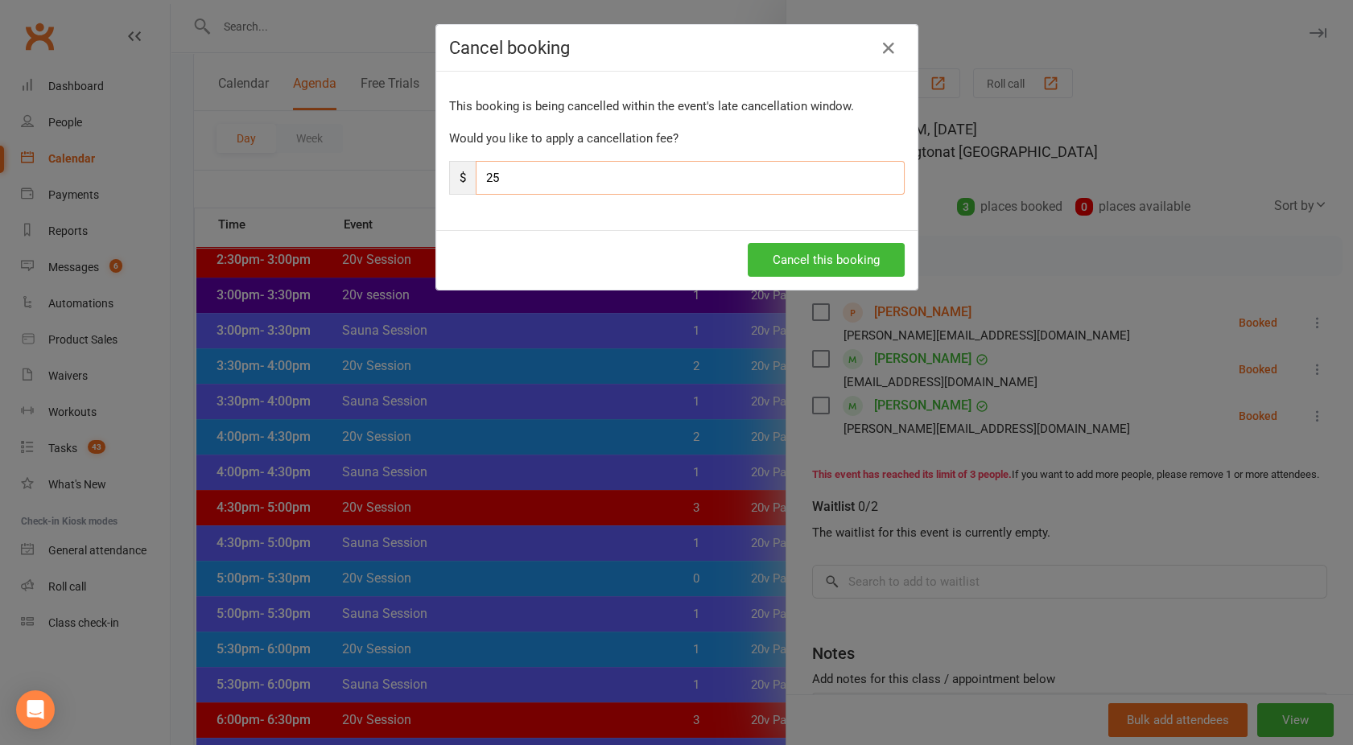
click at [532, 191] on input "25" at bounding box center [690, 178] width 429 height 34
type input "2"
type input "0"
click at [811, 248] on button "Cancel this booking" at bounding box center [826, 260] width 157 height 34
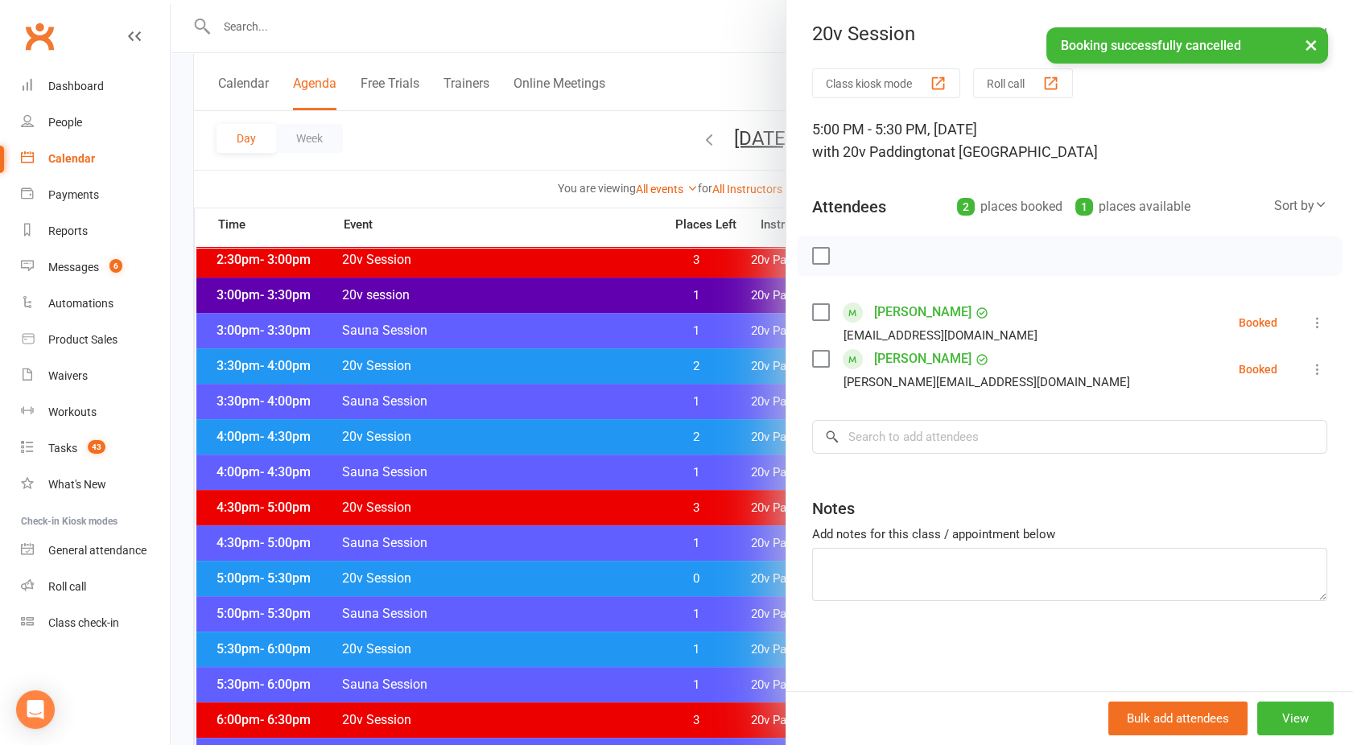
click at [509, 495] on div at bounding box center [762, 372] width 1182 height 745
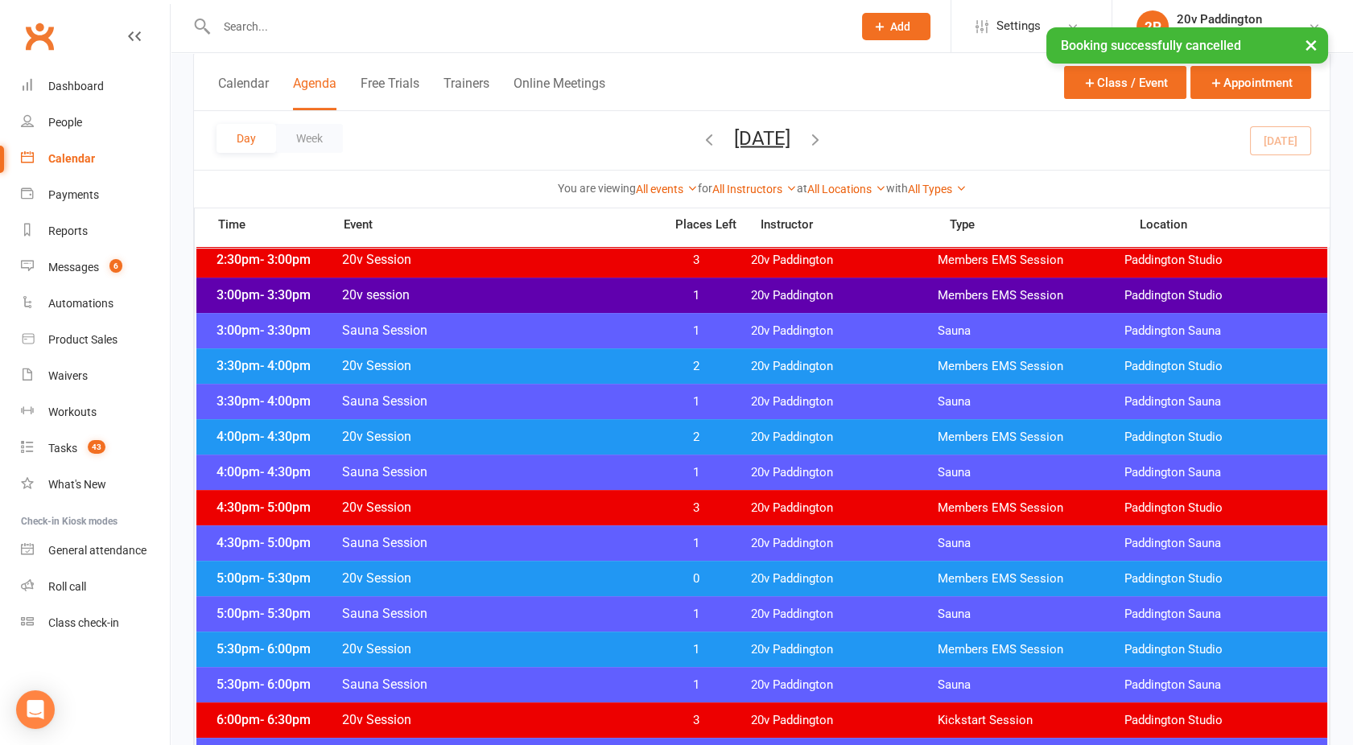
click at [502, 451] on div "4:00pm - 4:30pm 20v Session 2 20v Paddington Members EMS Session [GEOGRAPHIC_DA…" at bounding box center [761, 436] width 1131 height 35
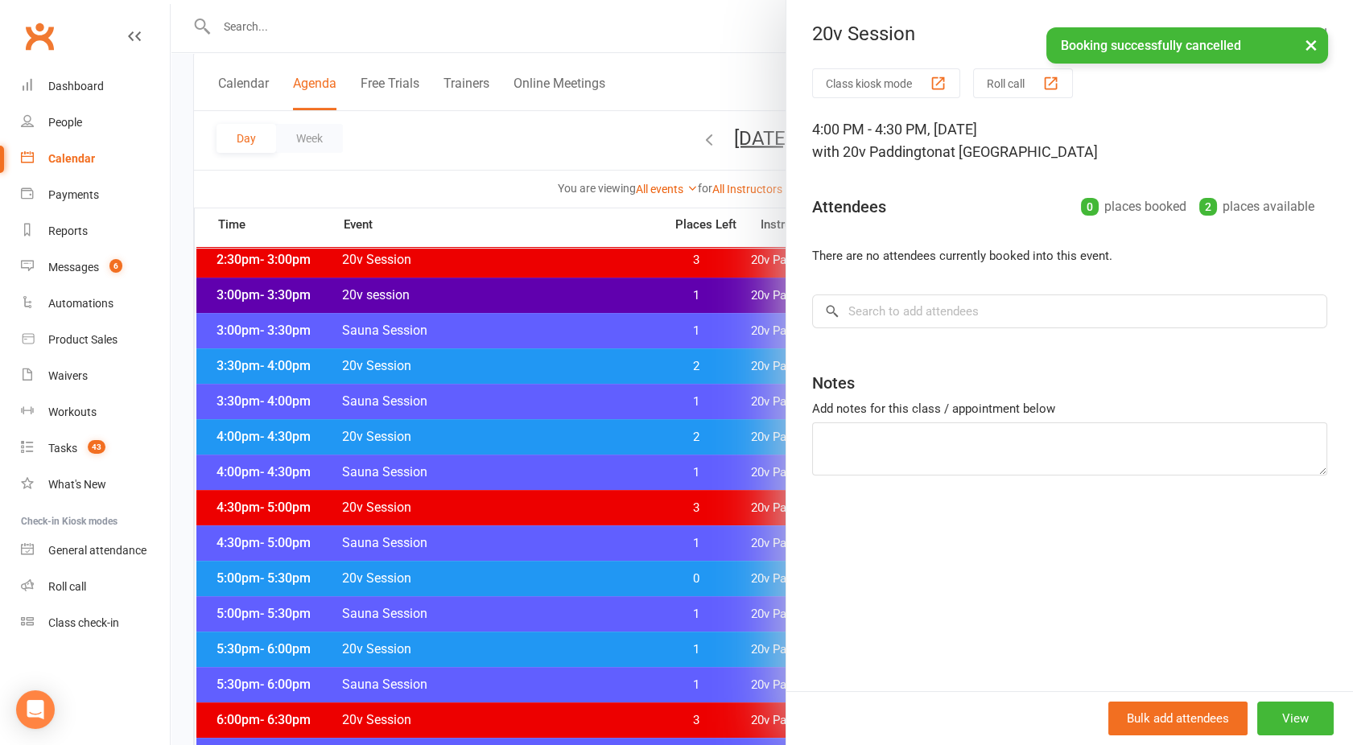
click at [504, 501] on div at bounding box center [762, 372] width 1182 height 745
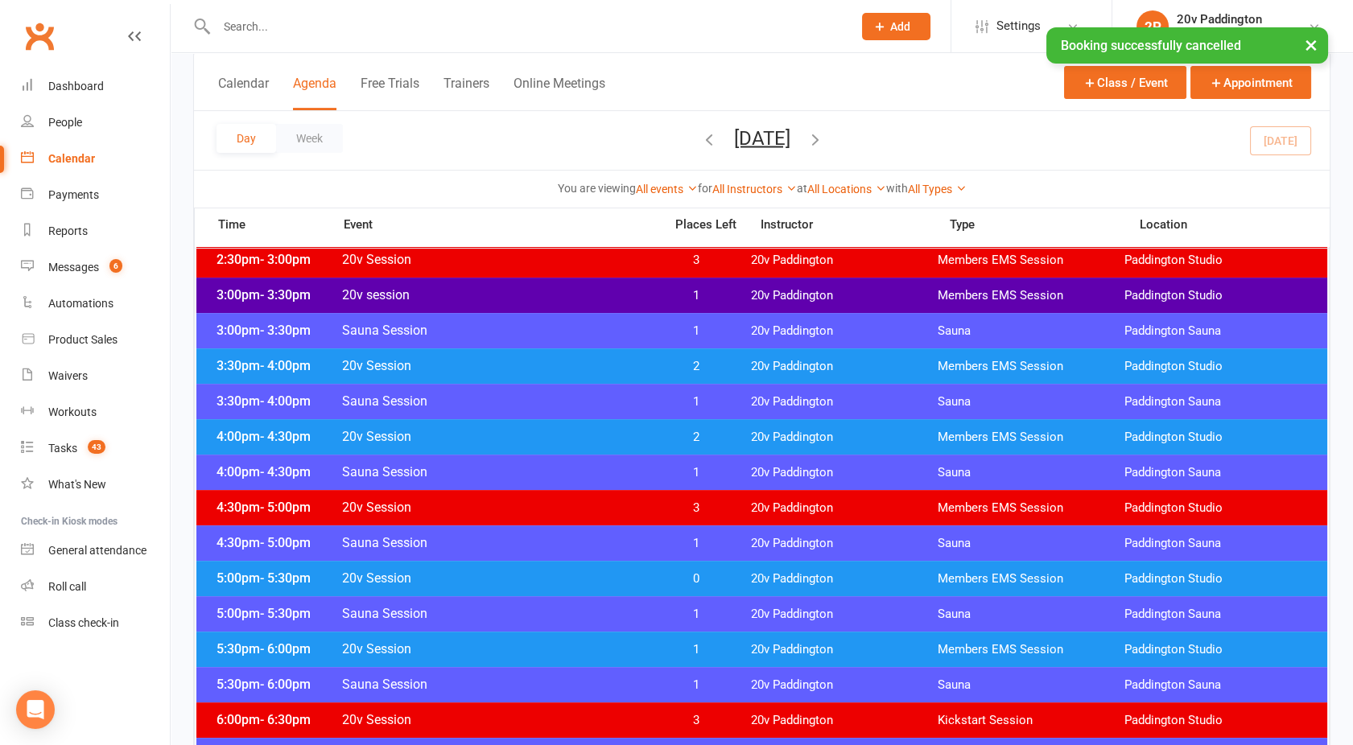
click at [498, 509] on span "20v Session" at bounding box center [497, 507] width 313 height 15
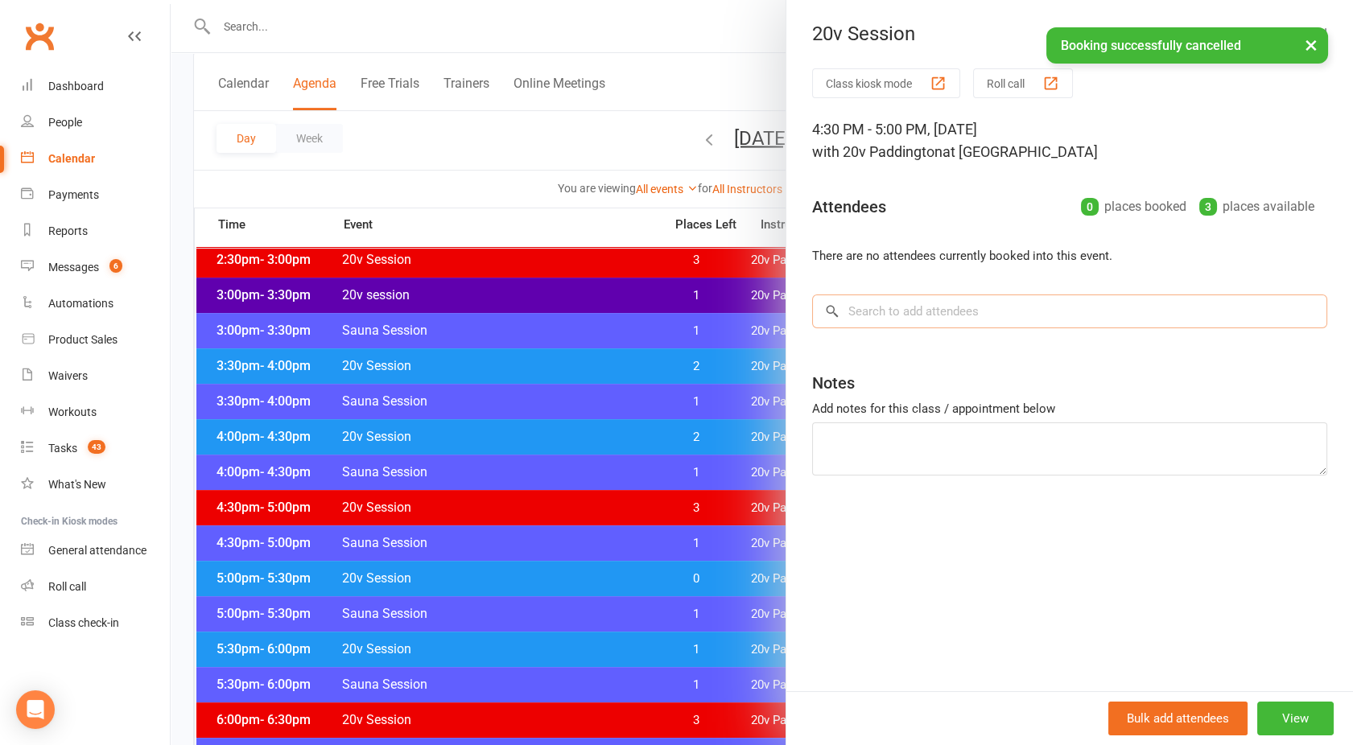
click at [914, 323] on input "search" at bounding box center [1069, 312] width 515 height 34
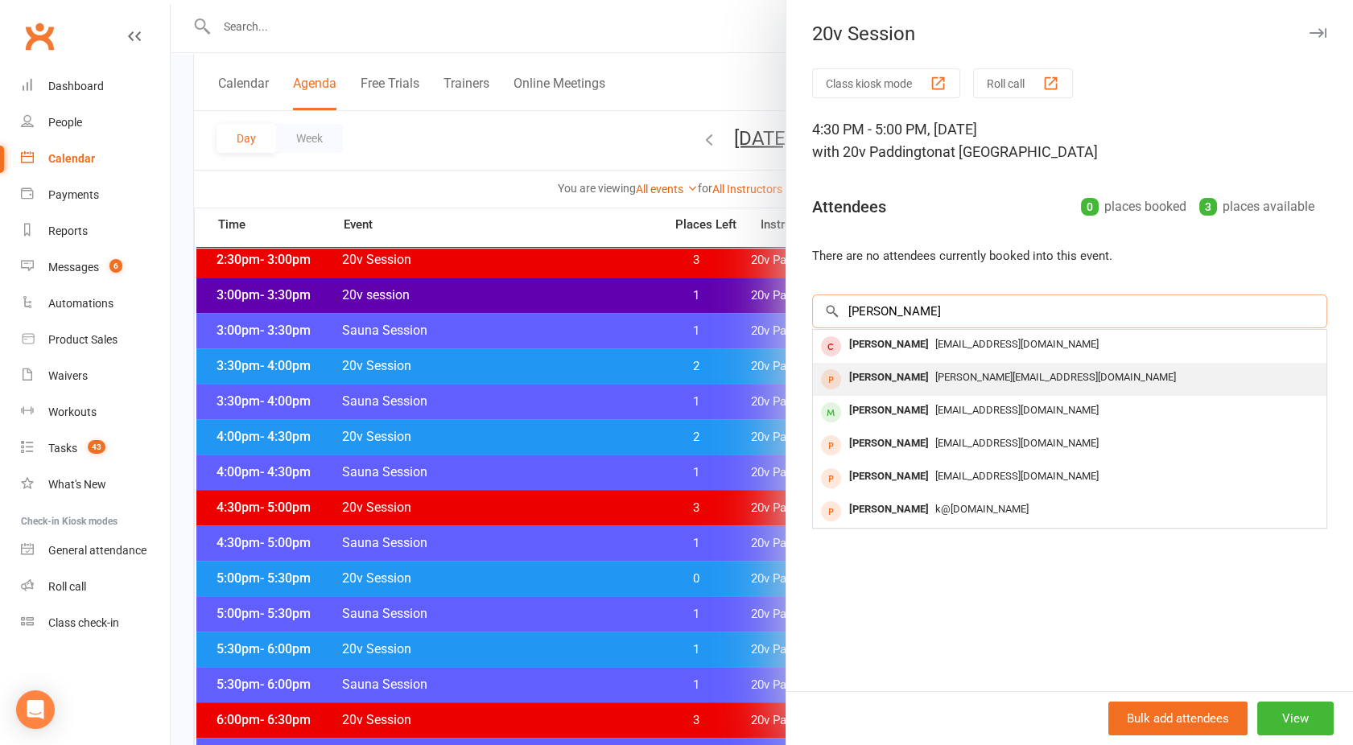
type input "[PERSON_NAME]"
click at [920, 377] on div "[PERSON_NAME]" at bounding box center [888, 377] width 93 height 23
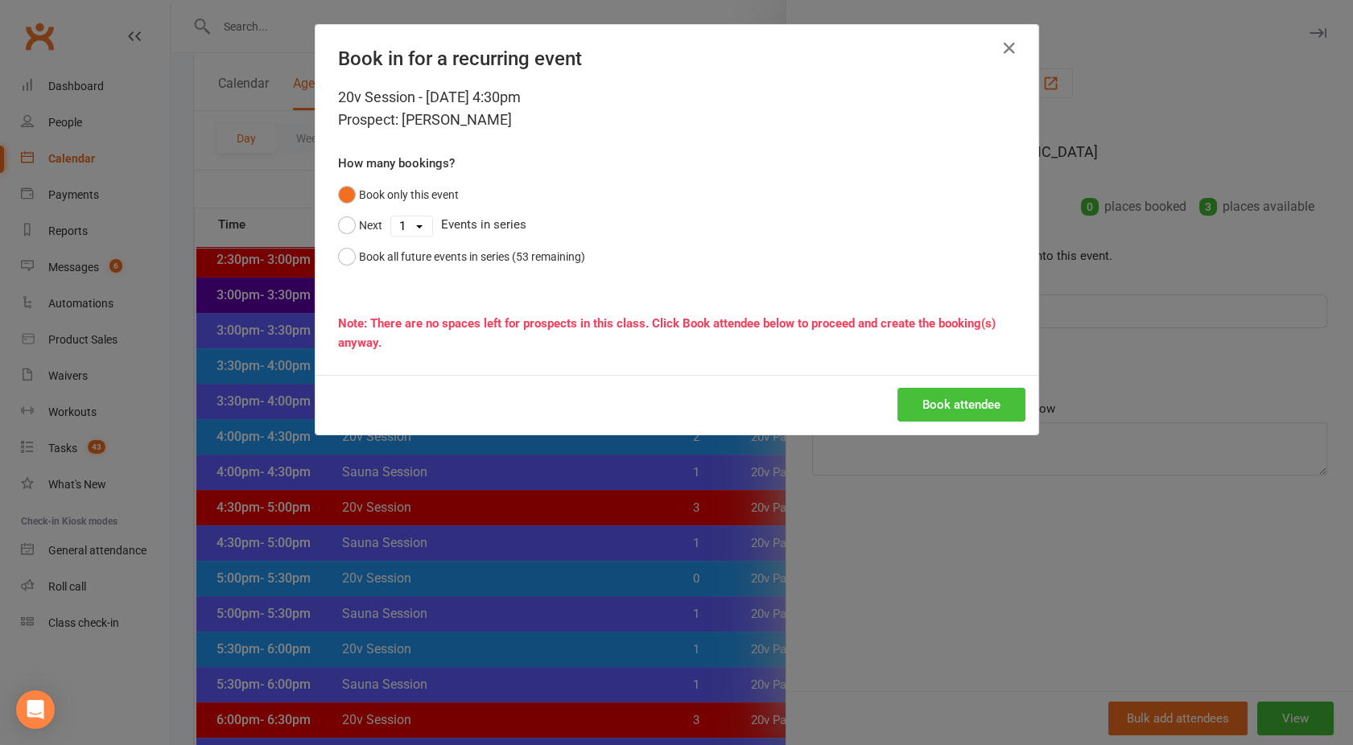
click at [940, 402] on button "Book attendee" at bounding box center [961, 405] width 128 height 34
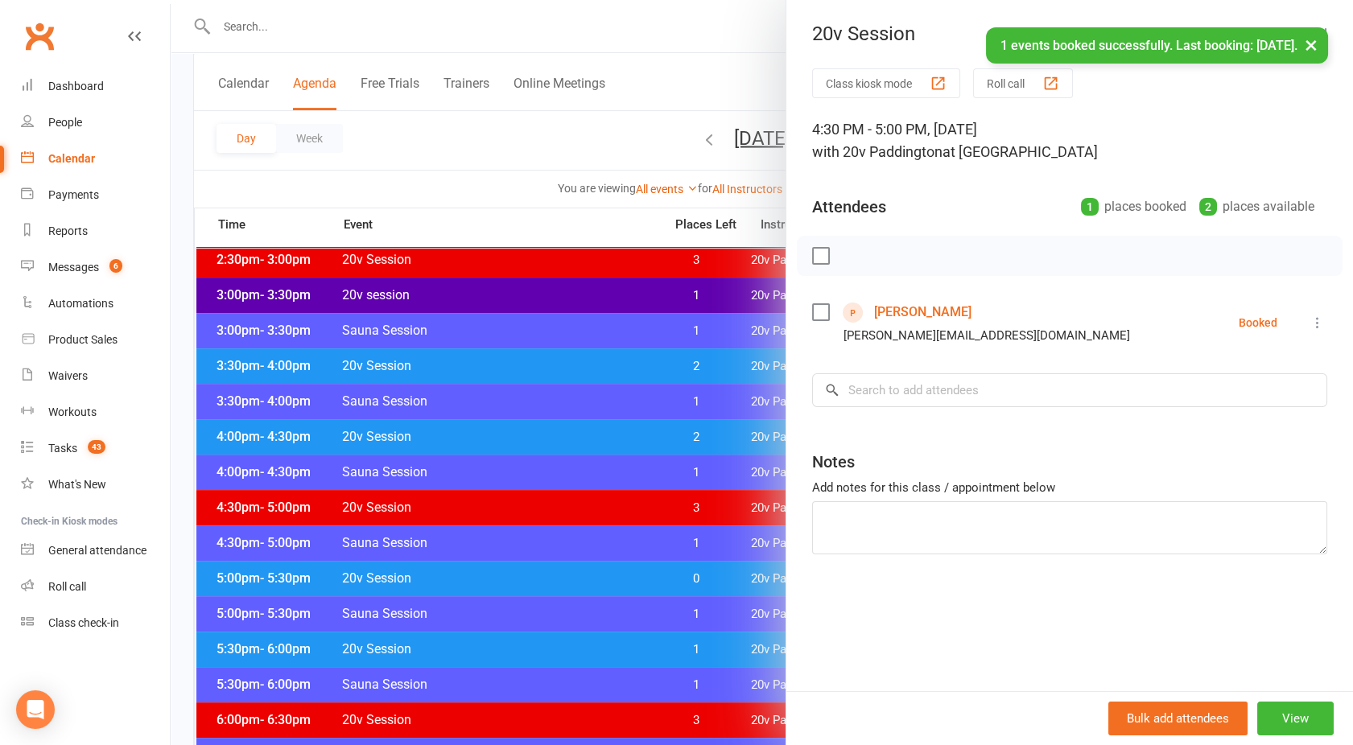
click at [927, 311] on link "[PERSON_NAME]" at bounding box center [922, 312] width 97 height 26
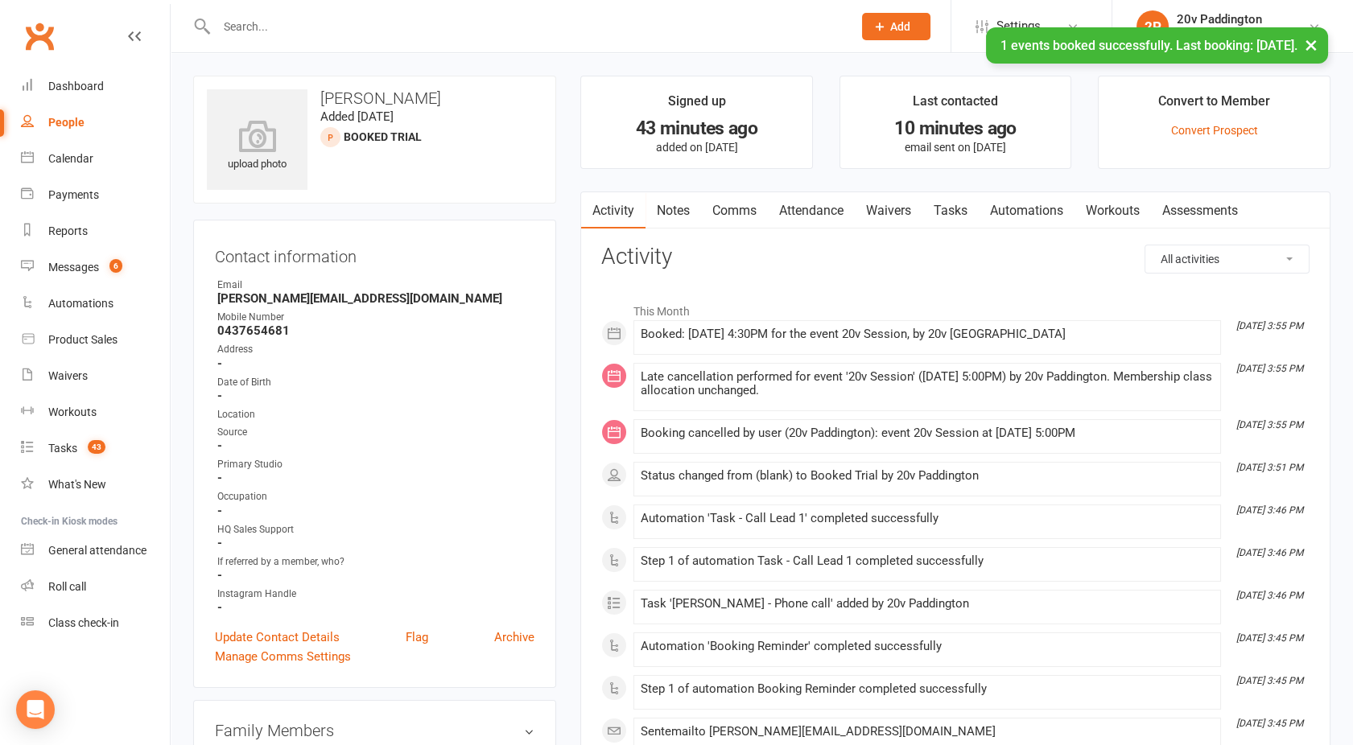
click at [740, 213] on link "Comms" at bounding box center [734, 210] width 67 height 37
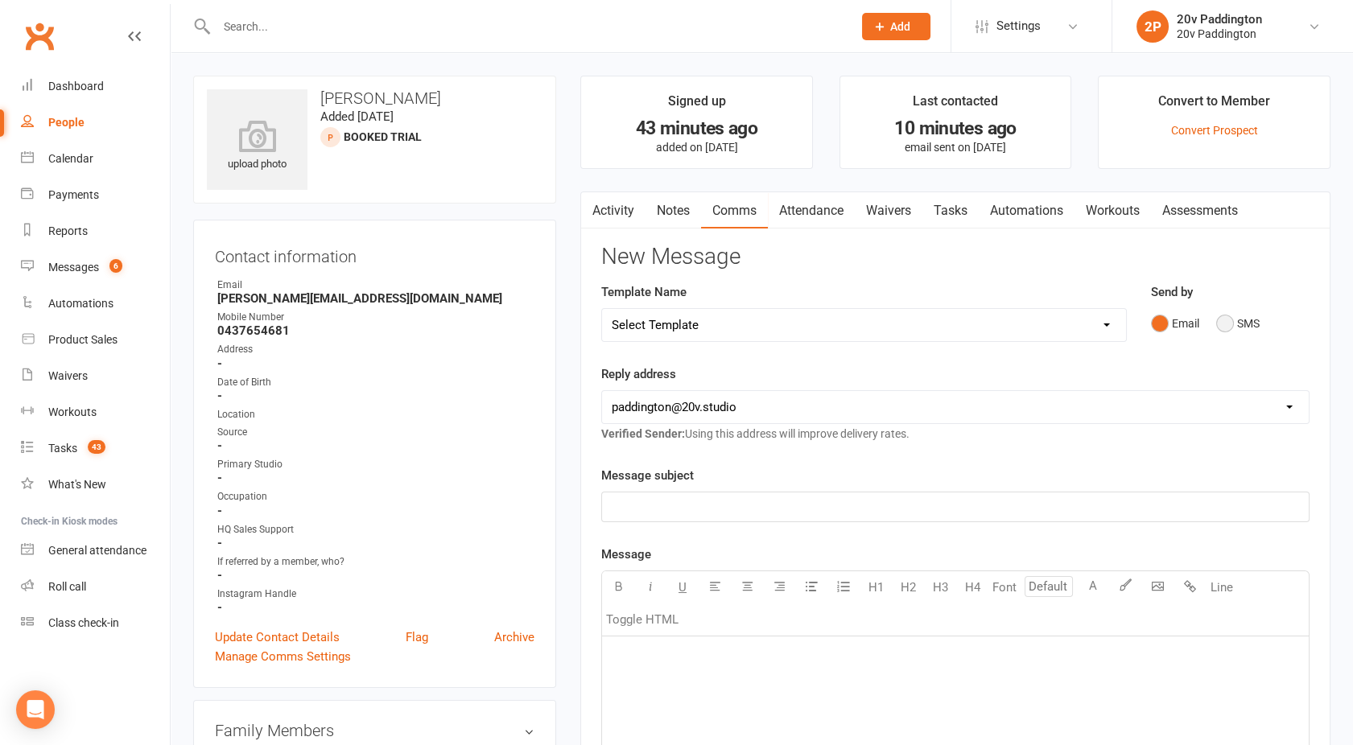
click at [1234, 322] on button "SMS" at bounding box center [1237, 323] width 43 height 31
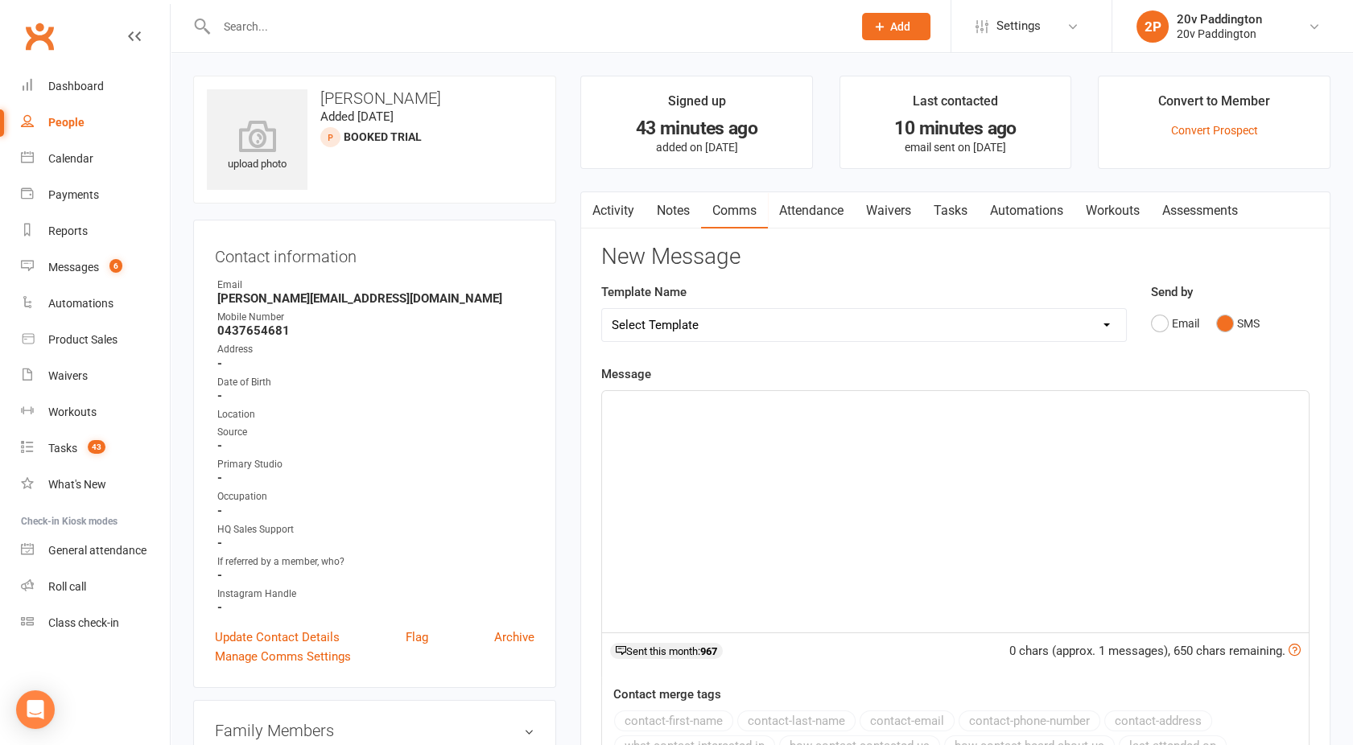
click at [970, 357] on div "Template Name Select Template [Email] 20v Referral Bonus [SMS] Free Trial Link …" at bounding box center [864, 323] width 550 height 82
click at [933, 327] on select "Select Template [Email] 20v Referral Bonus [SMS] Free Trial Link [SMS] Haven’t …" at bounding box center [864, 325] width 524 height 32
select select "6"
click at [602, 309] on select "Select Template [Email] 20v Referral Bonus [SMS] Free Trial Link [SMS] Haven’t …" at bounding box center [864, 325] width 524 height 32
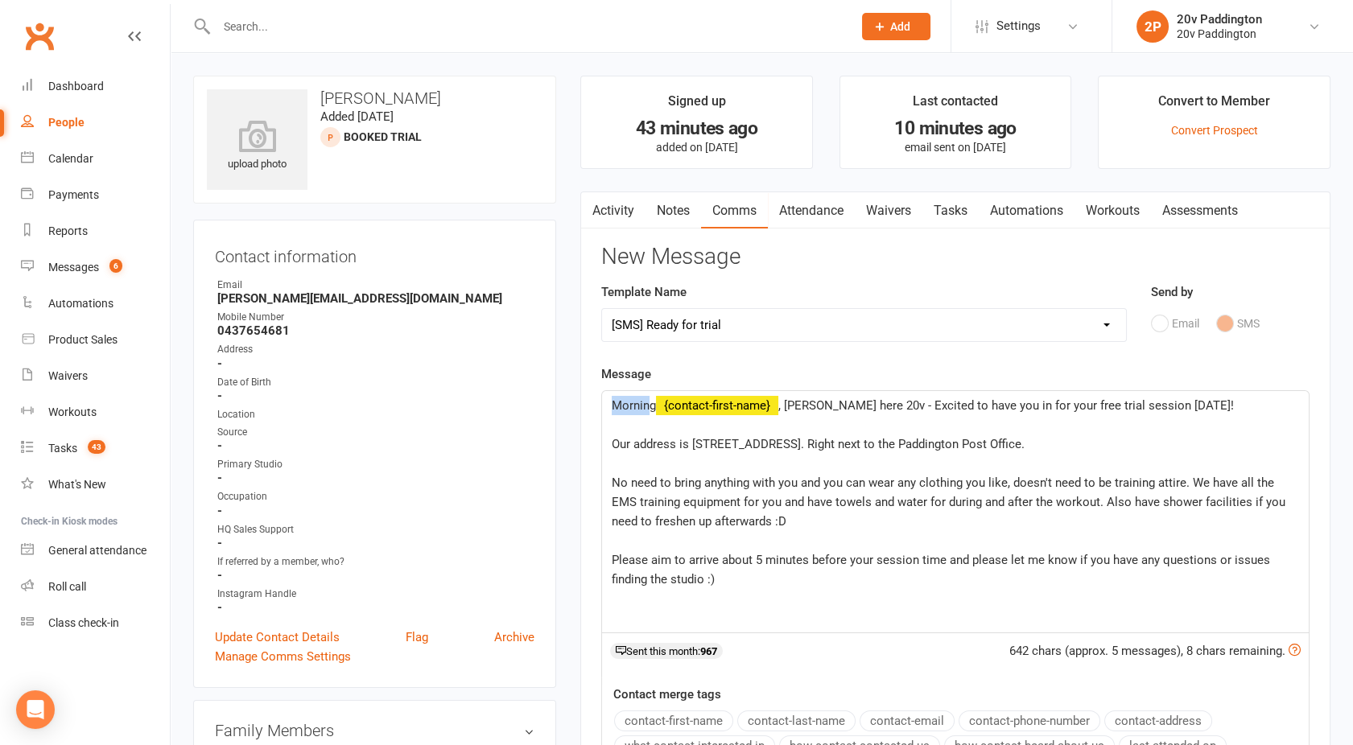
drag, startPoint x: 651, startPoint y: 406, endPoint x: 598, endPoint y: 401, distance: 53.3
click at [598, 401] on div "Activity Notes Comms Attendance Waivers Tasks Automations Workouts Assessments …" at bounding box center [955, 594] width 750 height 805
click at [1026, 406] on span ", [PERSON_NAME] here 20v - Excited to have you in for your free trial session […" at bounding box center [982, 405] width 455 height 14
click at [1053, 406] on span ", [PERSON_NAME] here 20v - Excited to have you in for your first trial session …" at bounding box center [982, 405] width 455 height 14
click at [1103, 406] on span ", [PERSON_NAME] here 20v - Excited to have you in for your first session [DATE]!" at bounding box center [970, 405] width 431 height 14
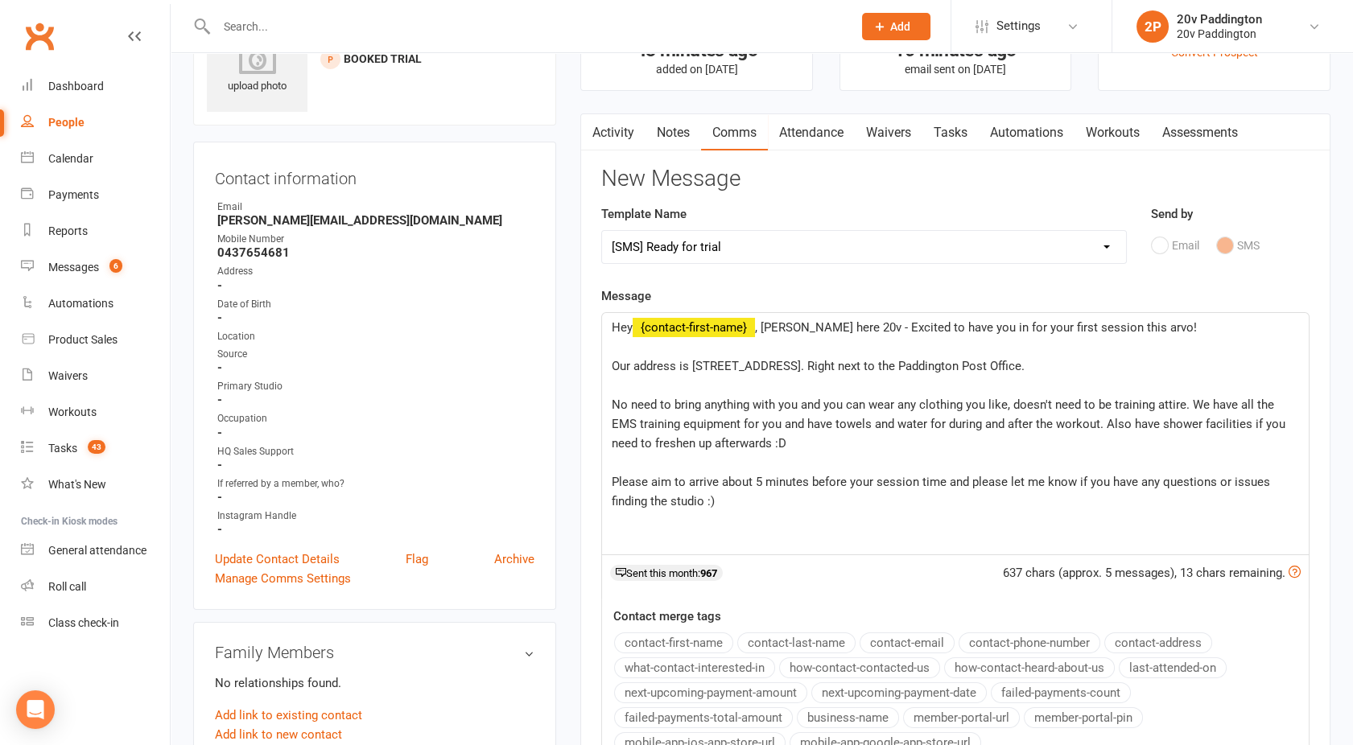
scroll to position [89, 0]
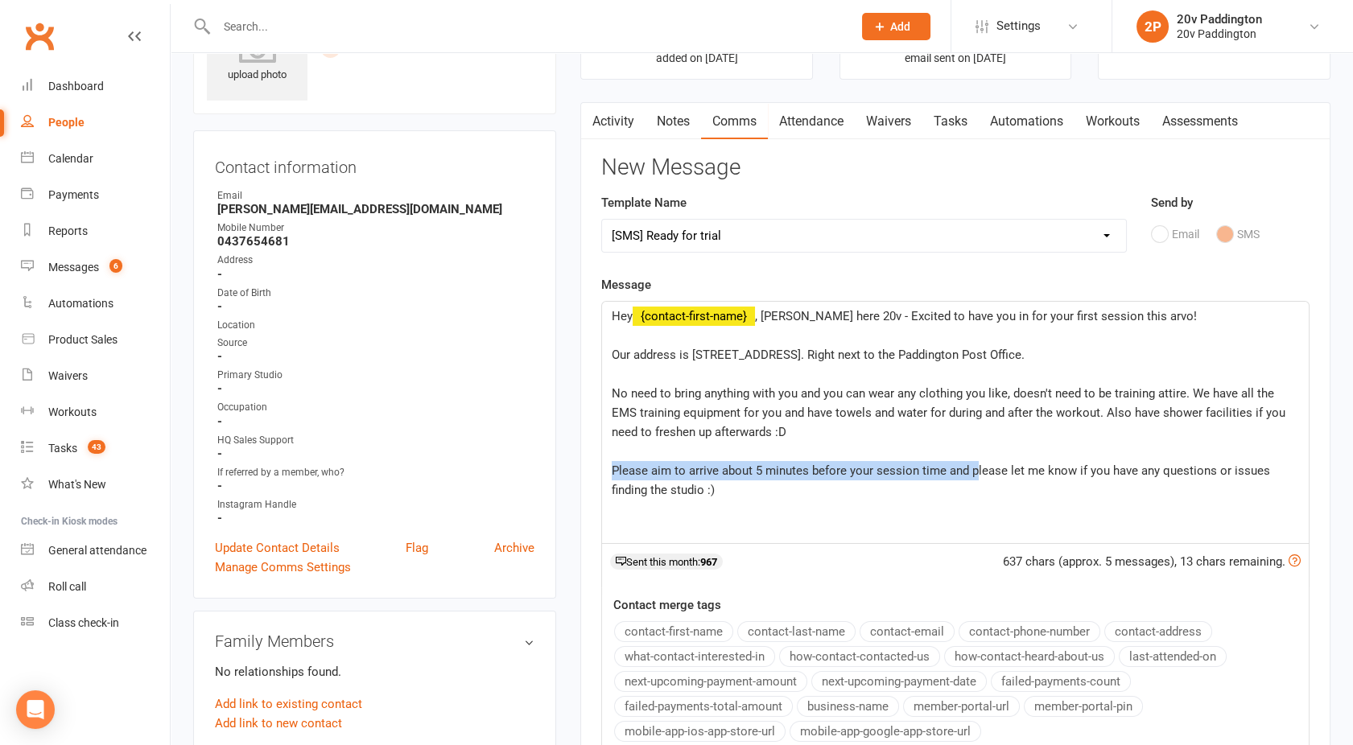
drag, startPoint x: 612, startPoint y: 468, endPoint x: 974, endPoint y: 472, distance: 362.1
click at [974, 472] on span "Please aim to arrive about 5 minutes before your session time and please let me…" at bounding box center [942, 480] width 661 height 34
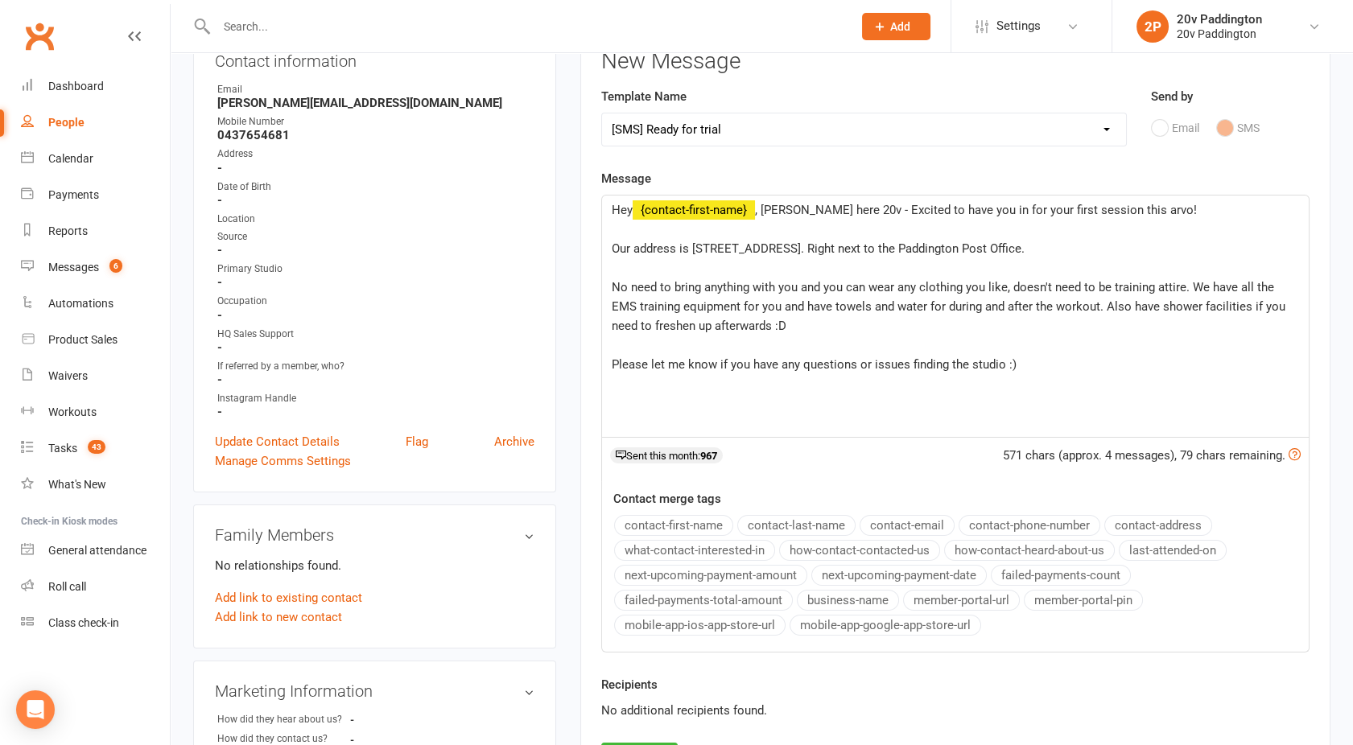
scroll to position [254, 0]
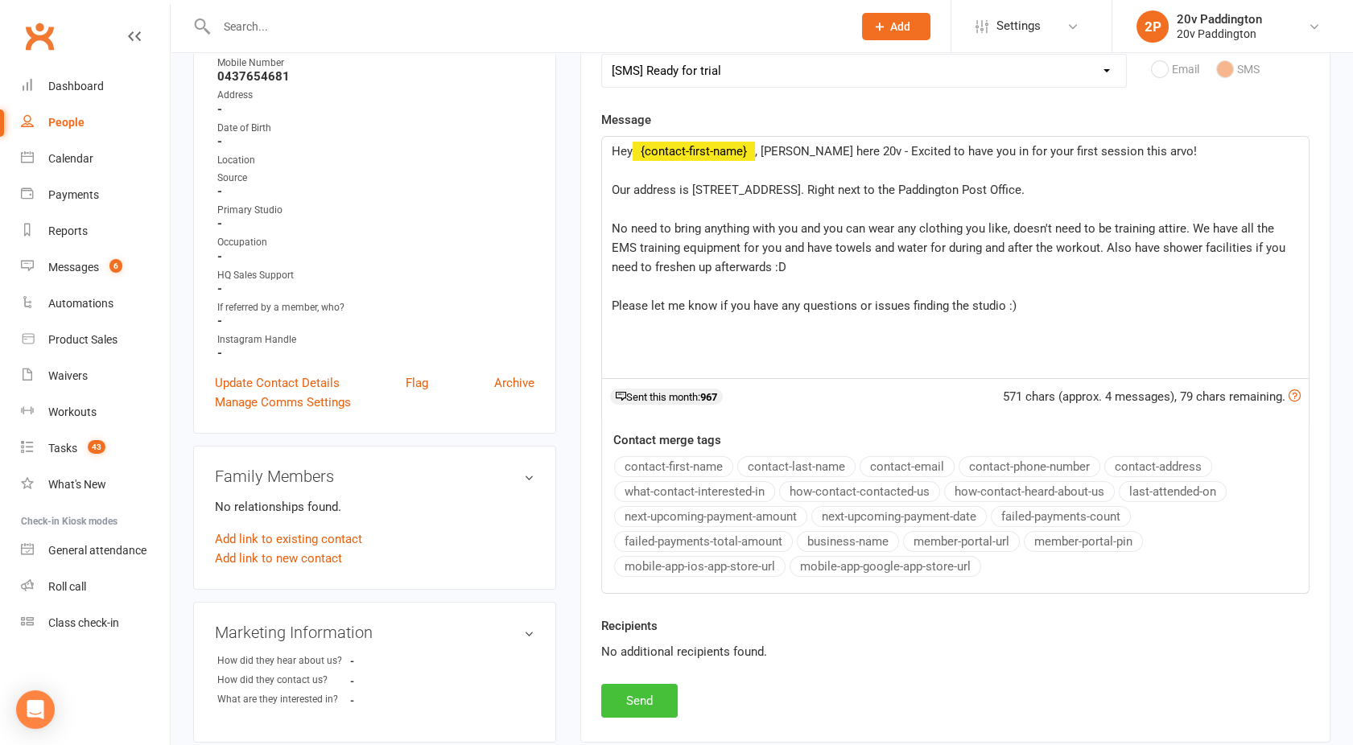
click at [632, 688] on button "Send" at bounding box center [639, 701] width 76 height 34
select select
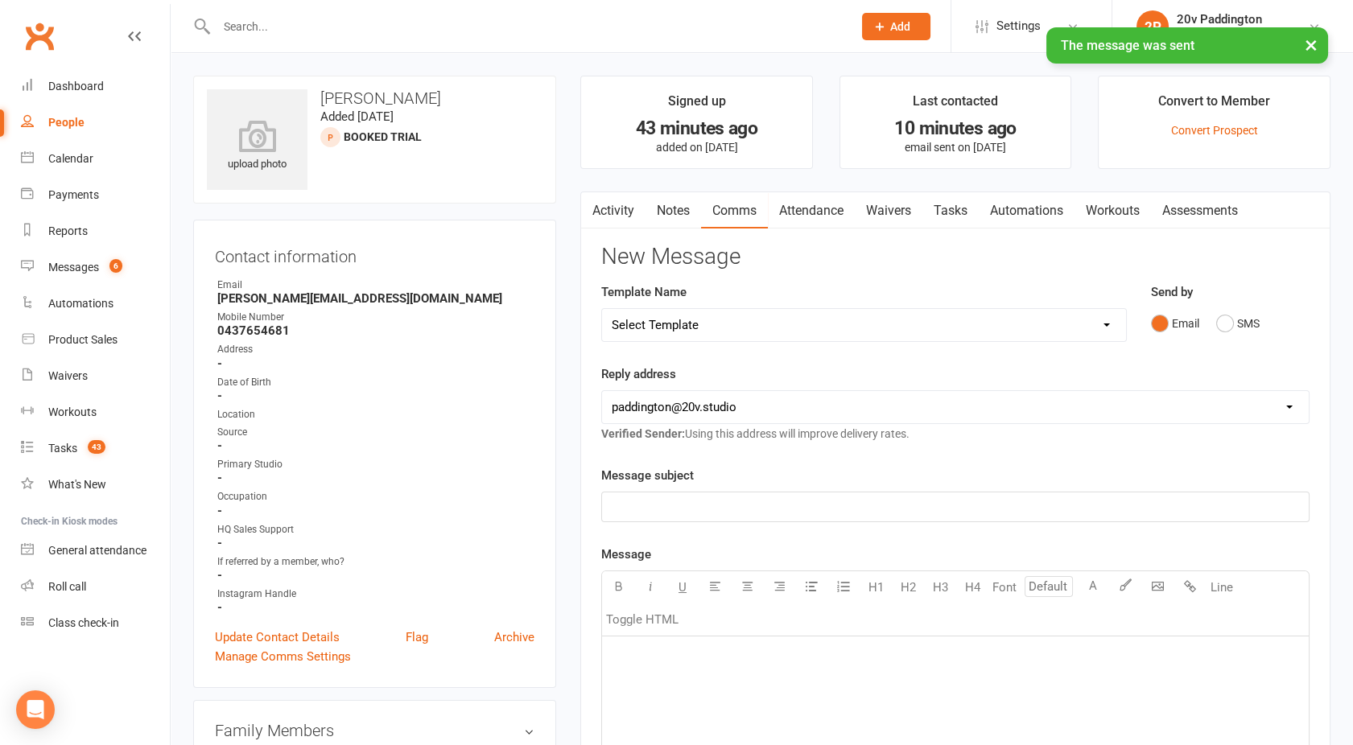
click at [608, 200] on link "Activity" at bounding box center [613, 210] width 64 height 37
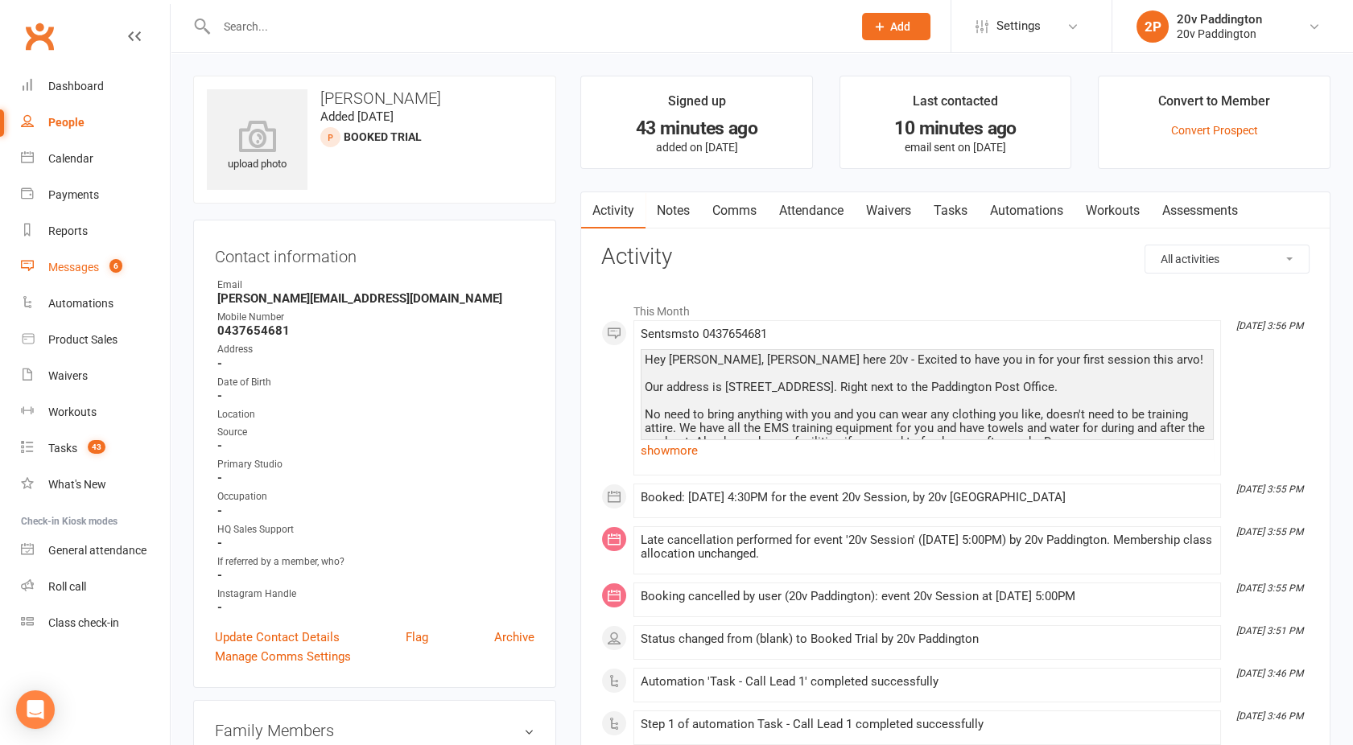
click at [110, 268] on span "6" at bounding box center [115, 266] width 13 height 14
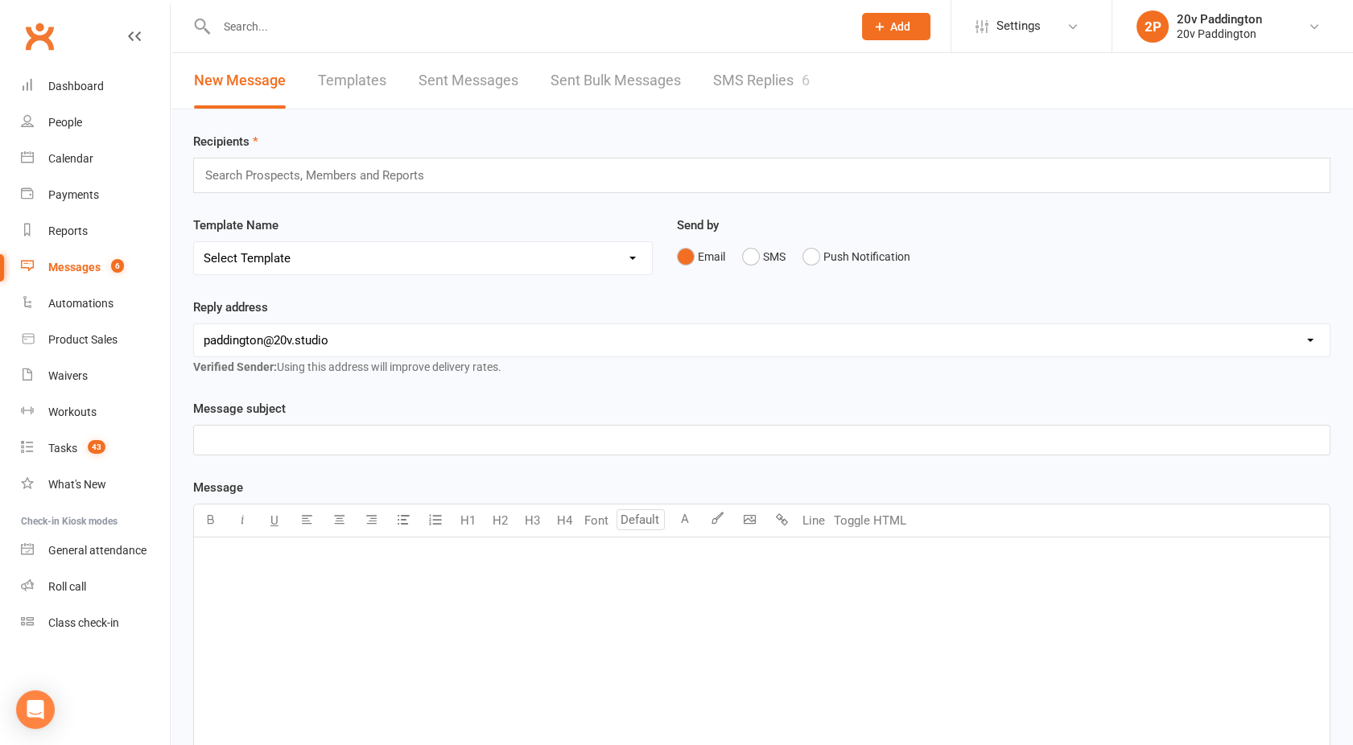
click at [761, 77] on link "SMS Replies 6" at bounding box center [761, 81] width 97 height 56
